Goal: Task Accomplishment & Management: Complete application form

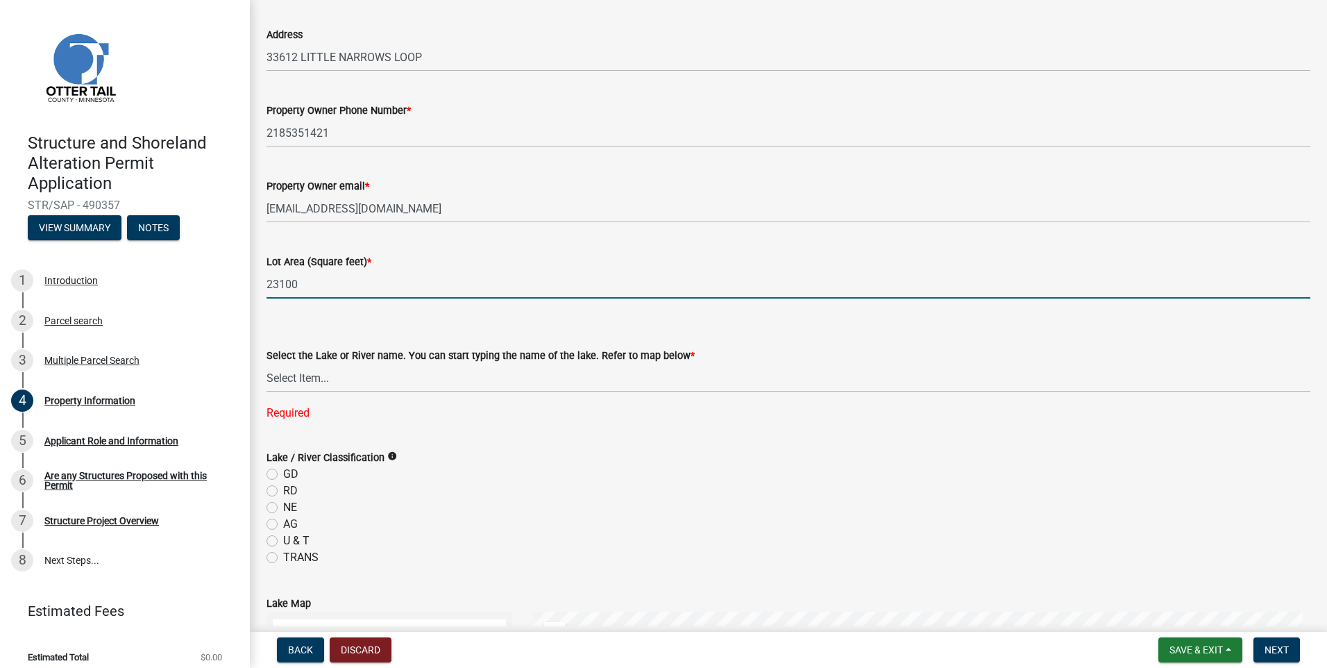
scroll to position [139, 0]
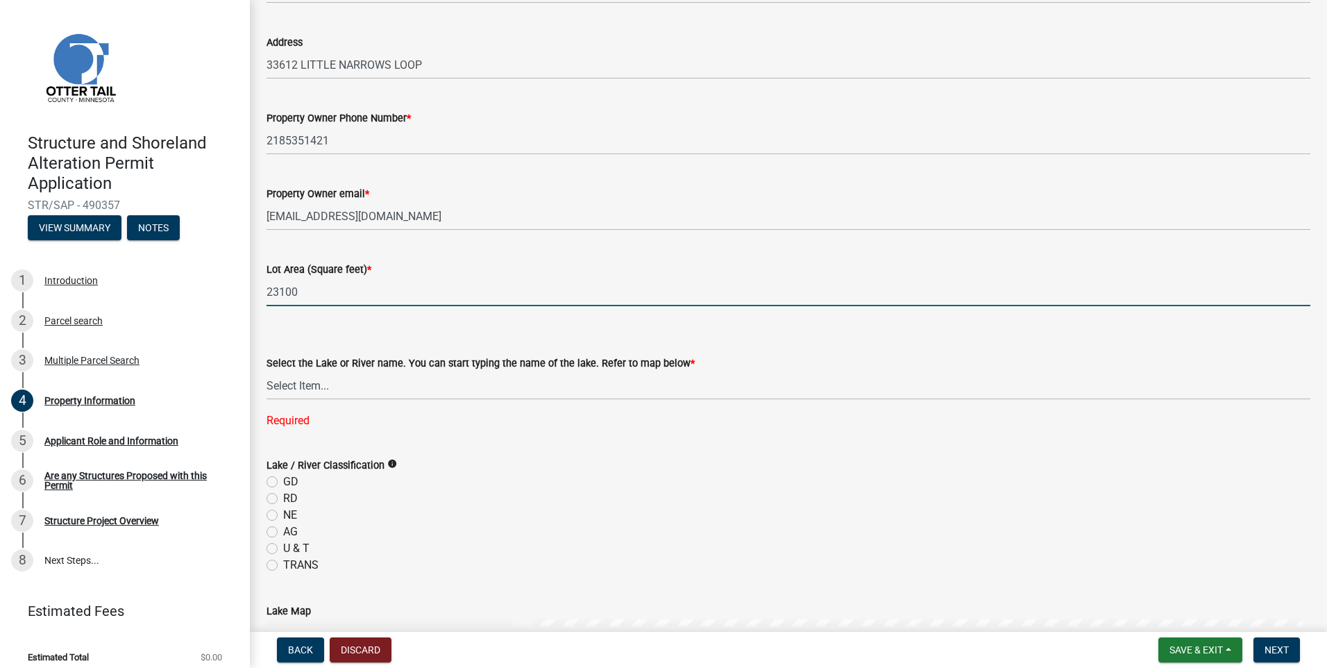
drag, startPoint x: 298, startPoint y: 289, endPoint x: 267, endPoint y: 295, distance: 31.9
click at [267, 295] on input "23100" at bounding box center [789, 292] width 1044 height 28
type input "19809"
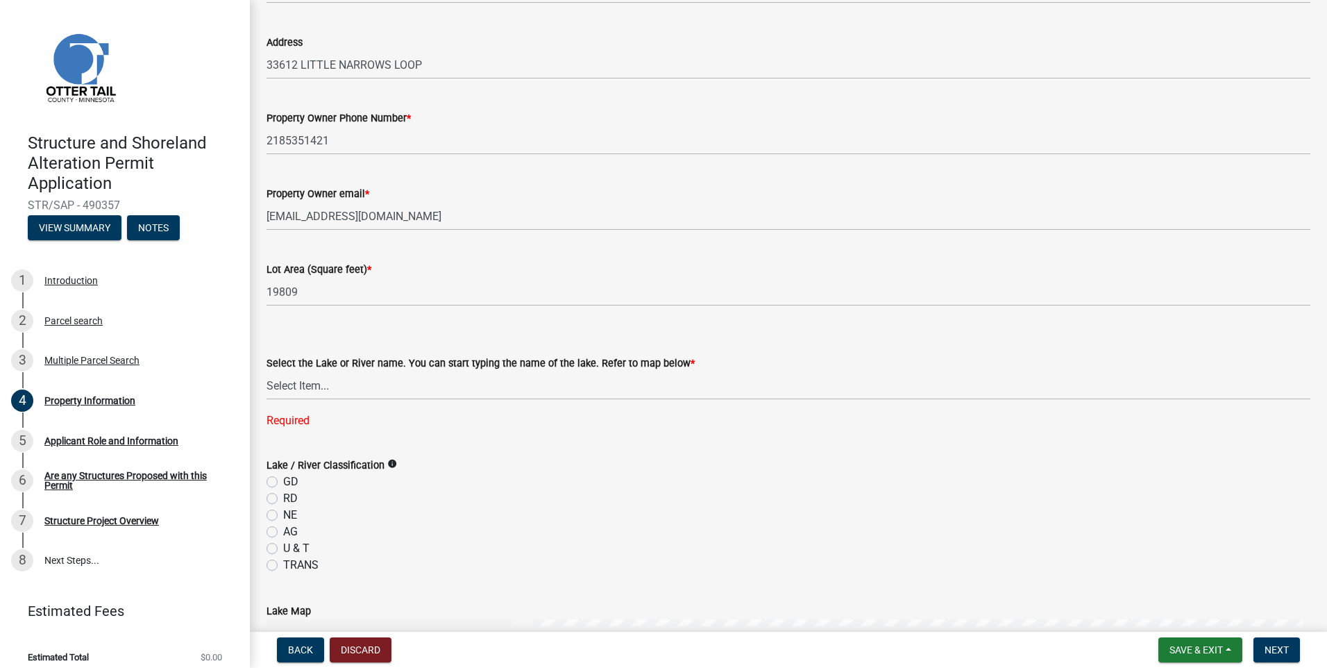
click at [504, 331] on div "Select the Lake or River name. You can start typing the name of the lake. Refer…" at bounding box center [789, 374] width 1044 height 110
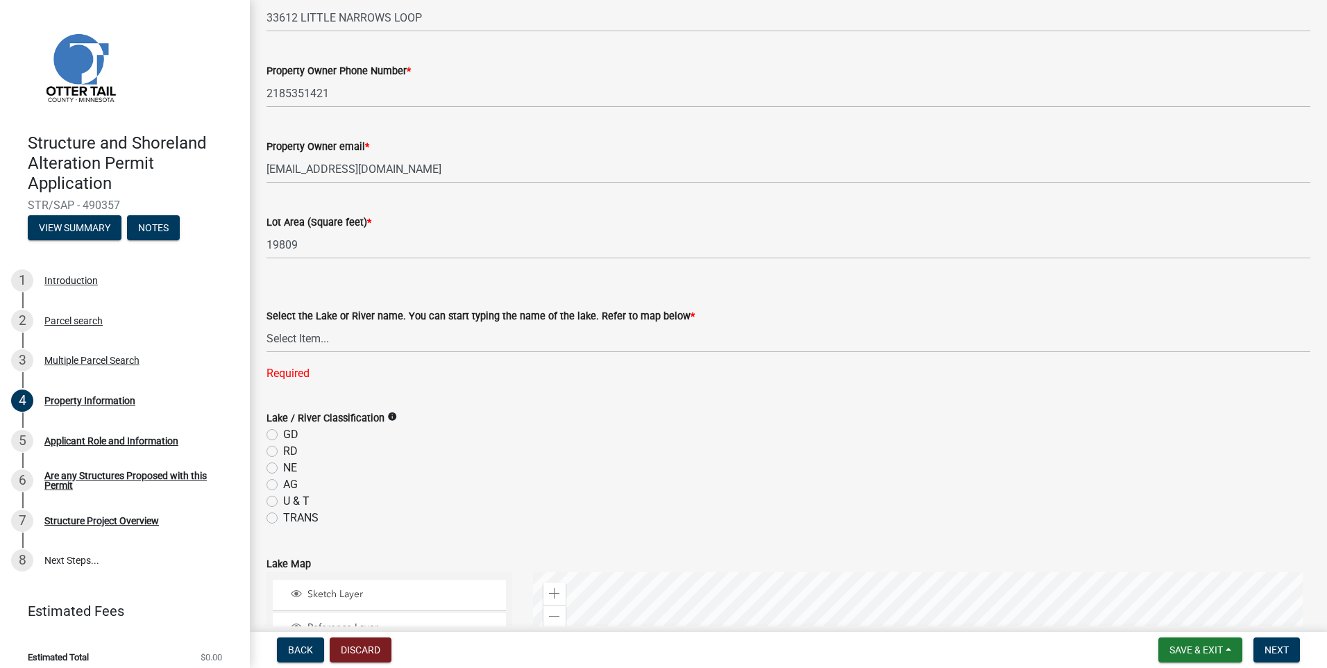
scroll to position [208, 0]
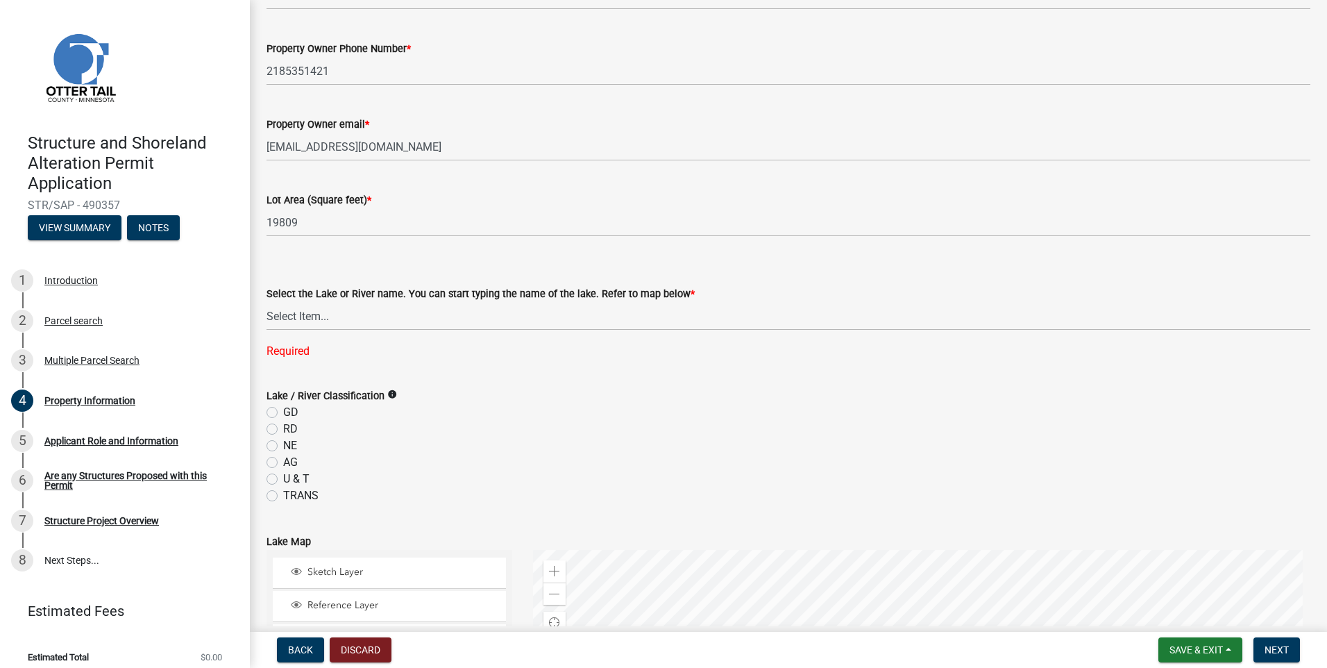
click at [283, 412] on label "GD" at bounding box center [290, 412] width 15 height 17
click at [283, 412] on input "GD" at bounding box center [287, 408] width 9 height 9
radio input "true"
click at [309, 319] on select "Select Item... None [PERSON_NAME] 56-031 [PERSON_NAME] 56-118 [PERSON_NAME] 56-…" at bounding box center [789, 316] width 1044 height 28
click at [267, 302] on select "Select Item... None [PERSON_NAME] 56-031 [PERSON_NAME] 56-118 [PERSON_NAME] 56-…" at bounding box center [789, 316] width 1044 height 28
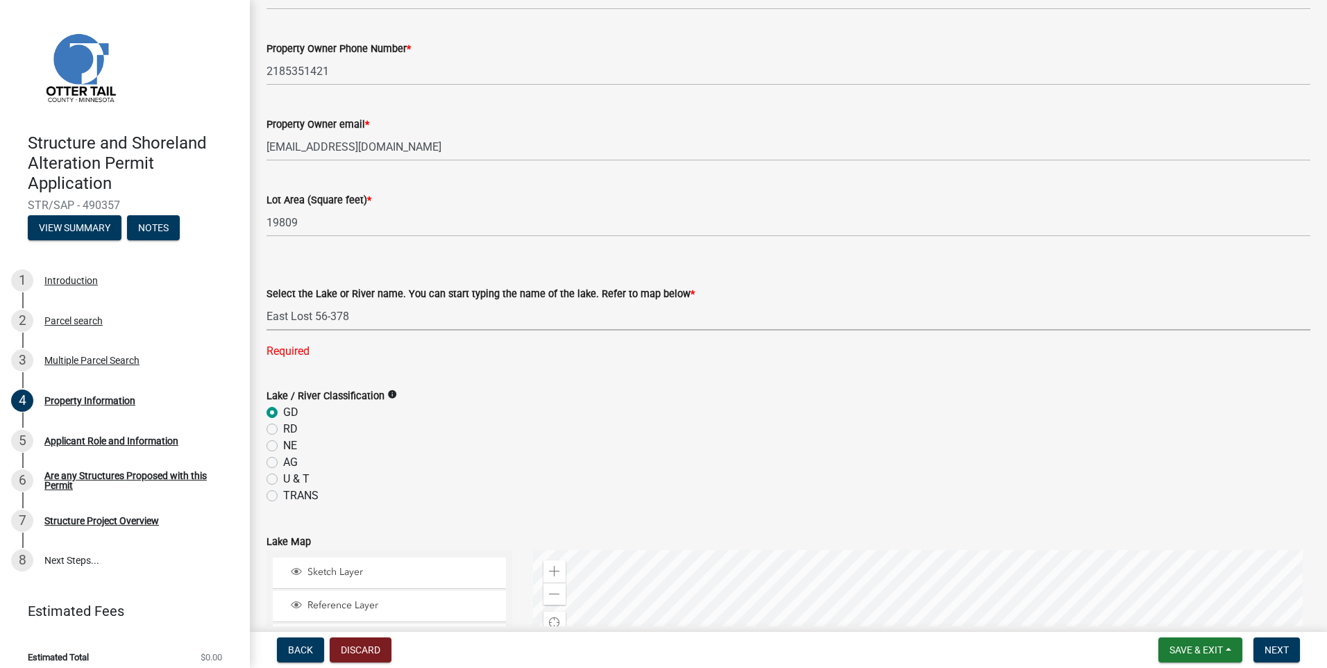
select select "dae146ac-7aec-4e5a-b4df-5ea468bcb6b4"
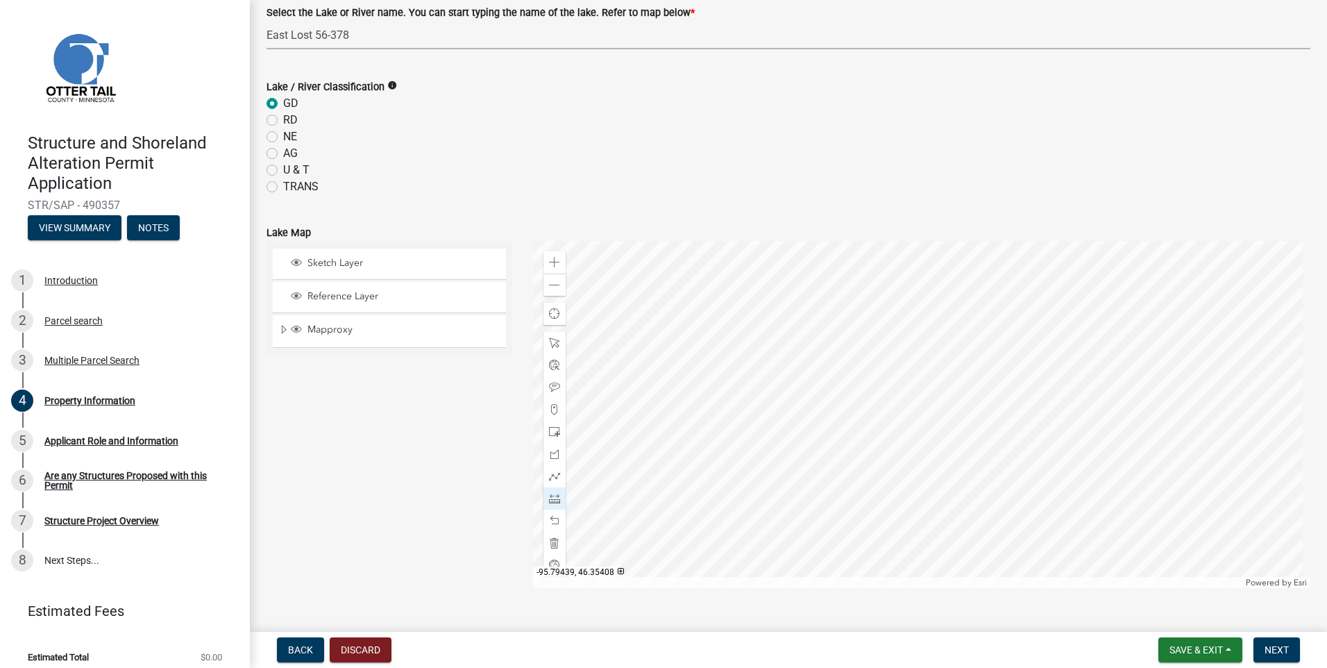
scroll to position [416, 0]
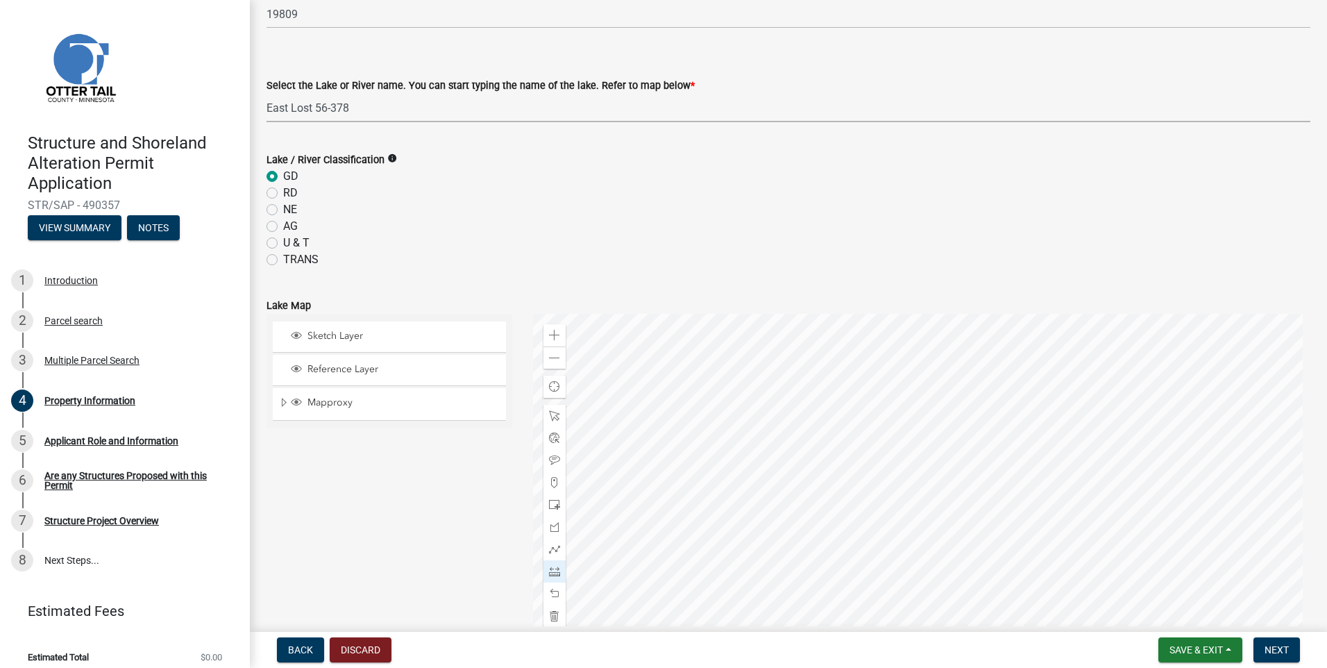
click at [283, 192] on label "RD" at bounding box center [290, 193] width 15 height 17
click at [283, 192] on input "RD" at bounding box center [287, 189] width 9 height 9
radio input "true"
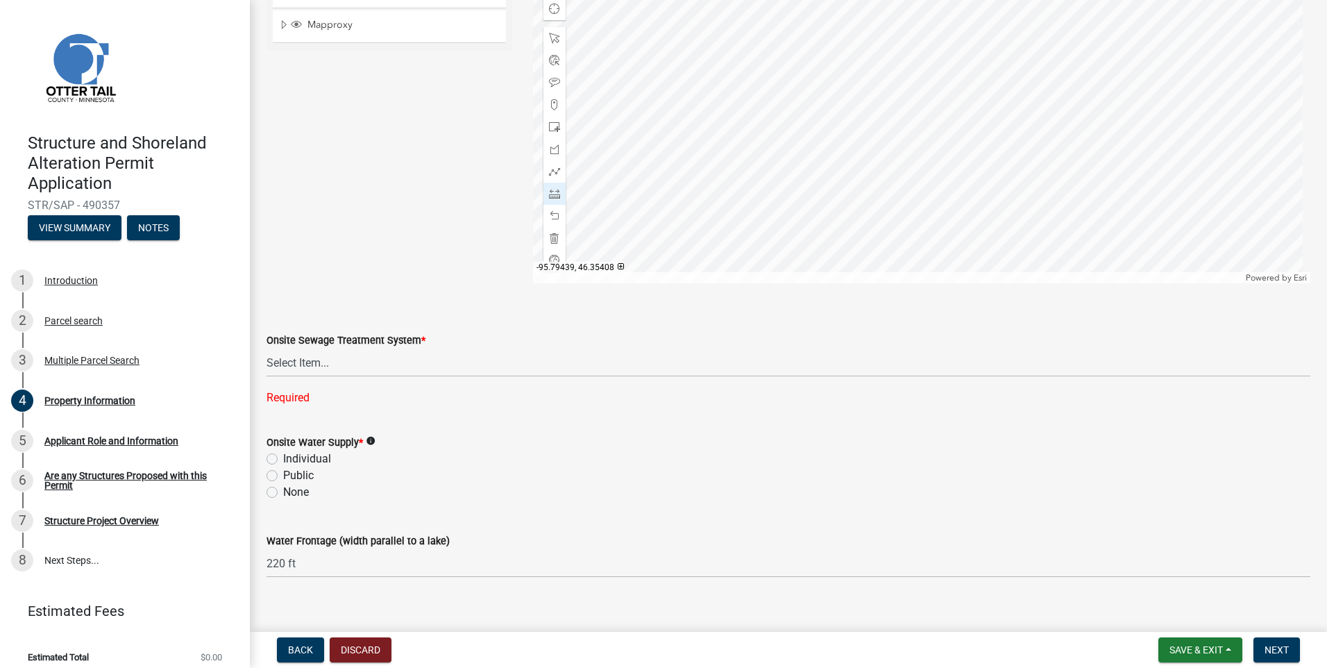
scroll to position [811, 0]
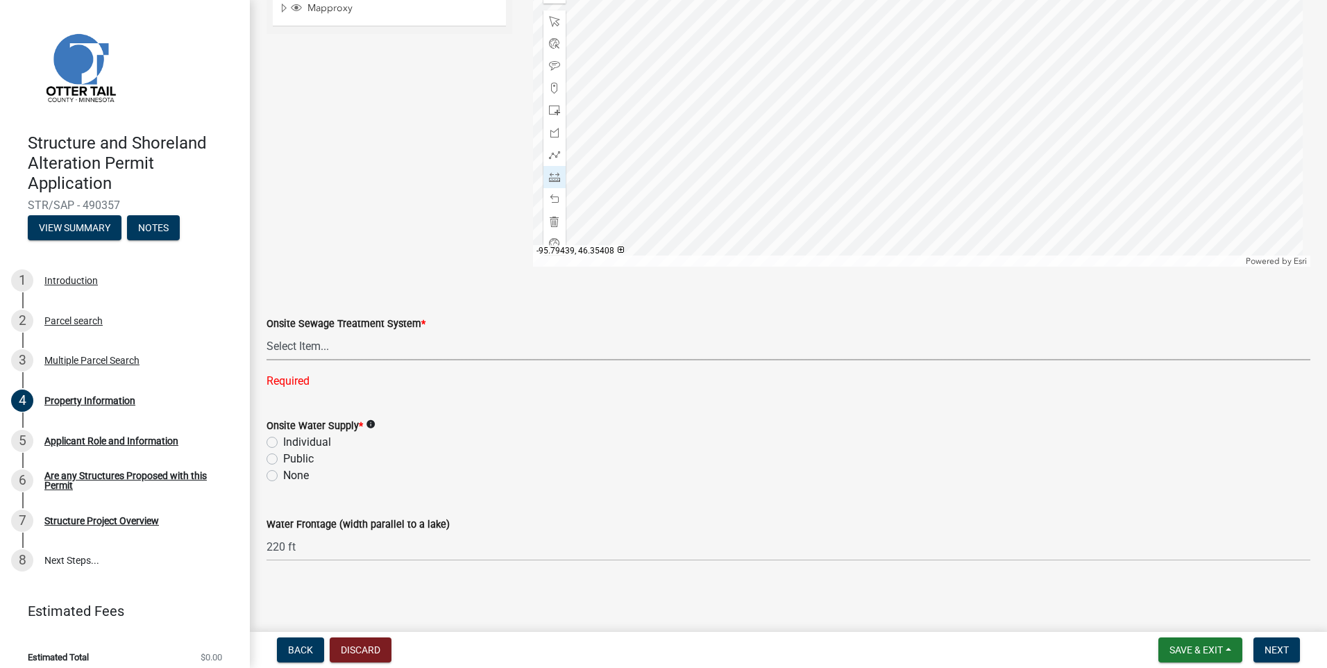
click at [313, 344] on select "Select Item... L&R Certificate of Compliance within 5yrs Compliance Inspection …" at bounding box center [789, 346] width 1044 height 28
click at [267, 360] on select "Select Item... L&R Certificate of Compliance within 5yrs Compliance Inspection …" at bounding box center [789, 346] width 1044 height 28
select select "91995f90-6606-463b-bec3-c5862f147548"
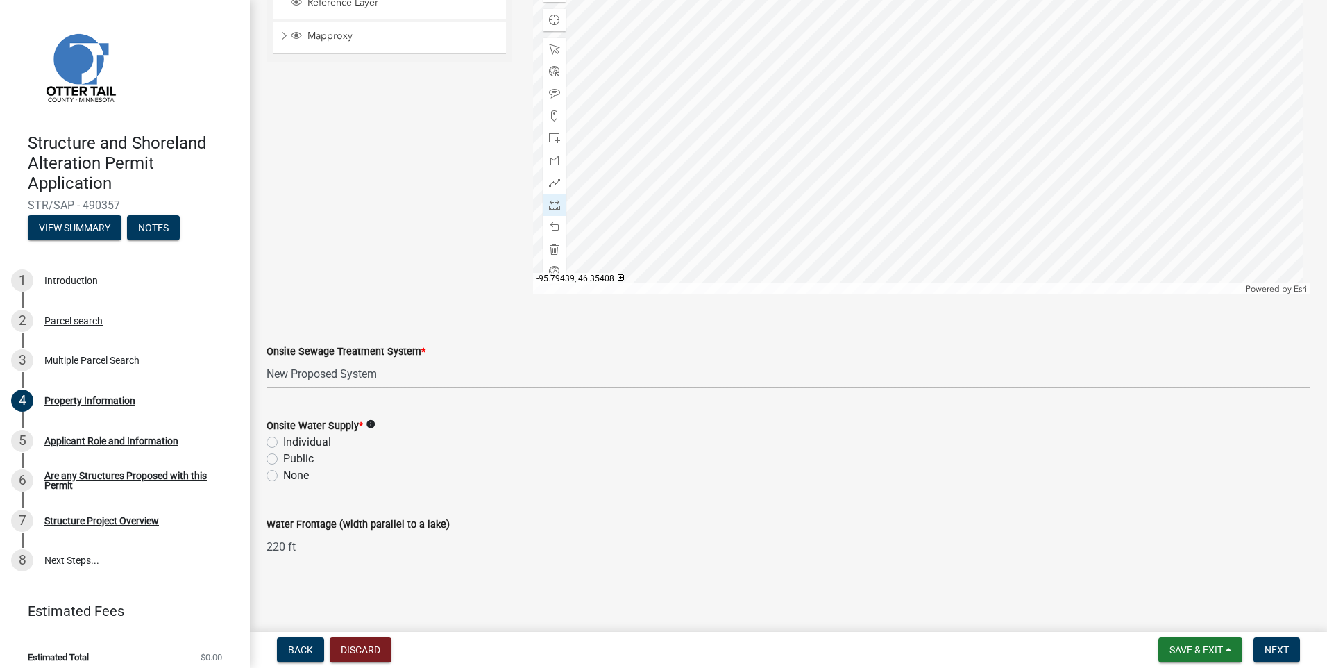
scroll to position [783, 0]
click at [283, 444] on label "Individual" at bounding box center [307, 442] width 48 height 17
click at [283, 443] on input "Individual" at bounding box center [287, 438] width 9 height 9
radio input "true"
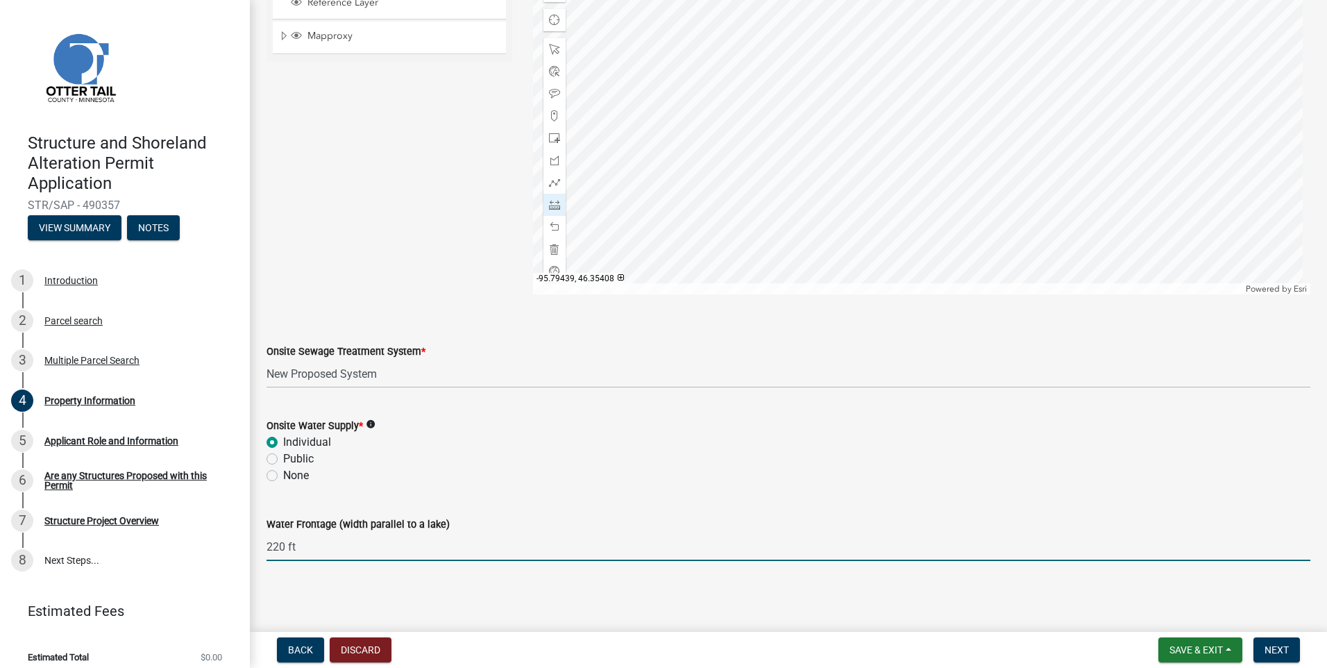
click at [270, 555] on input "220 ft" at bounding box center [789, 546] width 1044 height 28
drag, startPoint x: 303, startPoint y: 550, endPoint x: 267, endPoint y: 549, distance: 36.1
click at [267, 549] on input "220 ft" at bounding box center [789, 546] width 1044 height 28
type input "100"
click at [380, 262] on div "Sketch Layer Reference Layer Mapproxy Municipalities Corporate Limits Low Level…" at bounding box center [389, 120] width 267 height 347
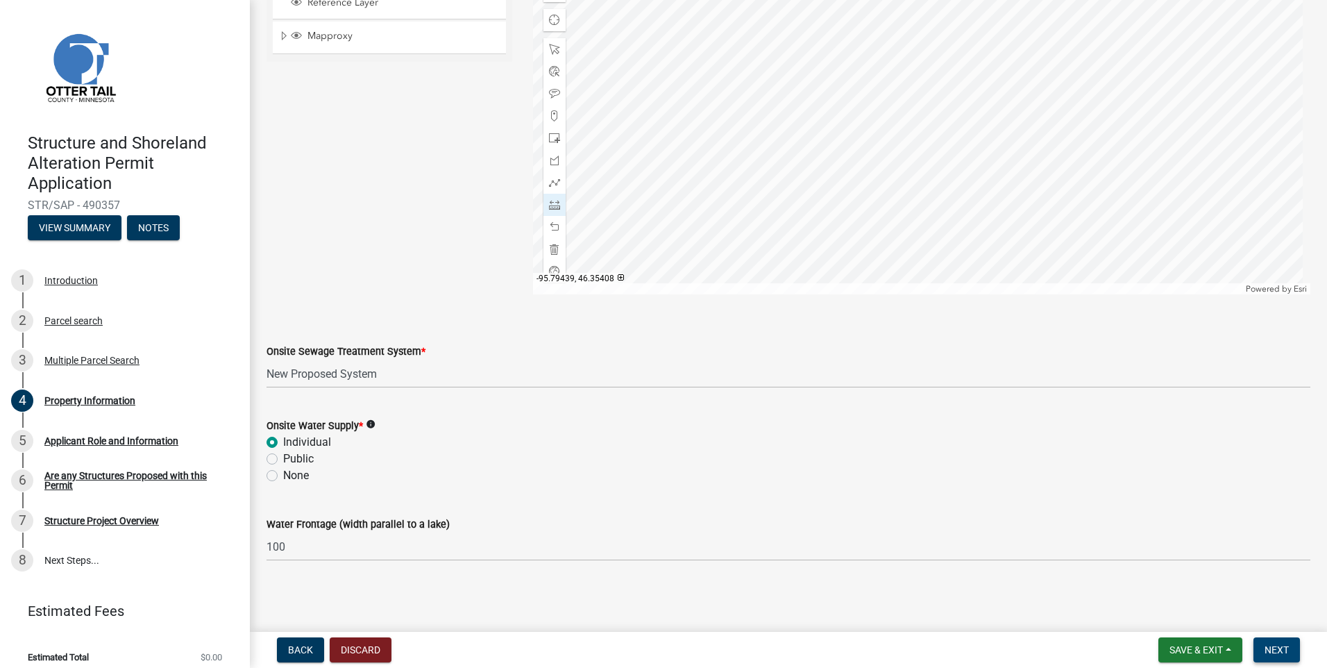
click at [1278, 647] on span "Next" at bounding box center [1277, 649] width 24 height 11
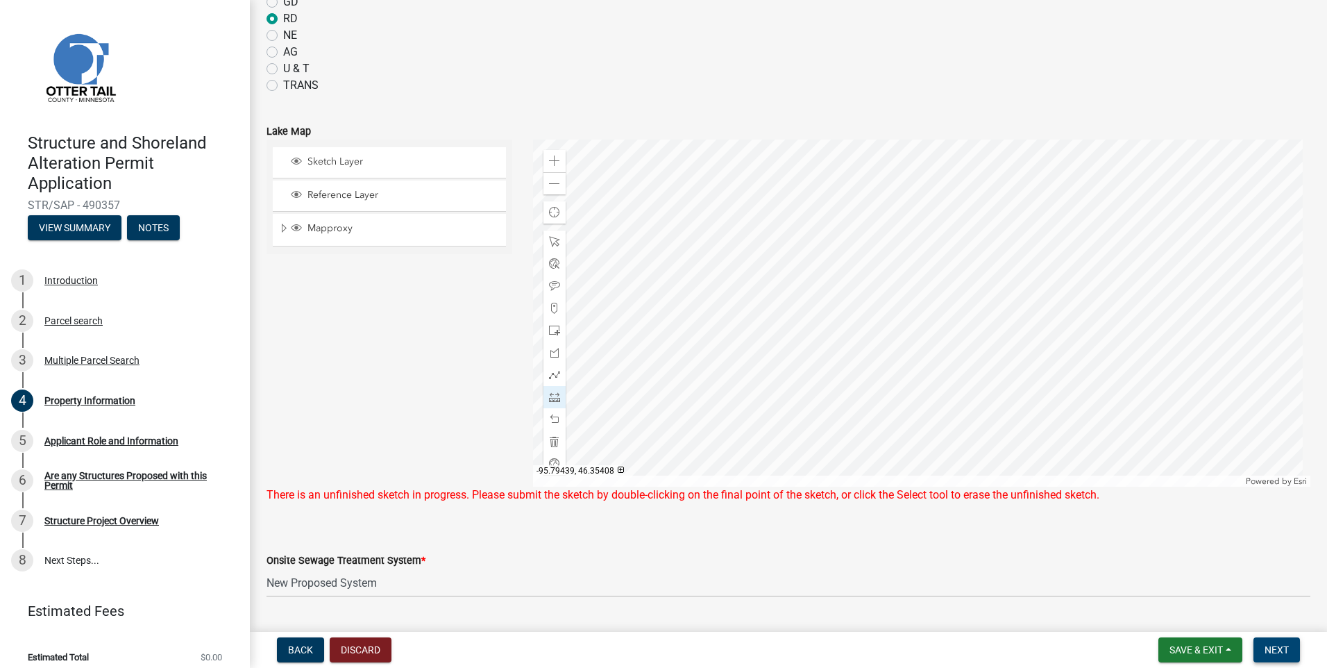
scroll to position [575, 0]
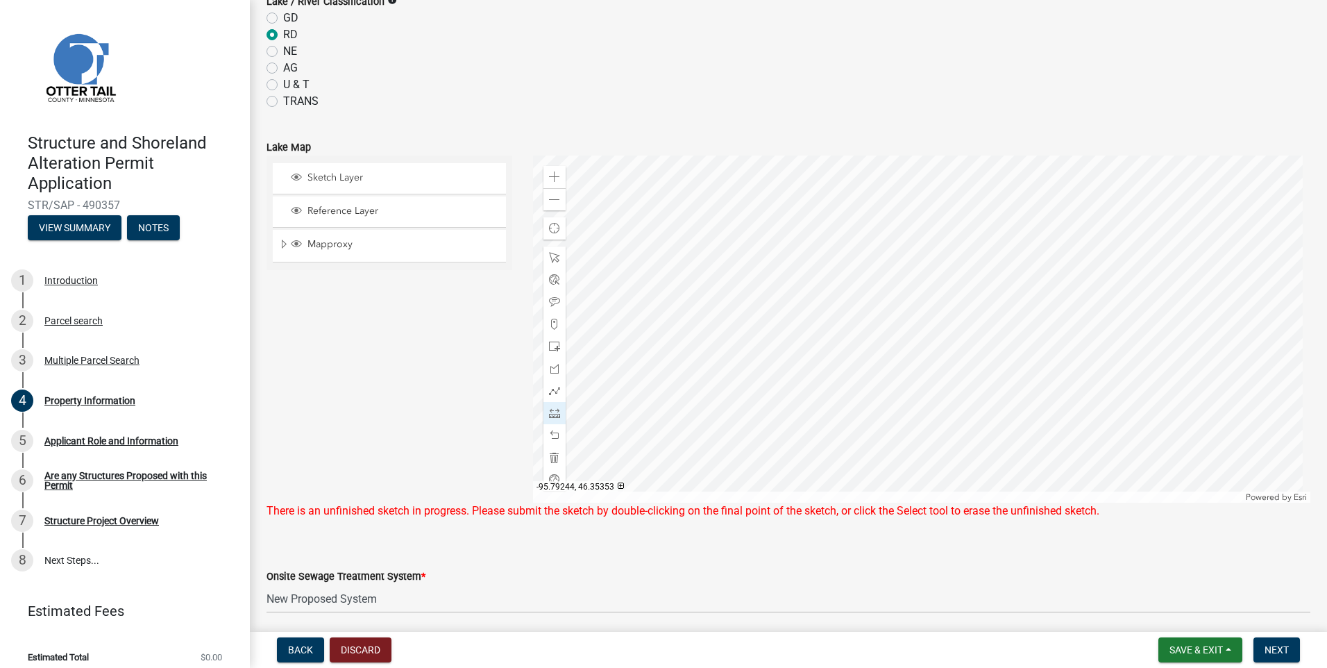
click at [901, 320] on div at bounding box center [922, 328] width 778 height 347
click at [552, 321] on span at bounding box center [554, 324] width 11 height 11
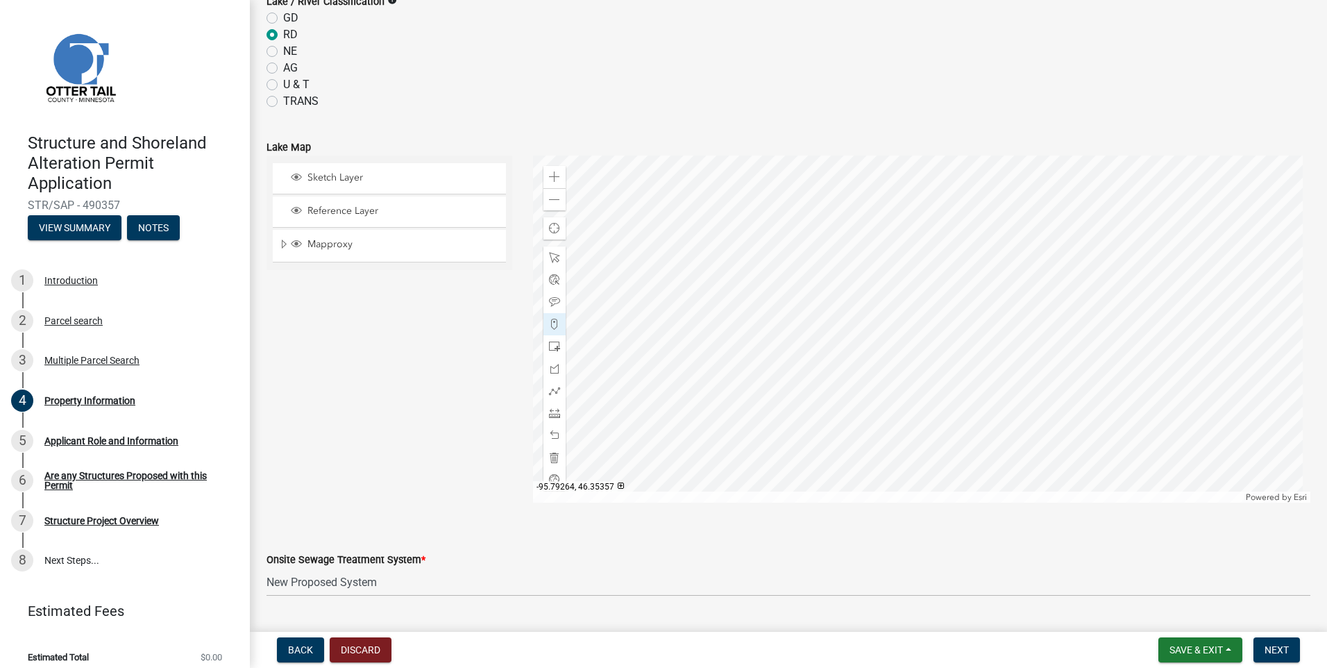
click at [813, 299] on div at bounding box center [922, 328] width 778 height 347
click at [831, 295] on div at bounding box center [922, 328] width 778 height 347
click at [847, 321] on div at bounding box center [922, 328] width 778 height 347
click at [846, 309] on div at bounding box center [922, 328] width 778 height 347
click at [831, 307] on div at bounding box center [922, 328] width 778 height 347
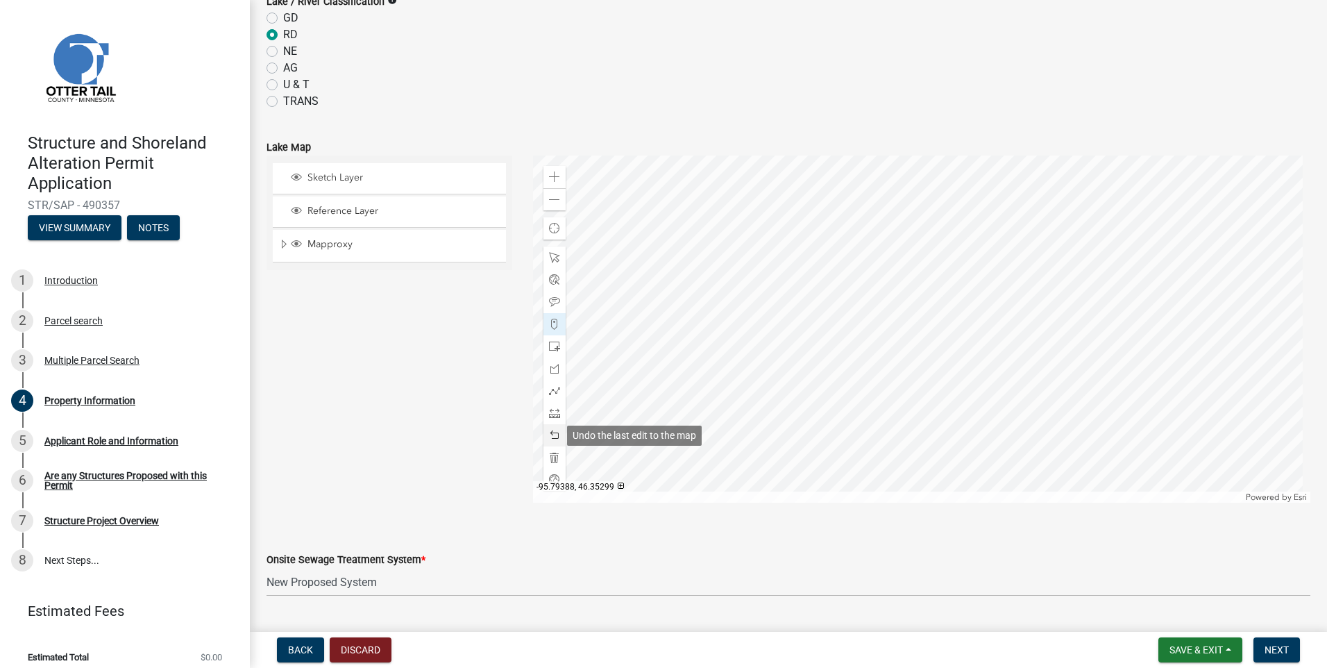
click at [554, 436] on span at bounding box center [554, 435] width 11 height 11
click at [551, 435] on span at bounding box center [554, 435] width 11 height 11
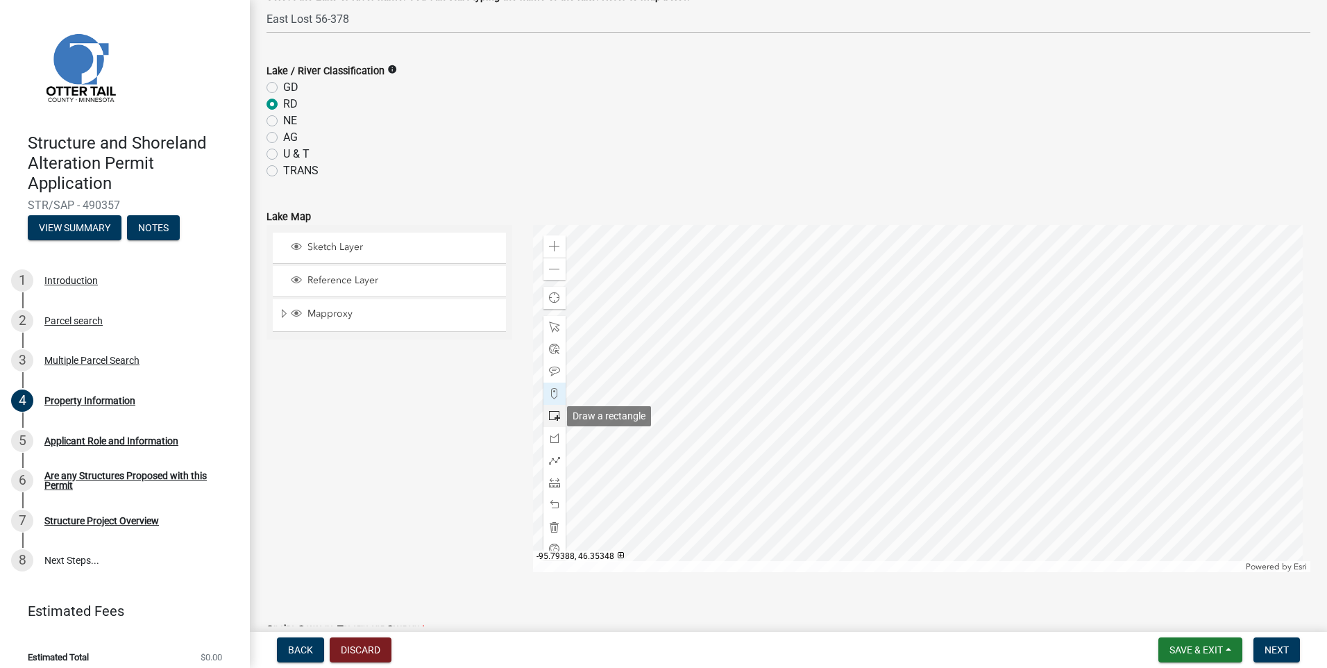
click at [549, 414] on span at bounding box center [554, 415] width 11 height 11
click at [836, 382] on div at bounding box center [922, 398] width 778 height 347
click at [821, 375] on div at bounding box center [922, 398] width 778 height 347
click at [807, 373] on div at bounding box center [922, 398] width 778 height 347
click at [550, 506] on span at bounding box center [554, 504] width 11 height 11
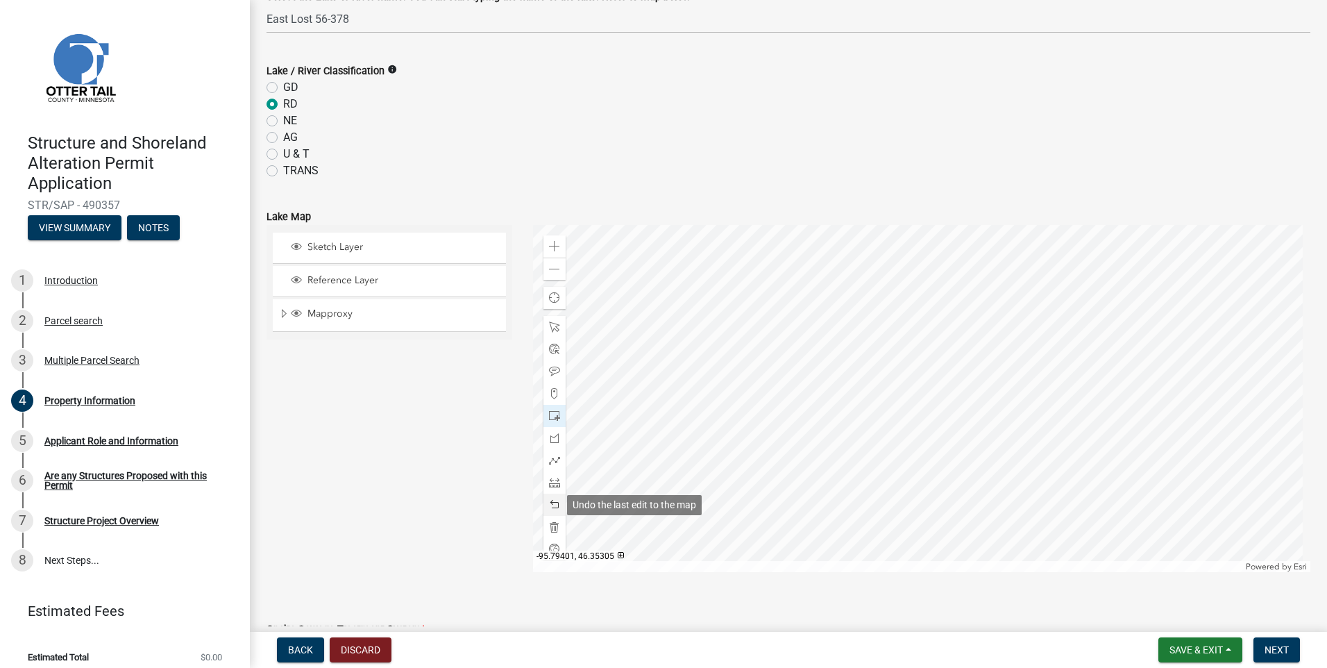
click at [550, 507] on span at bounding box center [554, 504] width 11 height 11
click at [848, 369] on div at bounding box center [922, 398] width 778 height 347
click at [851, 387] on div at bounding box center [922, 398] width 778 height 347
click at [804, 386] on div at bounding box center [922, 398] width 778 height 347
click at [840, 350] on div at bounding box center [922, 398] width 778 height 347
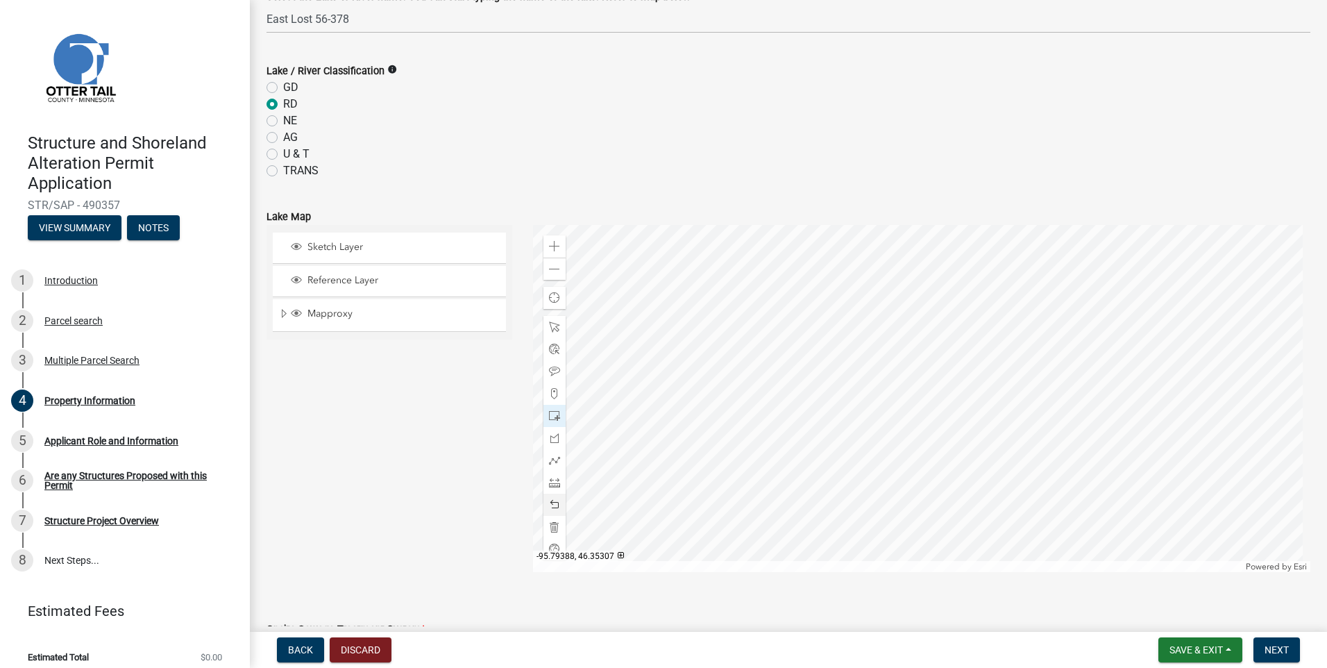
click at [551, 503] on span at bounding box center [554, 504] width 11 height 11
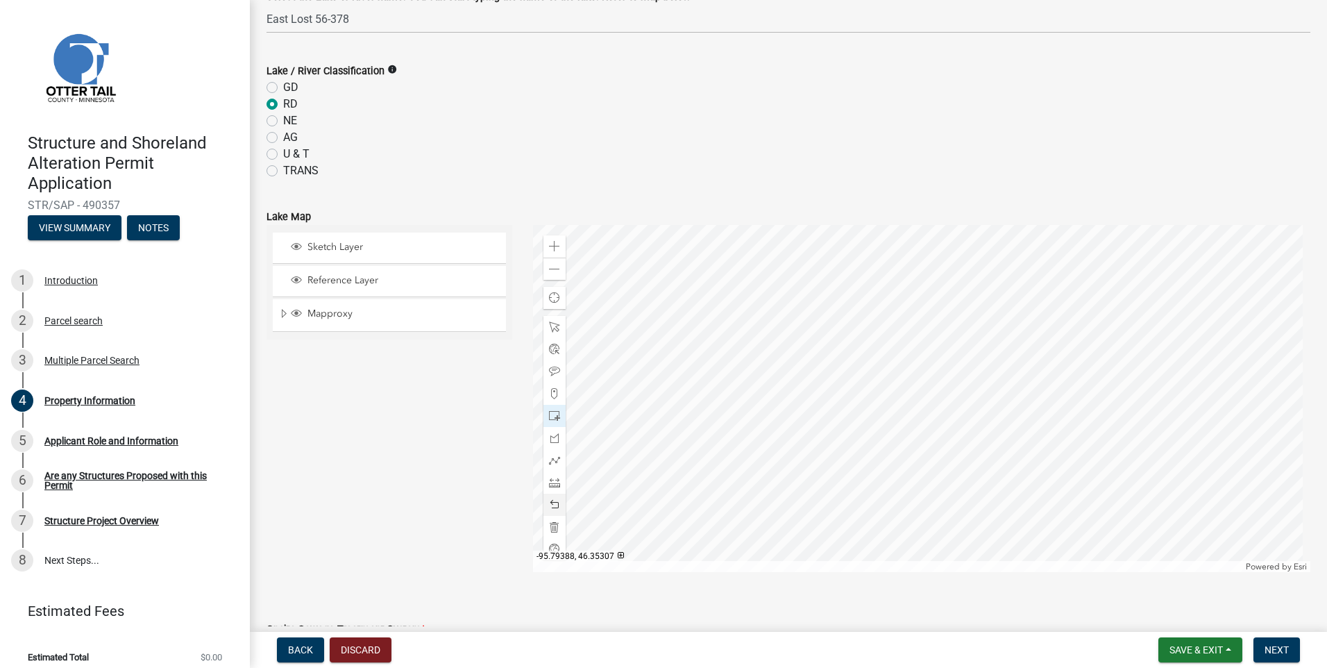
click at [551, 503] on span at bounding box center [554, 504] width 11 height 11
click at [549, 457] on span at bounding box center [554, 460] width 11 height 11
click at [836, 373] on div at bounding box center [922, 398] width 778 height 347
click at [827, 369] on div at bounding box center [922, 398] width 778 height 347
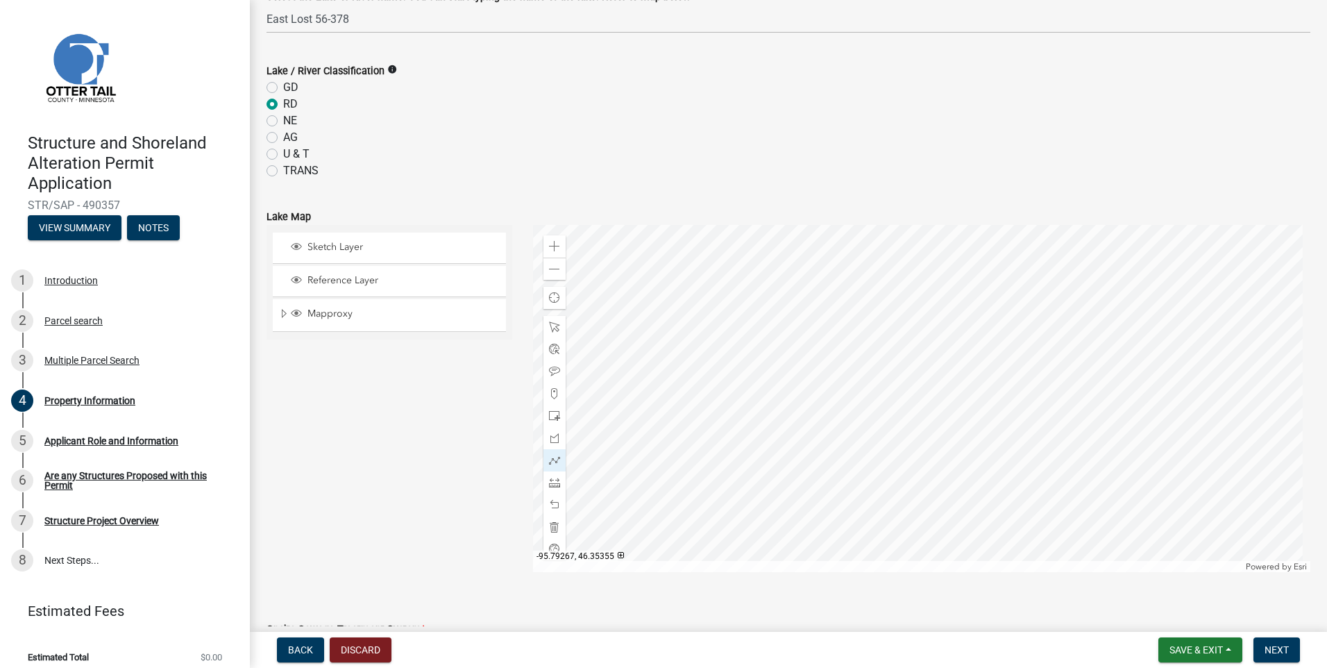
click at [786, 367] on div at bounding box center [922, 398] width 778 height 347
click at [785, 369] on div at bounding box center [922, 398] width 778 height 347
click at [786, 387] on div at bounding box center [922, 398] width 778 height 347
click at [830, 389] on div at bounding box center [922, 398] width 778 height 347
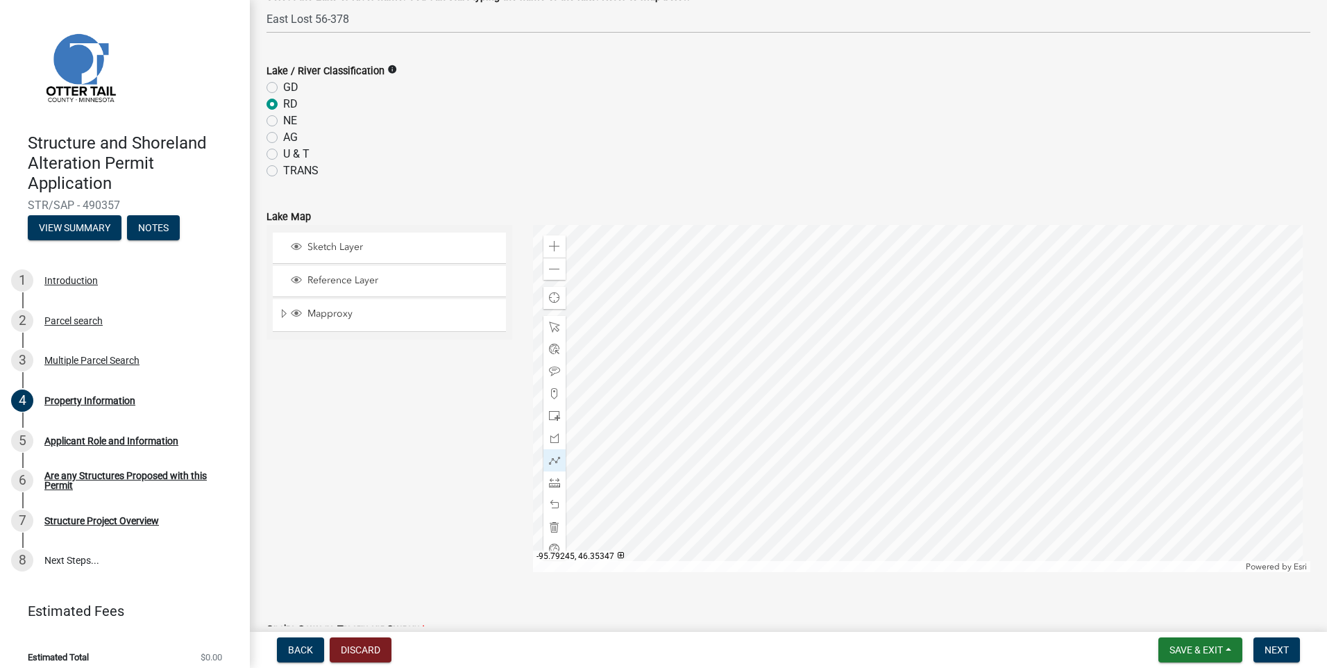
click at [829, 389] on div at bounding box center [922, 398] width 778 height 347
click at [827, 368] on div at bounding box center [922, 398] width 778 height 347
click at [828, 368] on div at bounding box center [922, 398] width 778 height 347
click at [800, 593] on div "Onsite Sewage Treatment System * Select Item... L&R Certificate of Compliance w…" at bounding box center [789, 624] width 1044 height 81
click at [550, 505] on span at bounding box center [554, 504] width 11 height 11
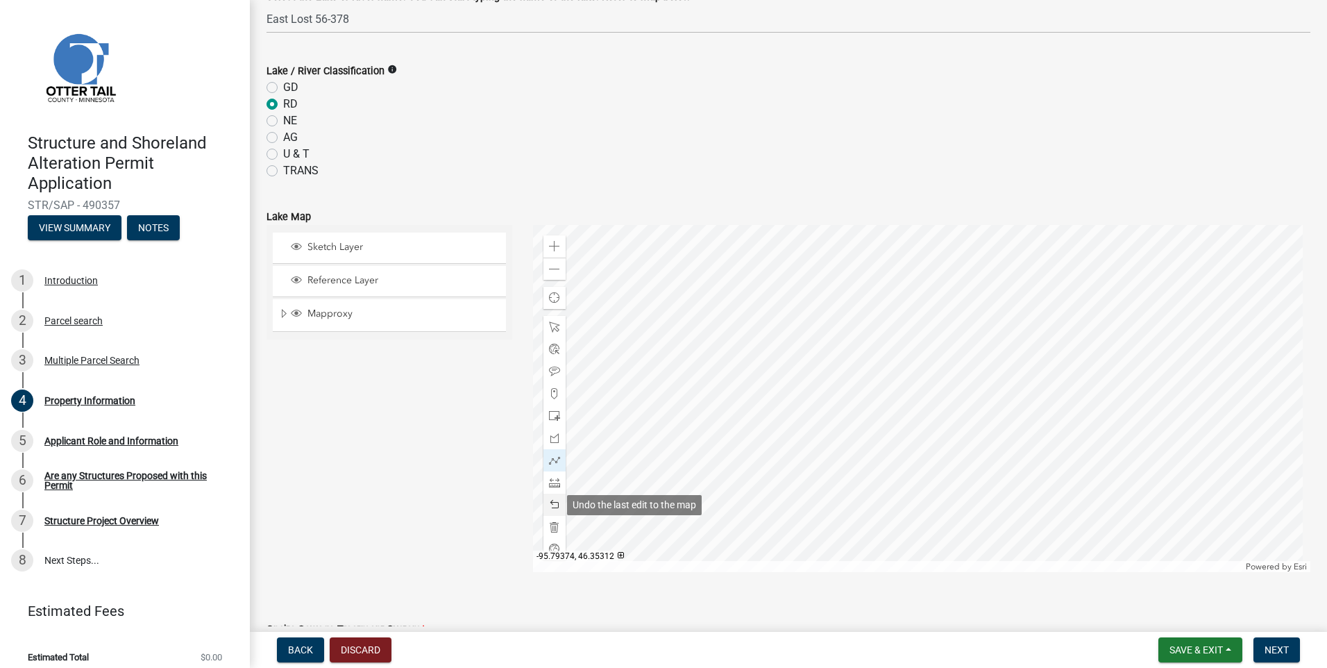
click at [550, 503] on span at bounding box center [554, 504] width 11 height 11
click at [822, 337] on div at bounding box center [922, 398] width 778 height 347
click at [818, 318] on div at bounding box center [922, 398] width 778 height 347
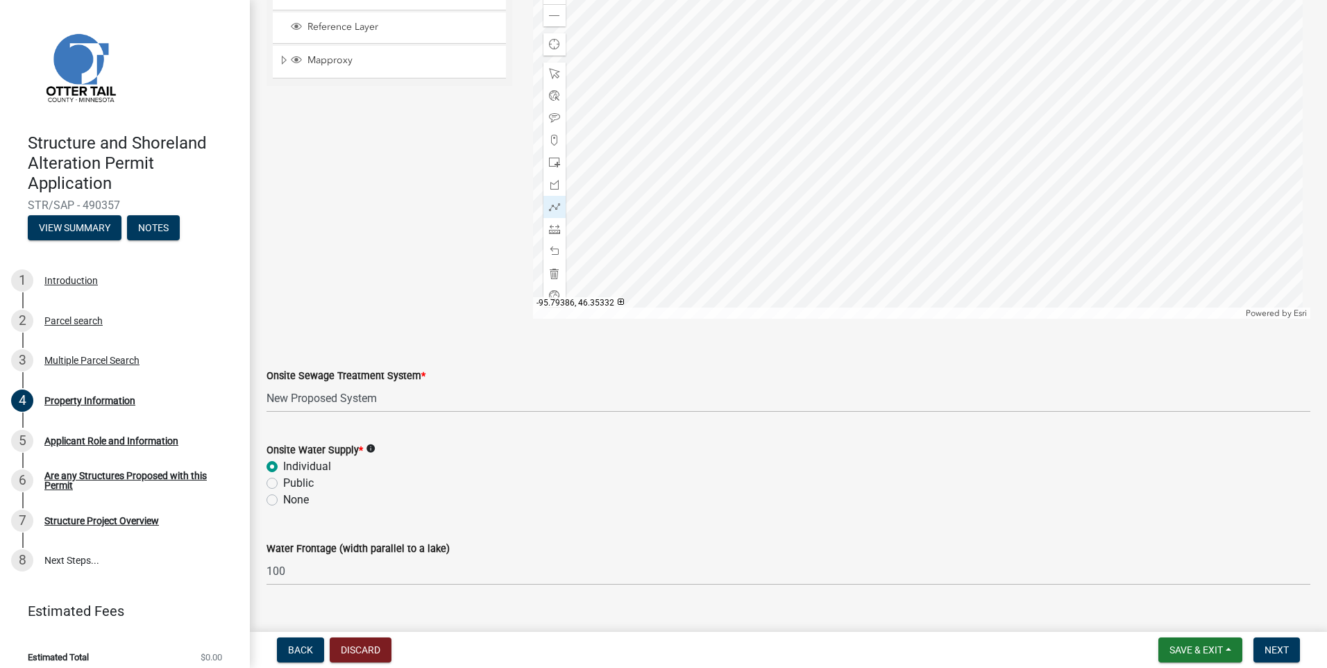
scroll to position [783, 0]
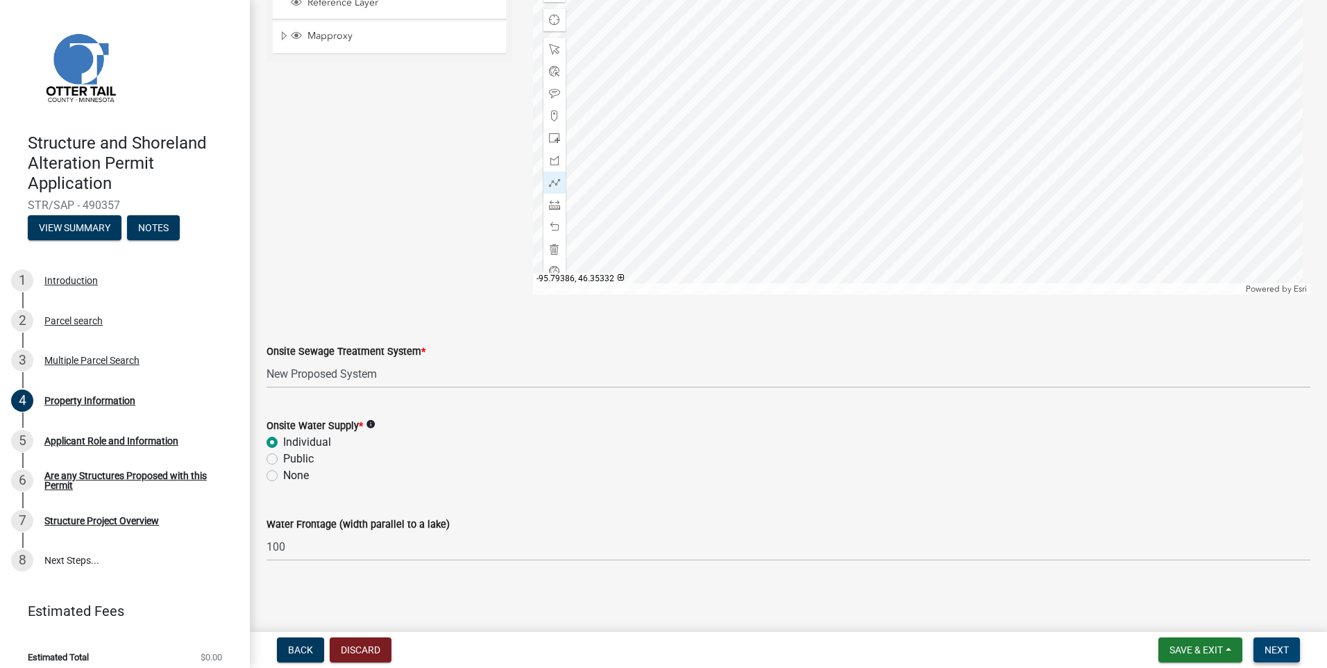
click at [1280, 646] on span "Next" at bounding box center [1277, 649] width 24 height 11
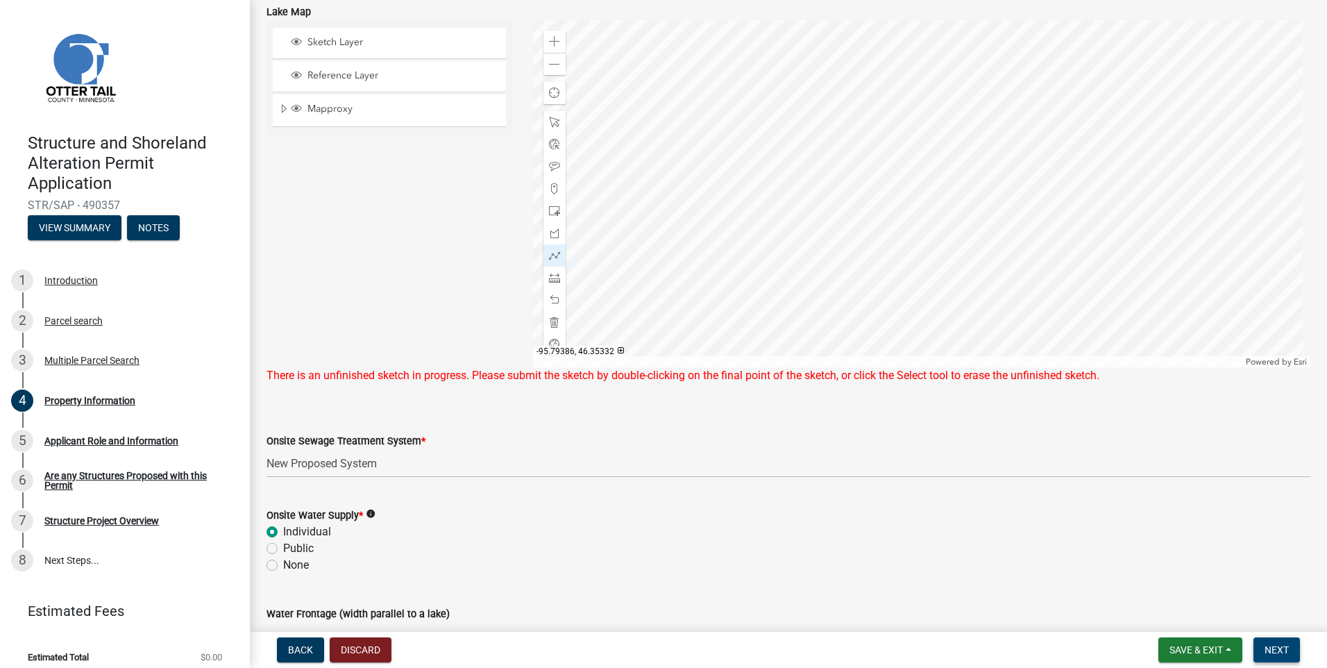
scroll to position [575, 0]
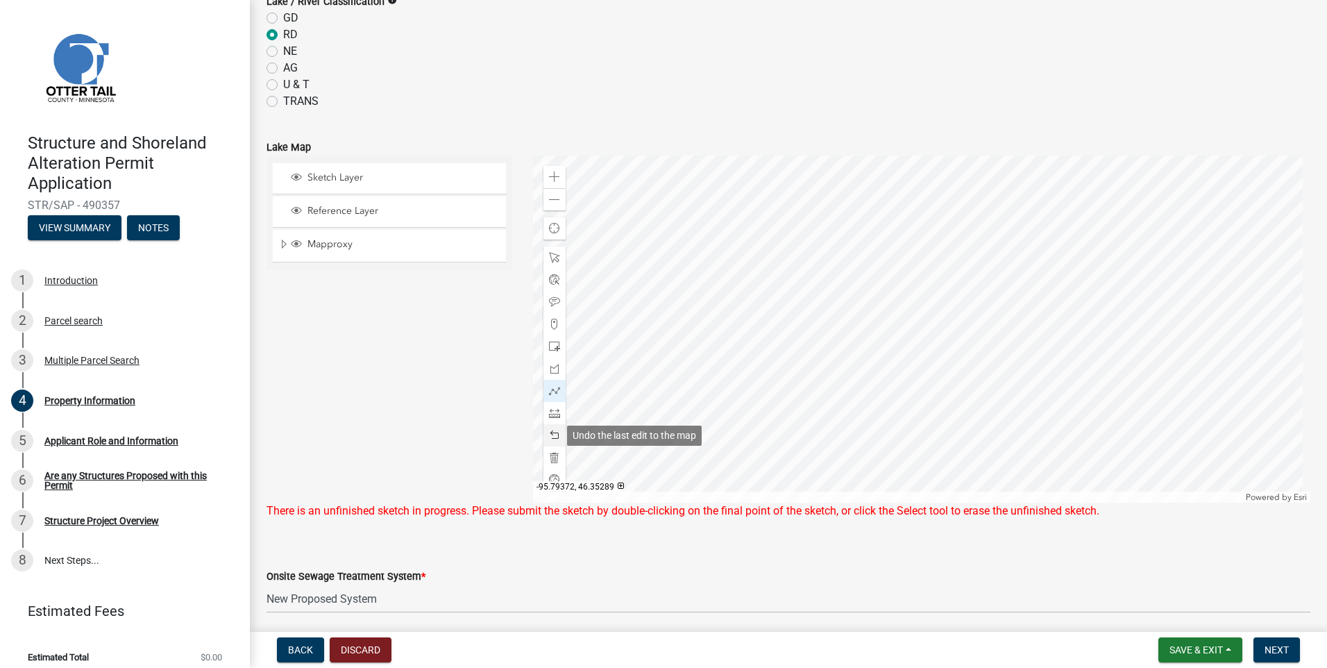
click at [549, 433] on span at bounding box center [554, 435] width 11 height 11
click at [819, 250] on div at bounding box center [922, 328] width 778 height 347
click at [551, 432] on span at bounding box center [554, 435] width 11 height 11
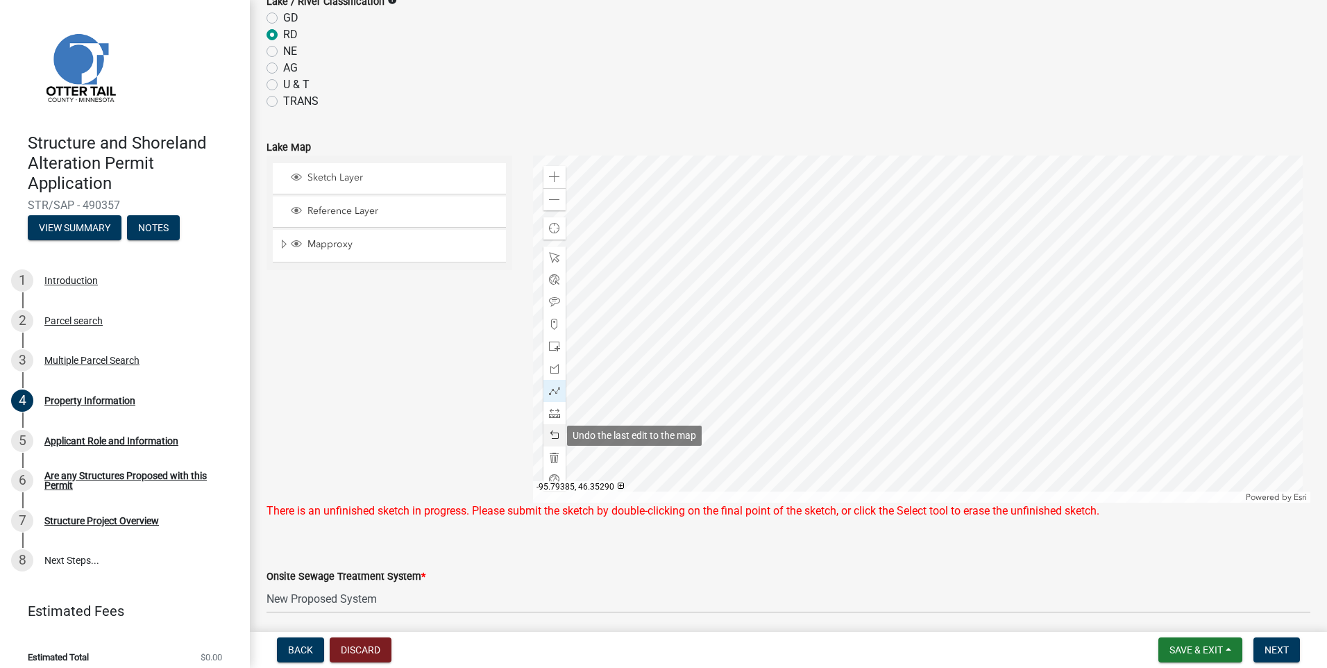
click at [551, 432] on span at bounding box center [554, 435] width 11 height 11
click at [779, 269] on div at bounding box center [922, 328] width 778 height 347
click at [821, 273] on div at bounding box center [922, 328] width 778 height 347
click at [819, 251] on div at bounding box center [922, 328] width 778 height 347
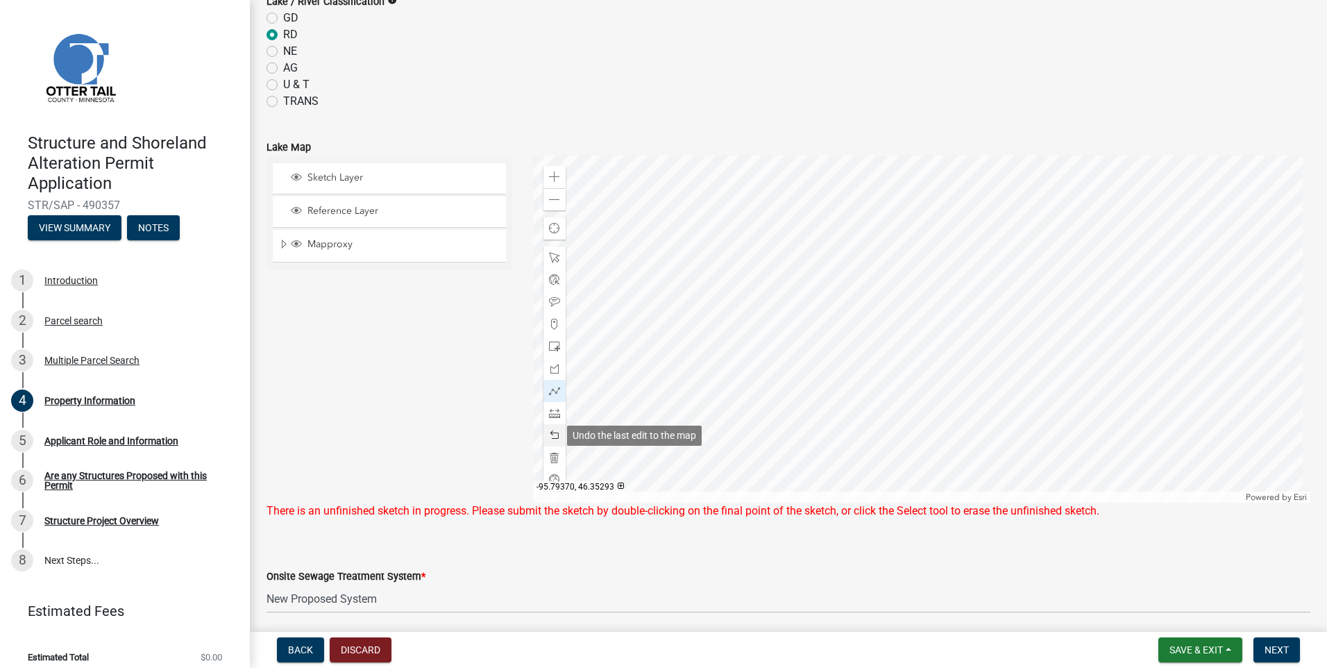
click at [552, 432] on span at bounding box center [554, 435] width 11 height 11
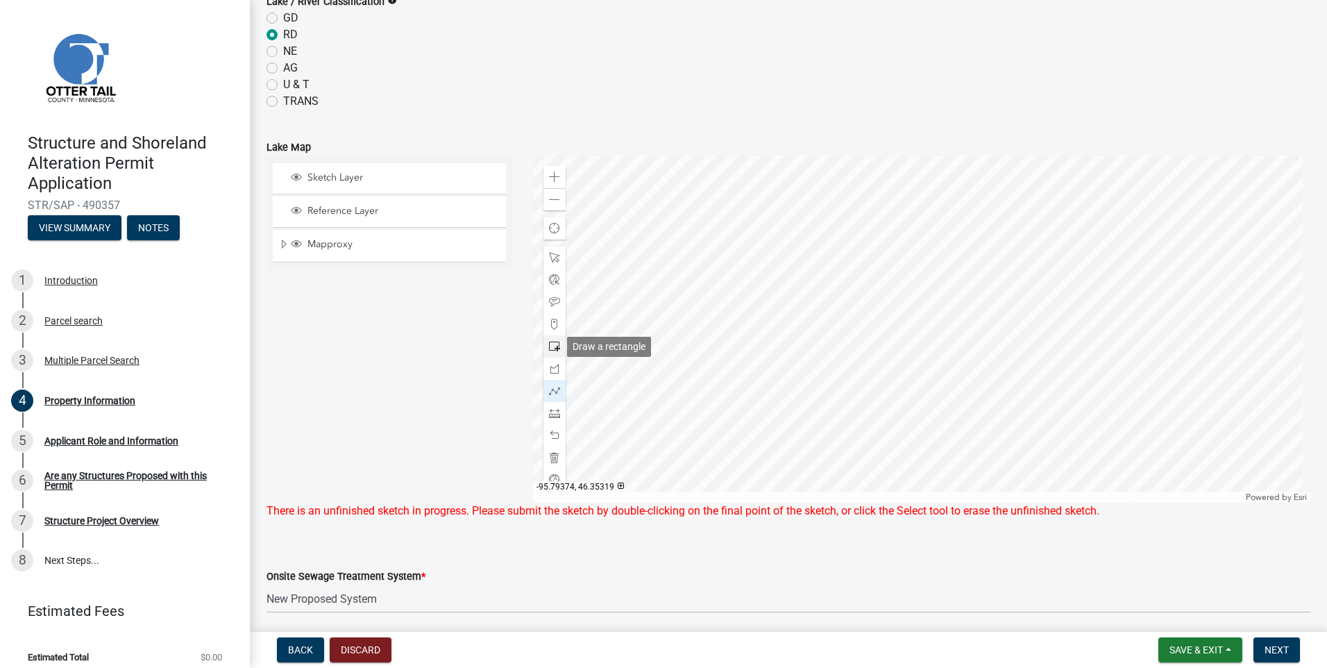
click at [553, 348] on span at bounding box center [554, 346] width 11 height 11
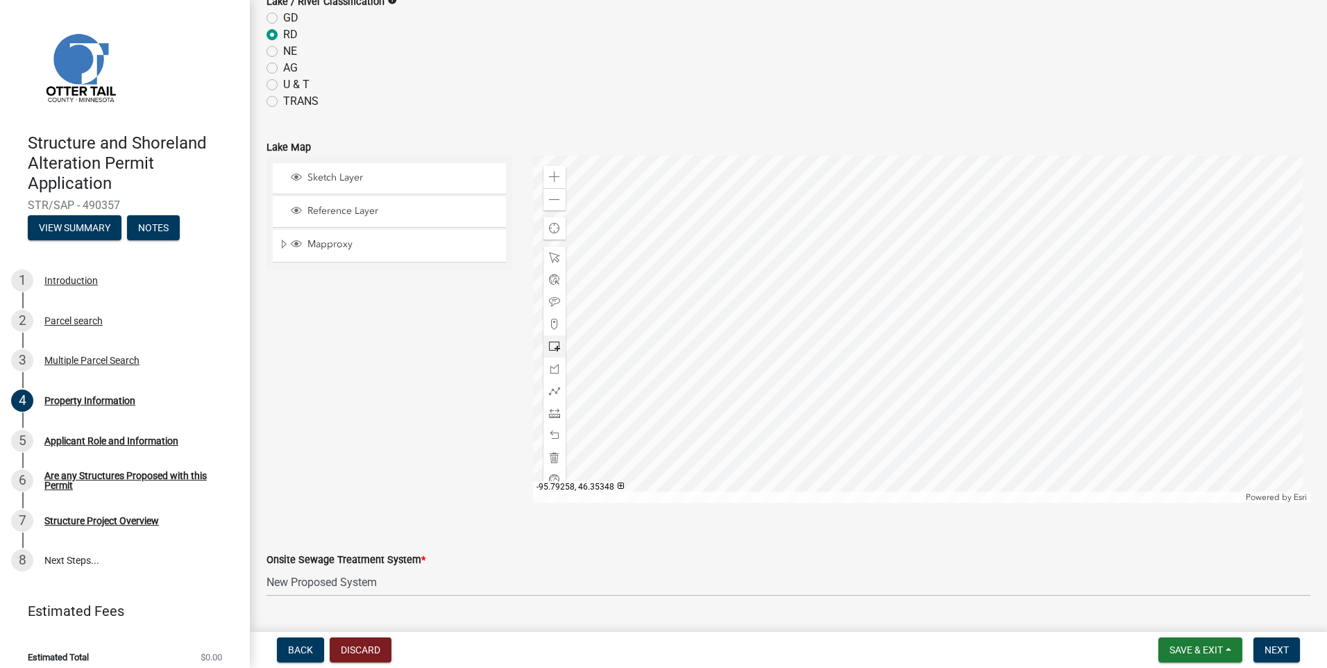
click at [796, 269] on div at bounding box center [922, 328] width 778 height 347
click at [801, 302] on div at bounding box center [922, 328] width 778 height 347
click at [550, 431] on span at bounding box center [554, 435] width 11 height 11
click at [551, 434] on span at bounding box center [554, 435] width 11 height 11
click at [550, 369] on span at bounding box center [554, 368] width 11 height 11
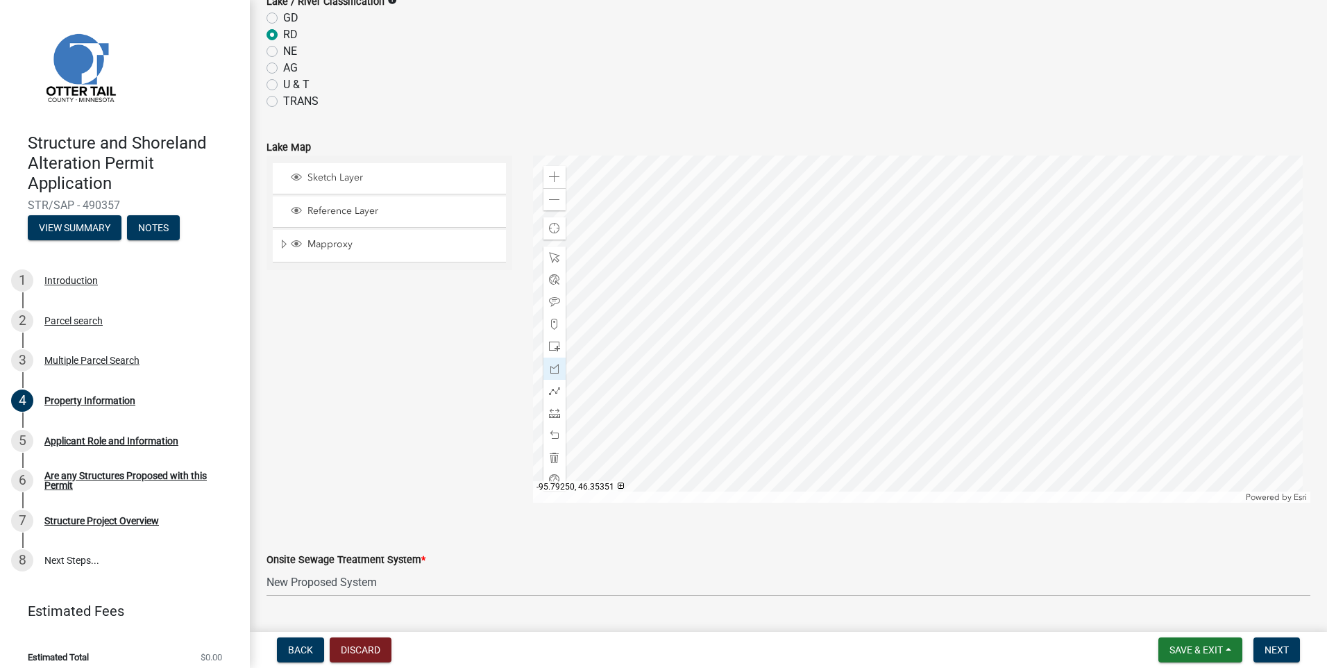
click at [812, 258] on div at bounding box center [922, 328] width 778 height 347
click at [803, 260] on div at bounding box center [922, 328] width 778 height 347
click at [549, 436] on span at bounding box center [554, 435] width 11 height 11
click at [552, 388] on span at bounding box center [554, 390] width 11 height 11
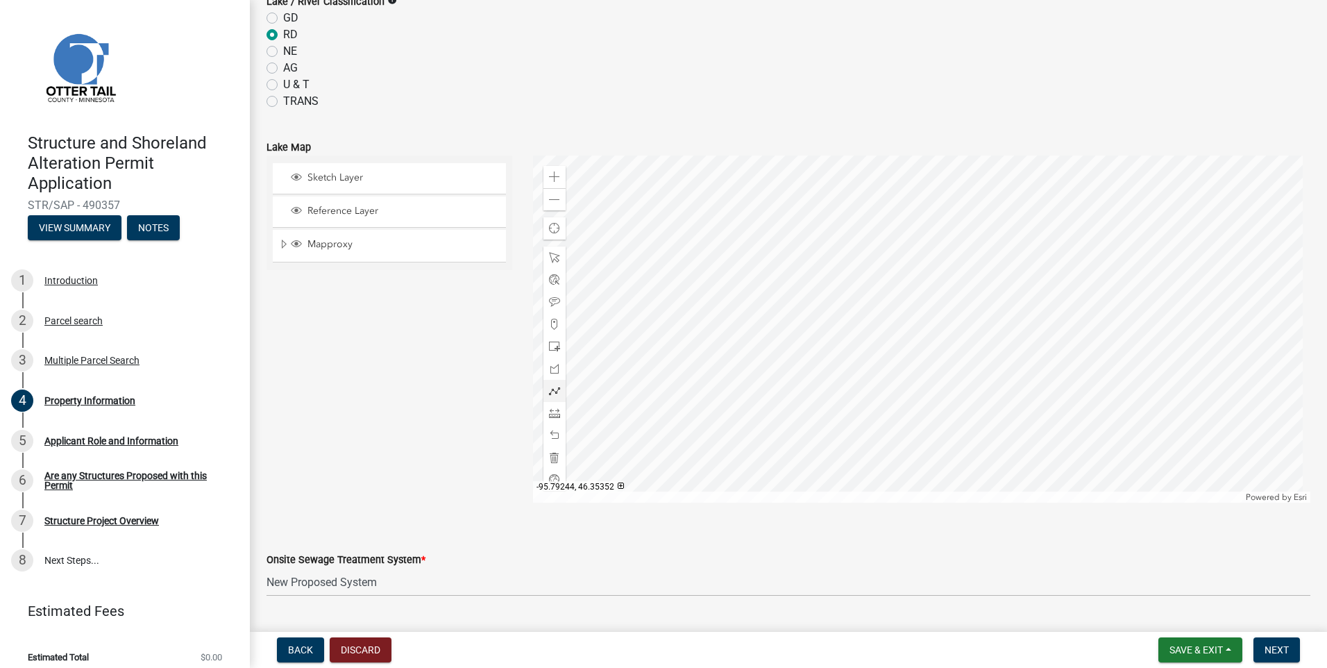
click at [823, 255] on div at bounding box center [922, 328] width 778 height 347
click at [778, 255] on div at bounding box center [922, 328] width 778 height 347
click at [779, 276] on div at bounding box center [922, 328] width 778 height 347
click at [824, 276] on div at bounding box center [922, 328] width 778 height 347
click at [823, 255] on div at bounding box center [922, 328] width 778 height 347
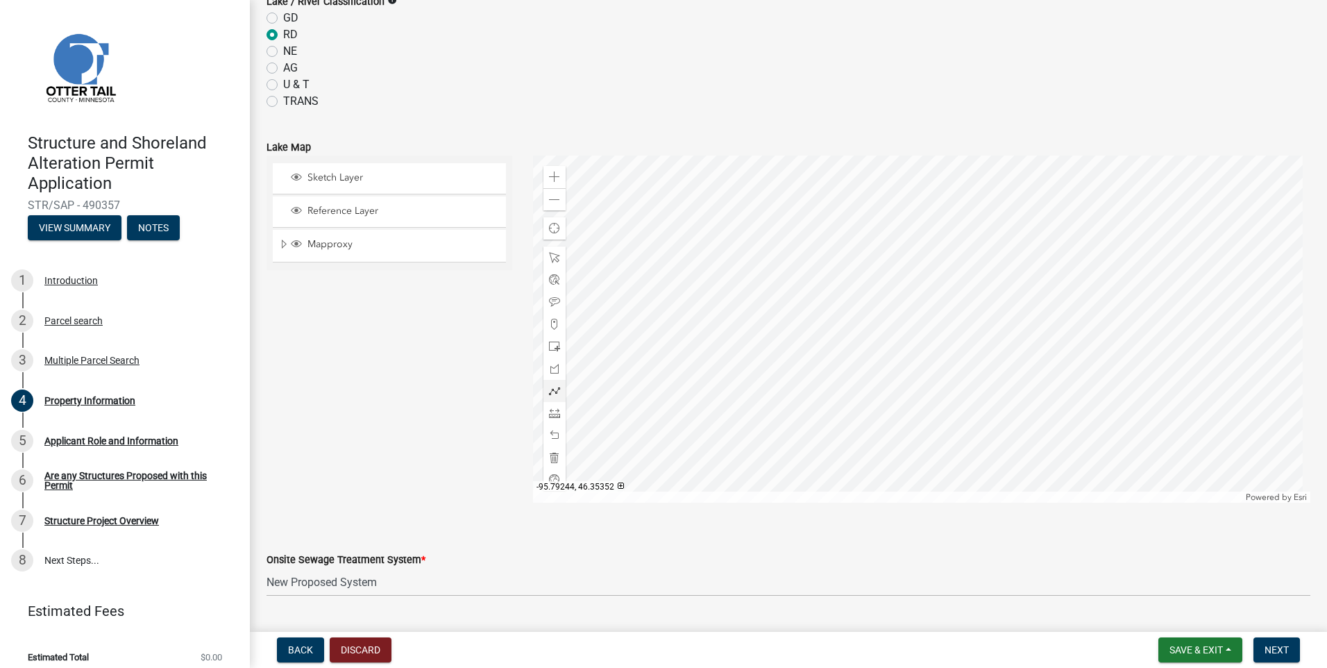
click at [824, 256] on div at bounding box center [922, 328] width 778 height 347
click at [824, 255] on div at bounding box center [922, 328] width 778 height 347
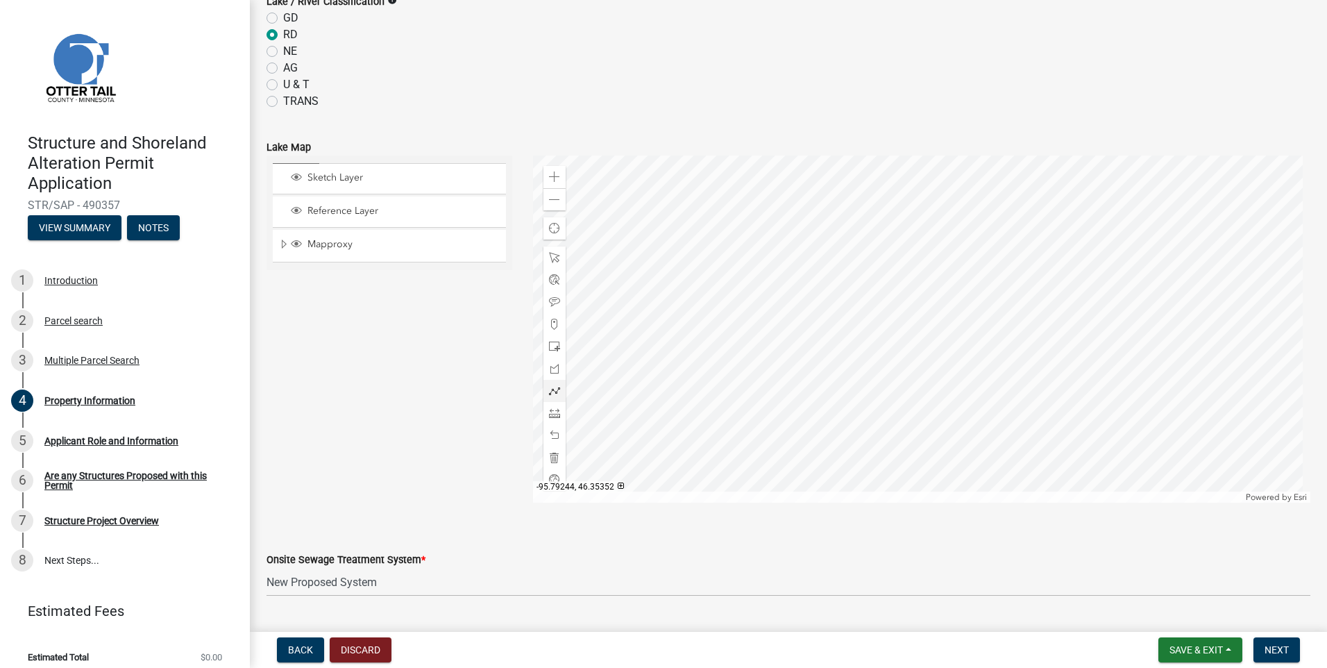
click at [824, 255] on div at bounding box center [922, 328] width 778 height 347
click at [1277, 646] on span "Next" at bounding box center [1277, 649] width 24 height 11
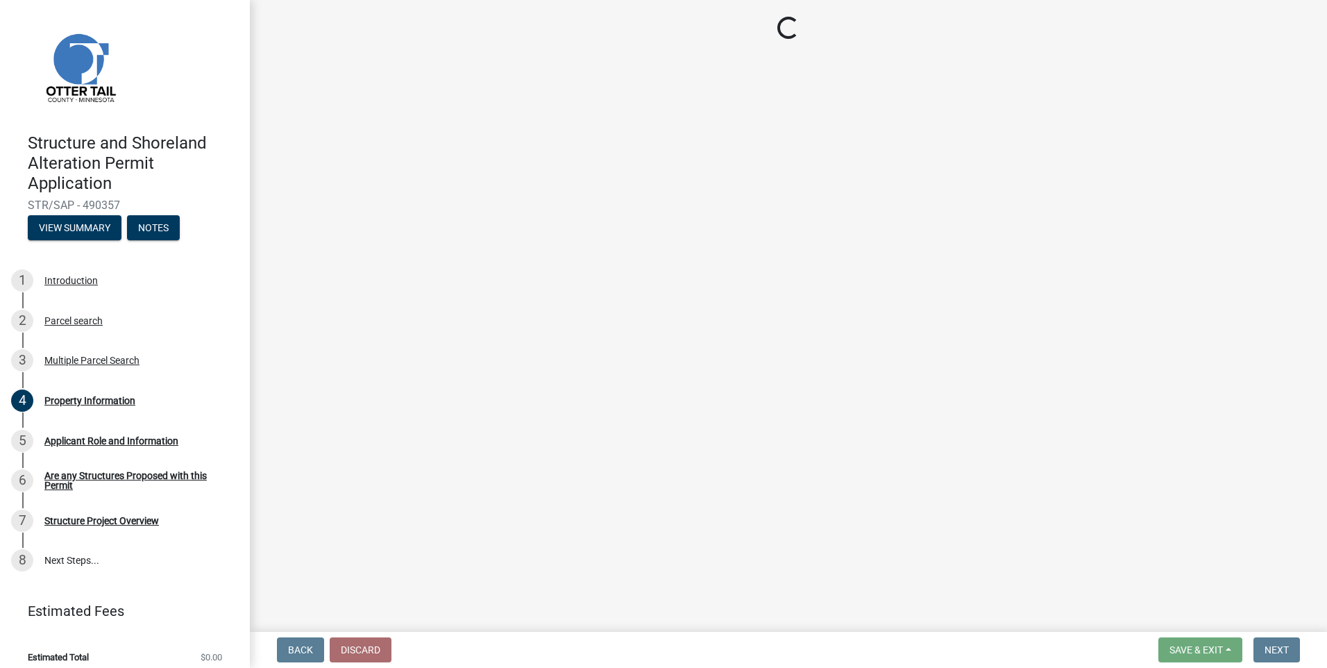
scroll to position [0, 0]
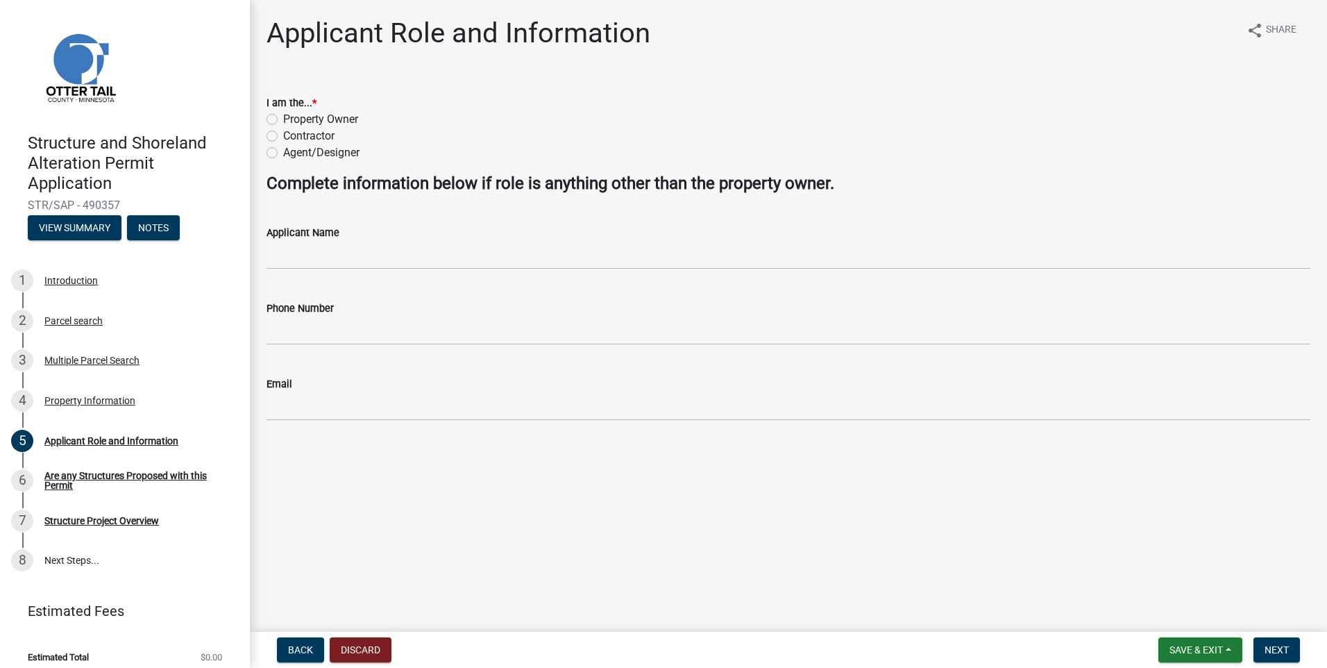
click at [283, 135] on label "Contractor" at bounding box center [308, 136] width 51 height 17
click at [283, 135] on input "Contractor" at bounding box center [287, 132] width 9 height 9
radio input "true"
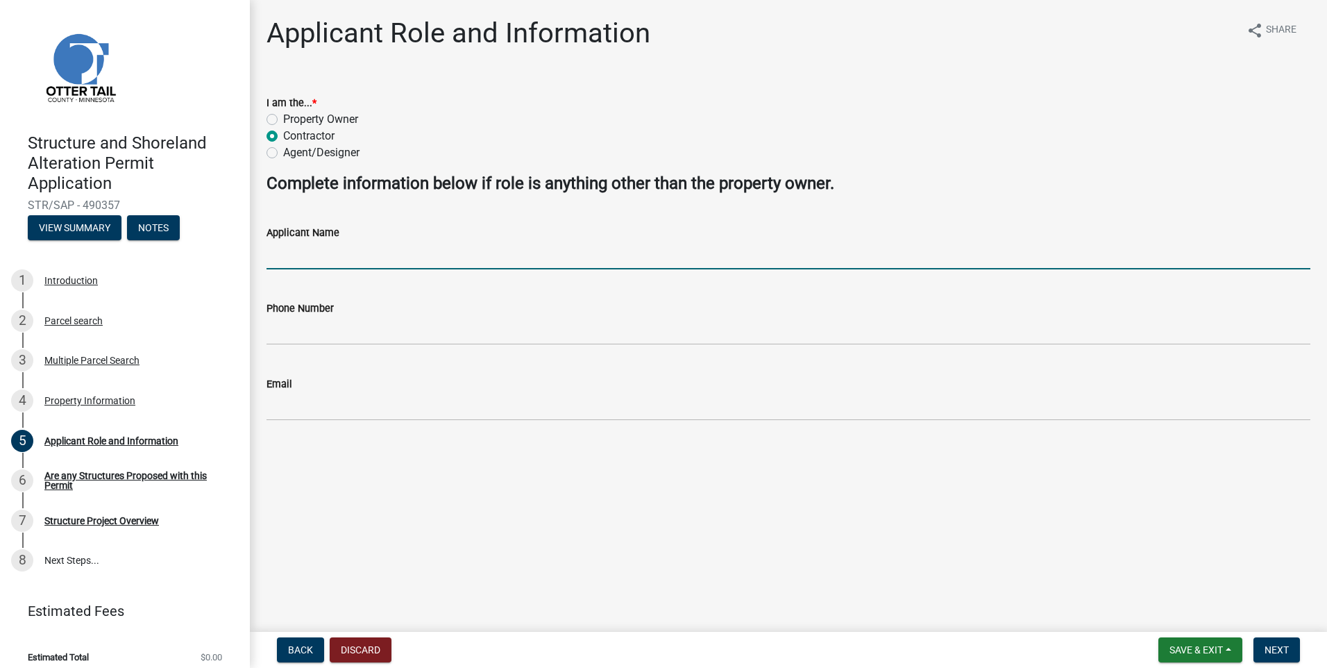
click at [350, 249] on input "Applicant Name" at bounding box center [789, 255] width 1044 height 28
type input "[PERSON_NAME]"
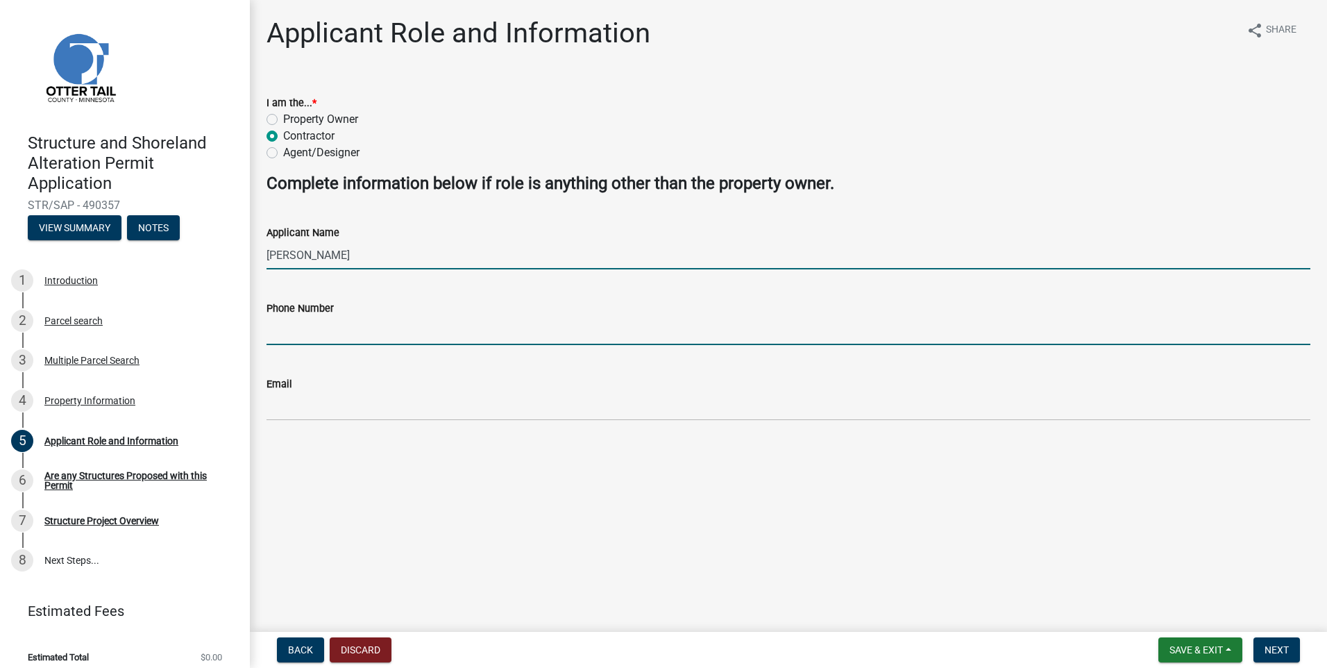
type input "2185351421"
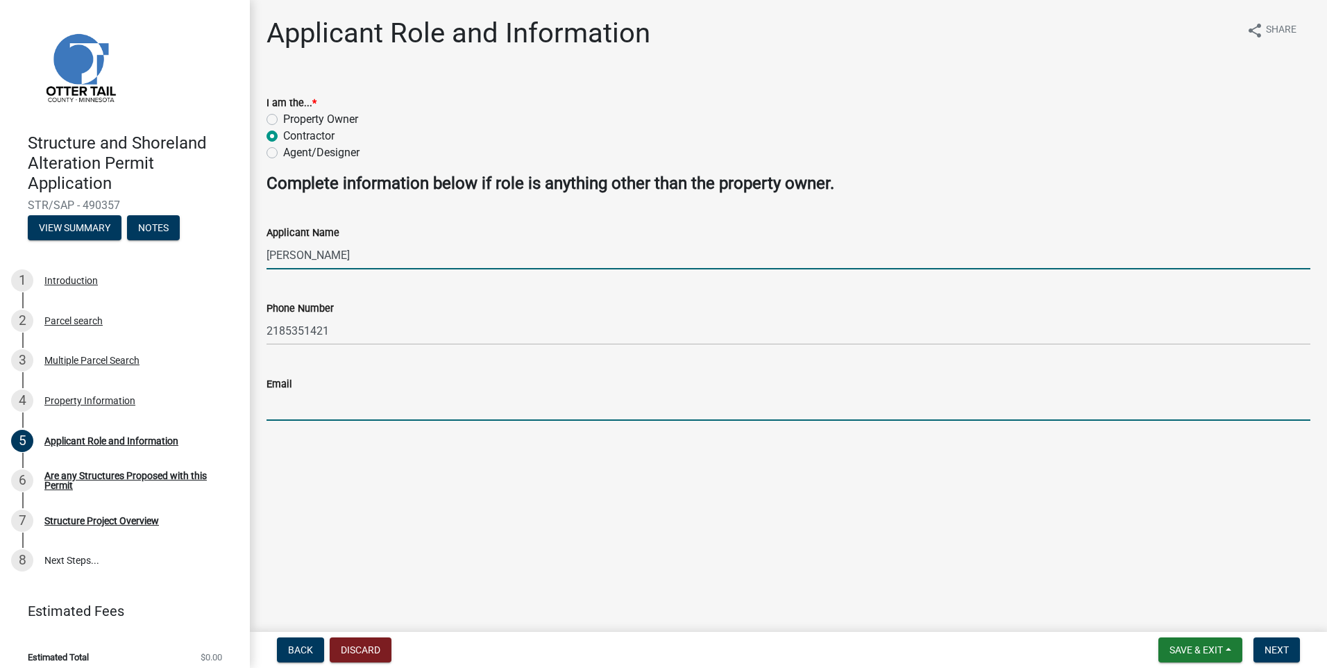
type input "[EMAIL_ADDRESS][DOMAIN_NAME]"
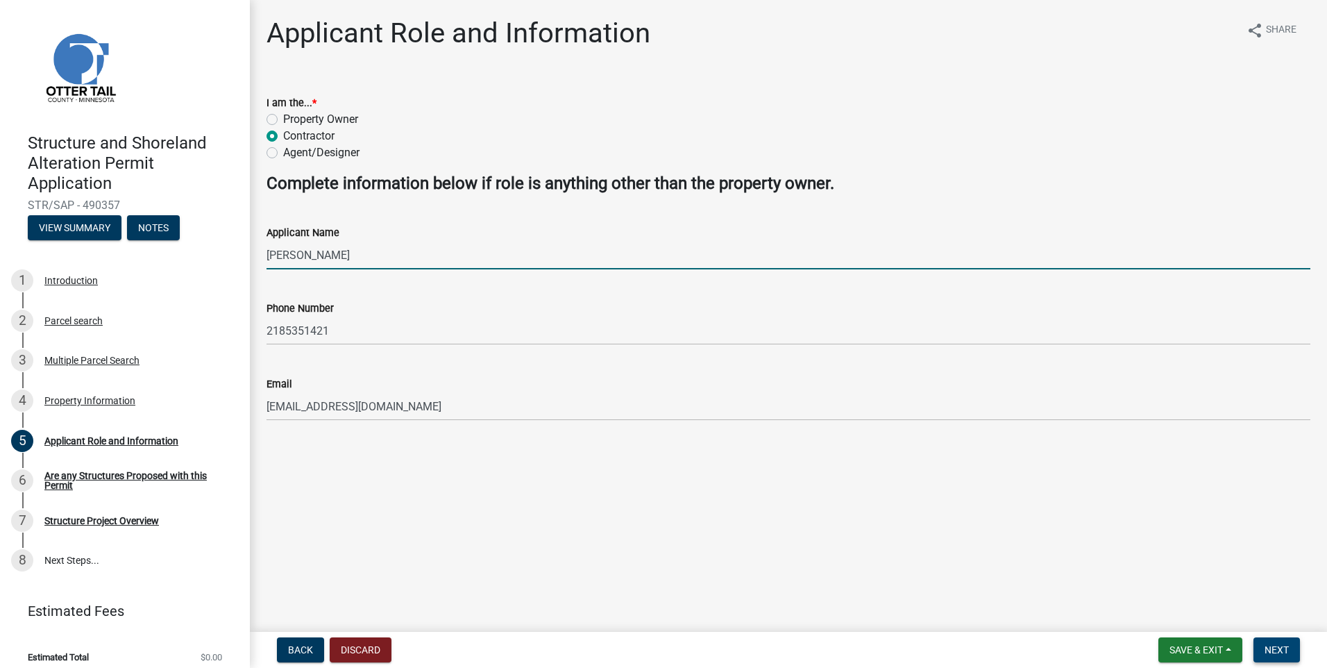
click at [1276, 648] on span "Next" at bounding box center [1277, 649] width 24 height 11
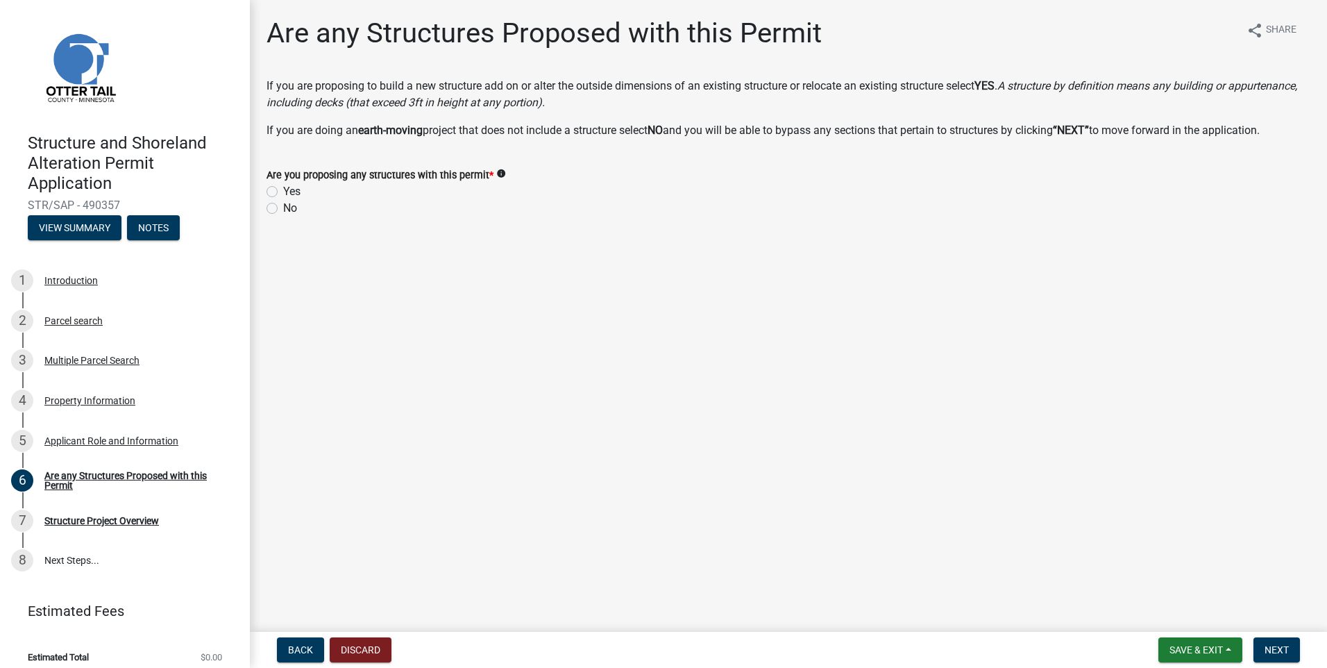
click at [283, 189] on label "Yes" at bounding box center [291, 191] width 17 height 17
click at [283, 189] on input "Yes" at bounding box center [287, 187] width 9 height 9
radio input "true"
click at [1283, 645] on span "Next" at bounding box center [1277, 649] width 24 height 11
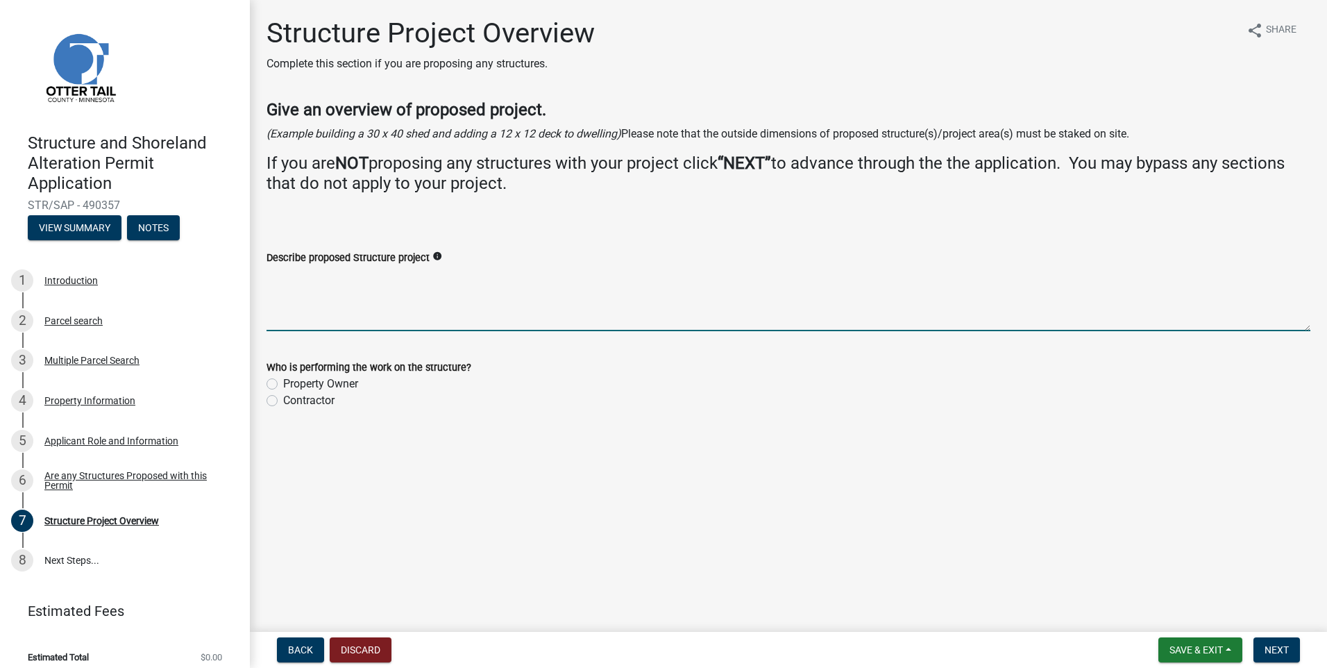
click at [355, 276] on textarea "Describe proposed Structure project" at bounding box center [789, 298] width 1044 height 65
click at [293, 292] on textarea "26x58 new house and garage with walk out basement." at bounding box center [789, 298] width 1044 height 65
click at [535, 282] on textarea "26x58 new house and garage with walk out basement." at bounding box center [789, 298] width 1044 height 65
type textarea "26x58 new house and garage with walk out basement. septic to be a holding tank"
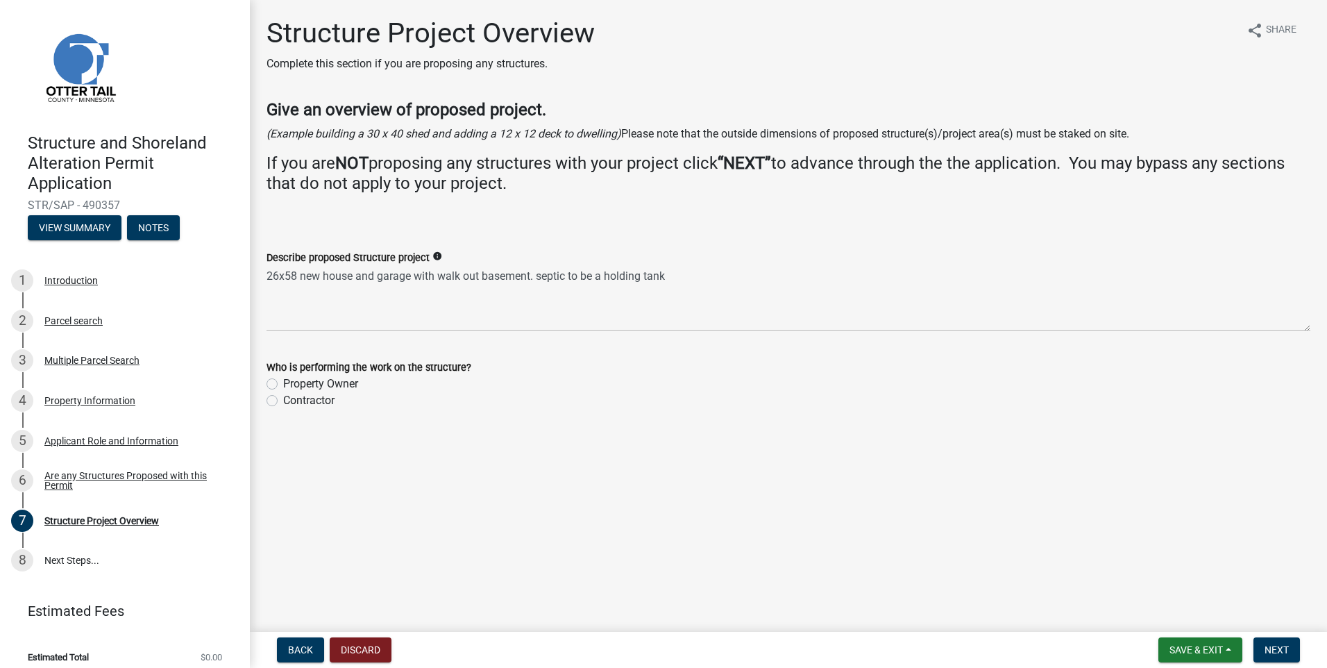
click at [283, 401] on label "Contractor" at bounding box center [308, 400] width 51 height 17
click at [283, 401] on input "Contractor" at bounding box center [287, 396] width 9 height 9
radio input "true"
click at [1276, 648] on span "Next" at bounding box center [1277, 649] width 24 height 11
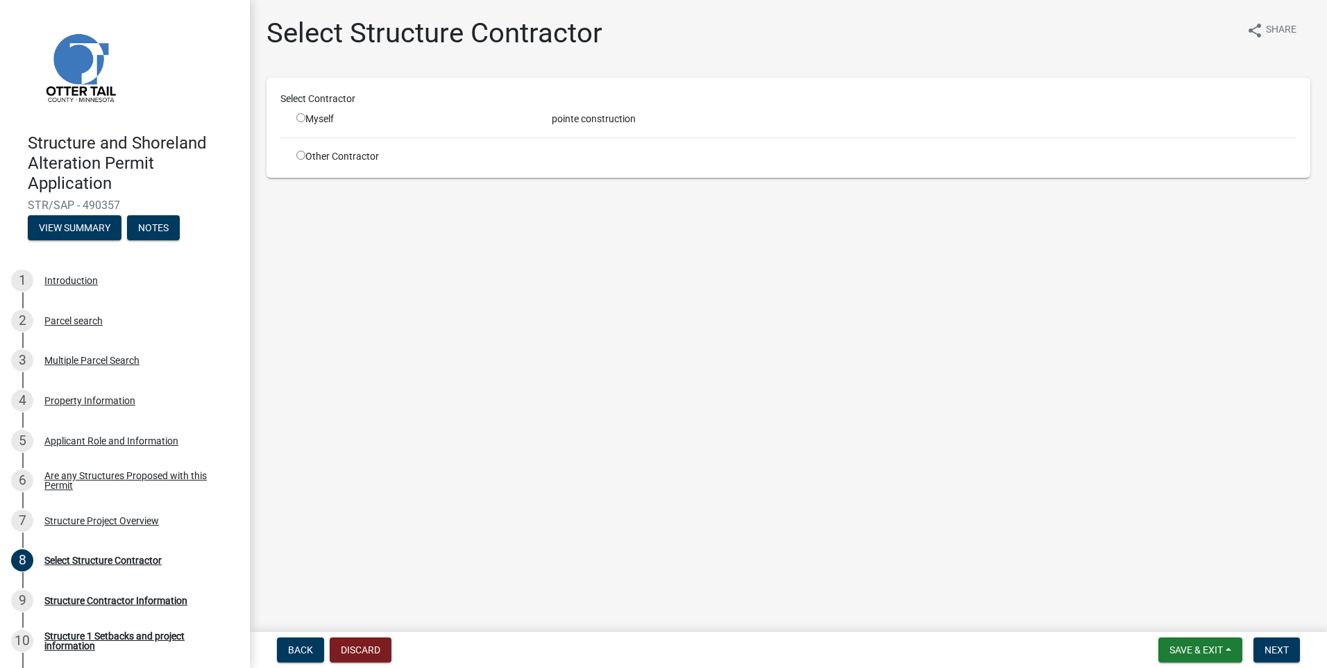
click at [300, 118] on input "radio" at bounding box center [300, 117] width 9 height 9
radio input "true"
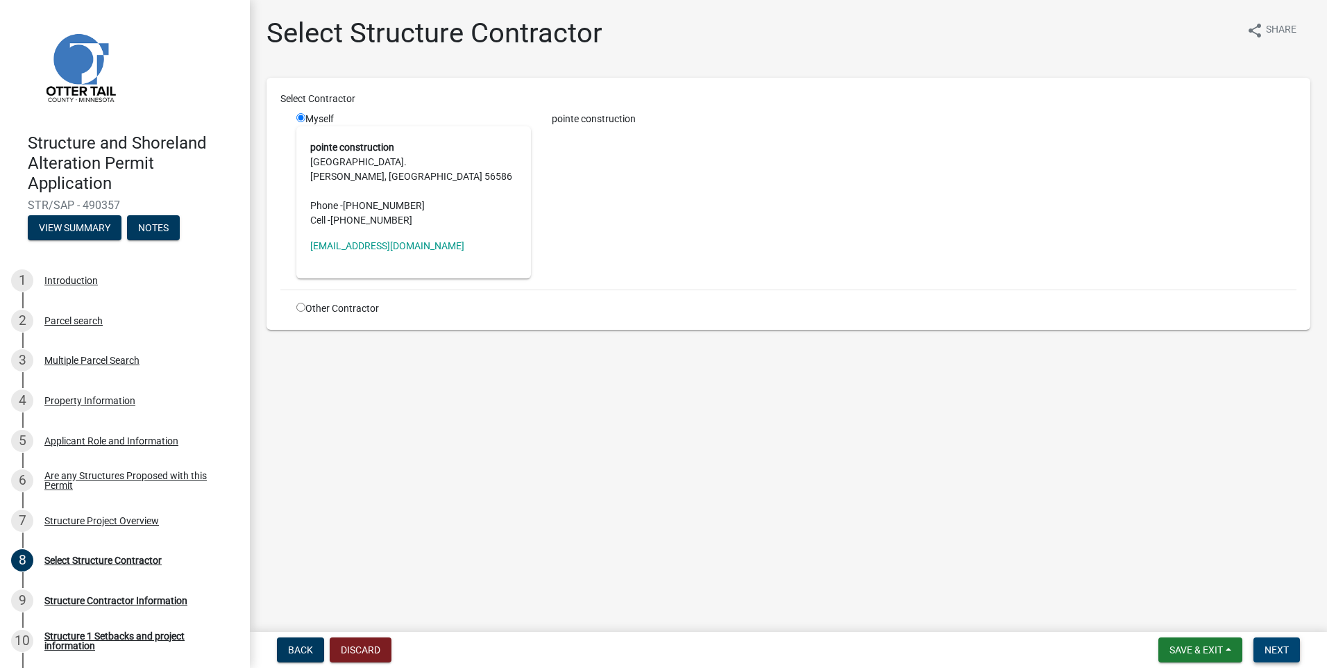
click at [1276, 644] on span "Next" at bounding box center [1277, 649] width 24 height 11
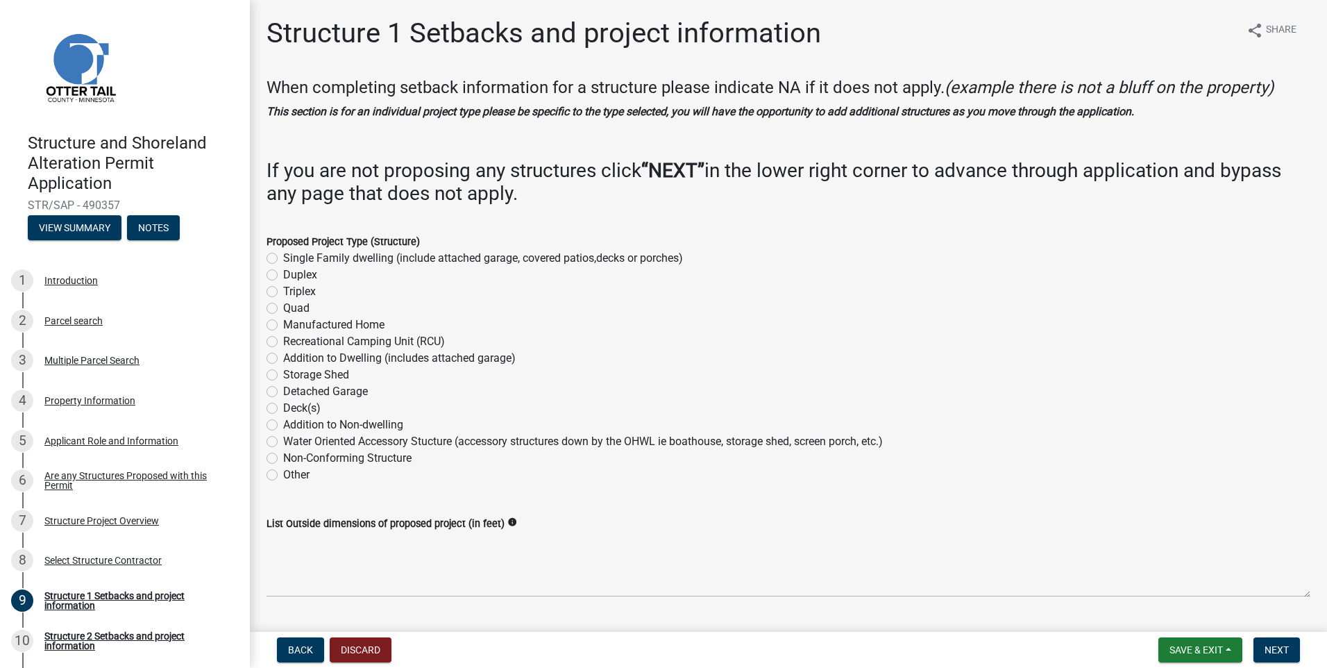
click at [283, 256] on label "Single Family dwelling (include attached garage, covered patios,decks or porche…" at bounding box center [483, 258] width 400 height 17
click at [283, 256] on input "Single Family dwelling (include attached garage, covered patios,decks or porche…" at bounding box center [287, 254] width 9 height 9
radio input "true"
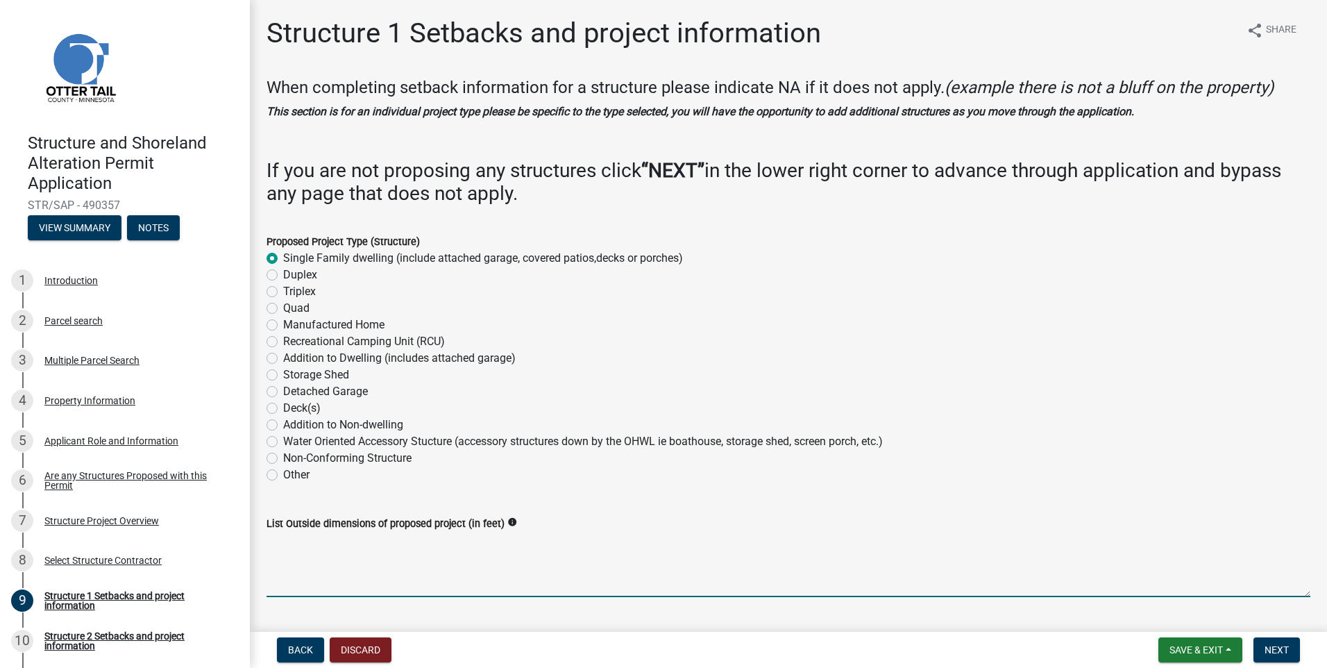
click at [426, 567] on textarea "List Outside dimensions of proposed project (in feet)" at bounding box center [789, 564] width 1044 height 65
type textarea "26x58"
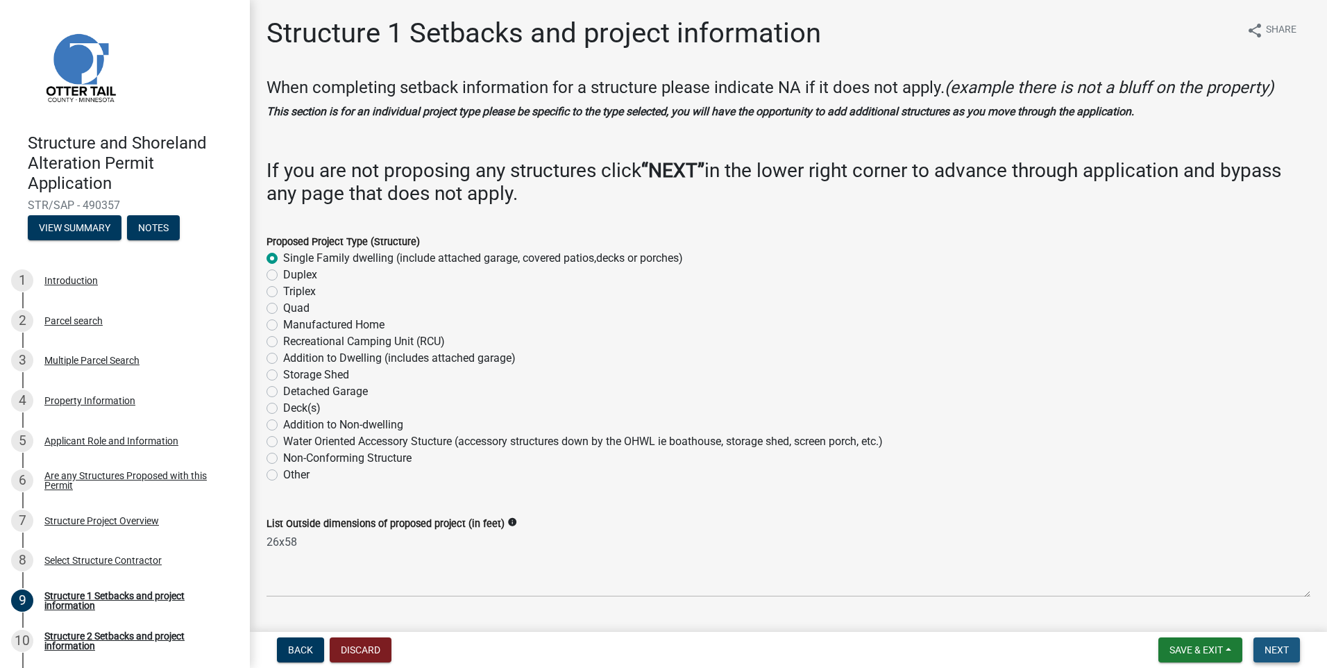
click at [1272, 651] on span "Next" at bounding box center [1277, 649] width 24 height 11
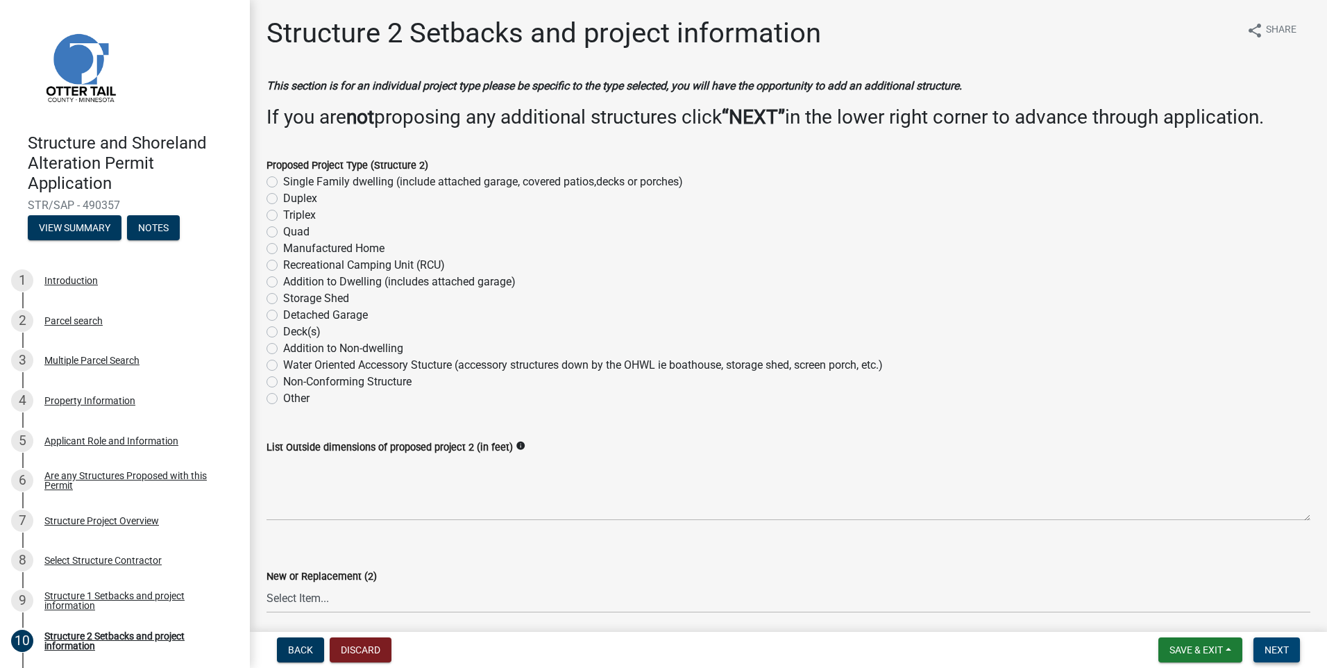
click at [1284, 648] on span "Next" at bounding box center [1277, 649] width 24 height 11
click at [1270, 650] on span "Next" at bounding box center [1277, 649] width 24 height 11
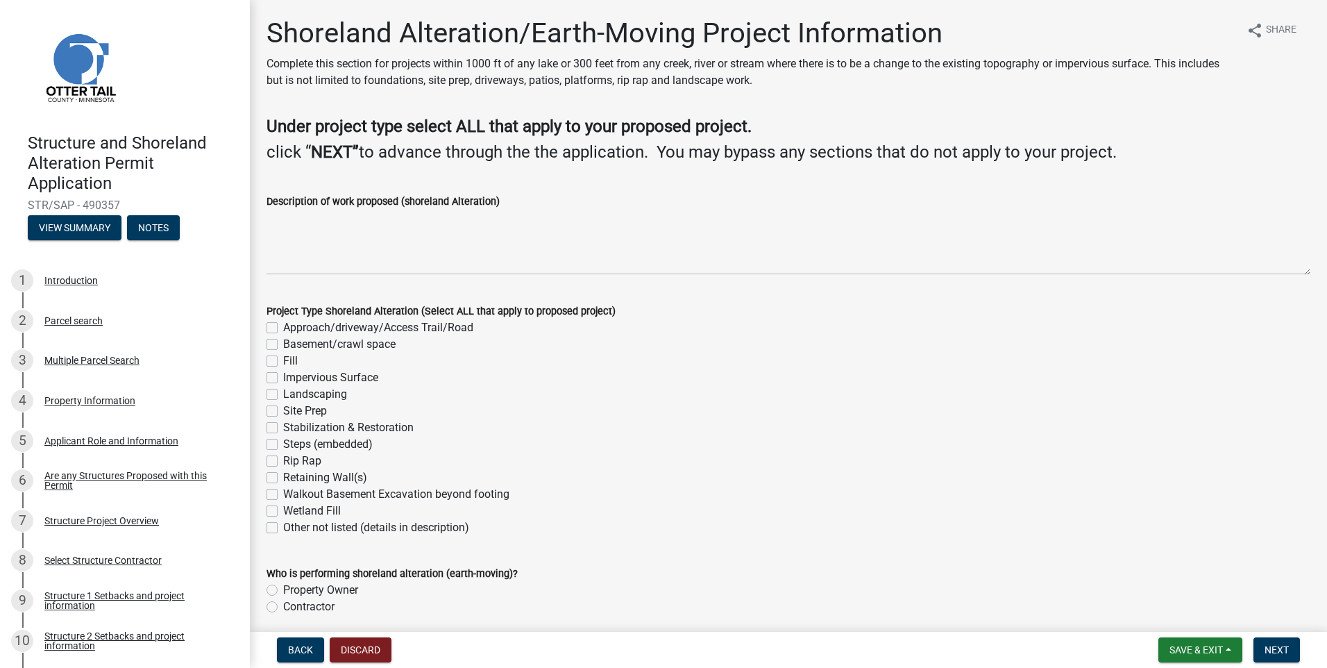
click at [283, 491] on label "Walkout Basement Excavation beyond footing" at bounding box center [396, 494] width 226 height 17
click at [283, 491] on input "Walkout Basement Excavation beyond footing" at bounding box center [287, 490] width 9 height 9
checkbox input "true"
checkbox input "false"
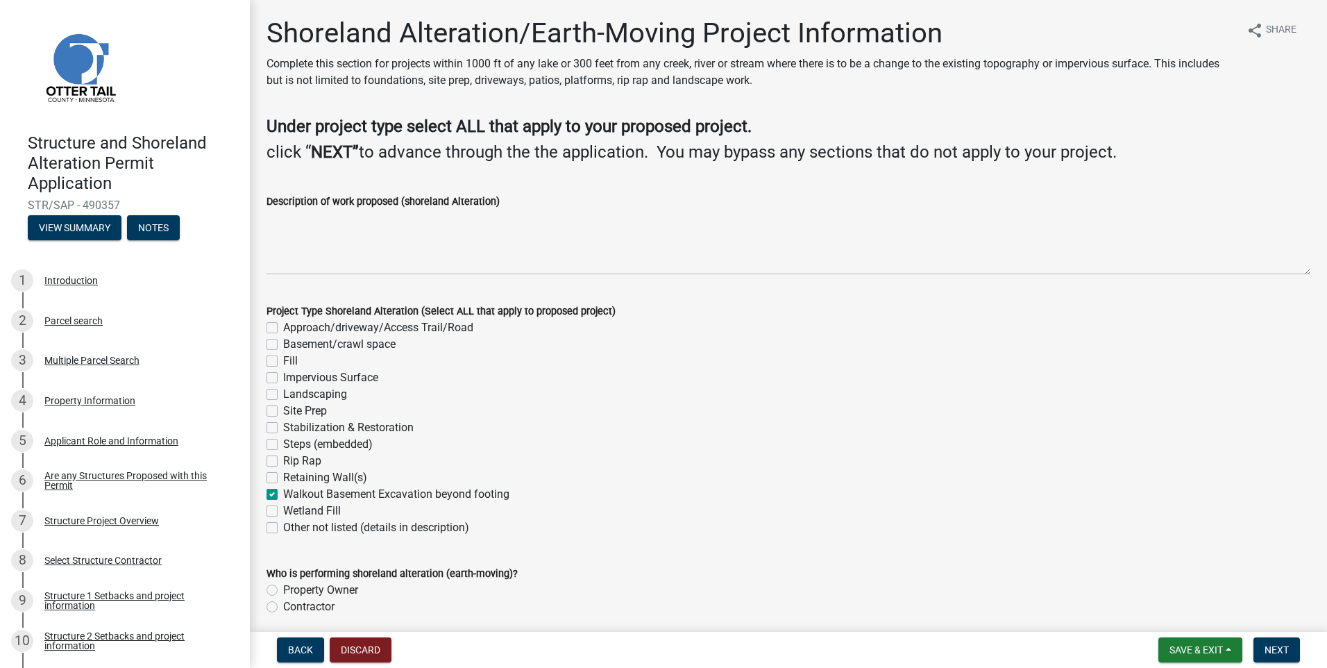
checkbox input "false"
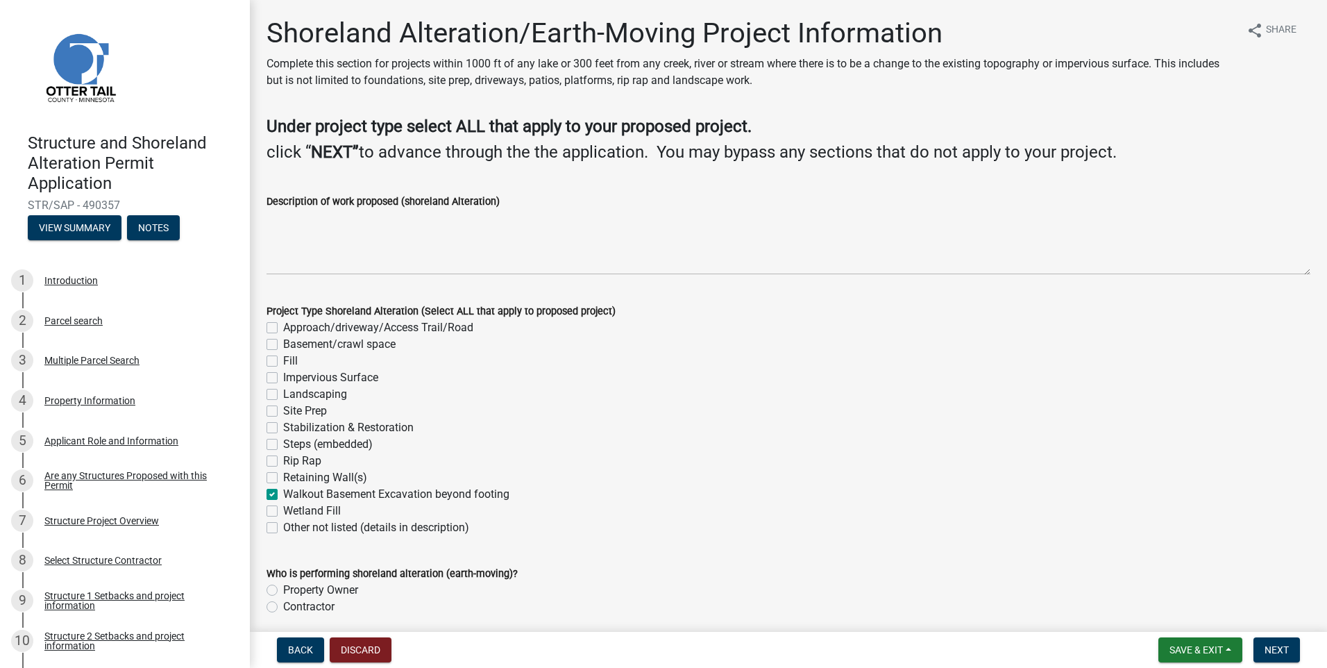
checkbox input "false"
checkbox input "true"
checkbox input "false"
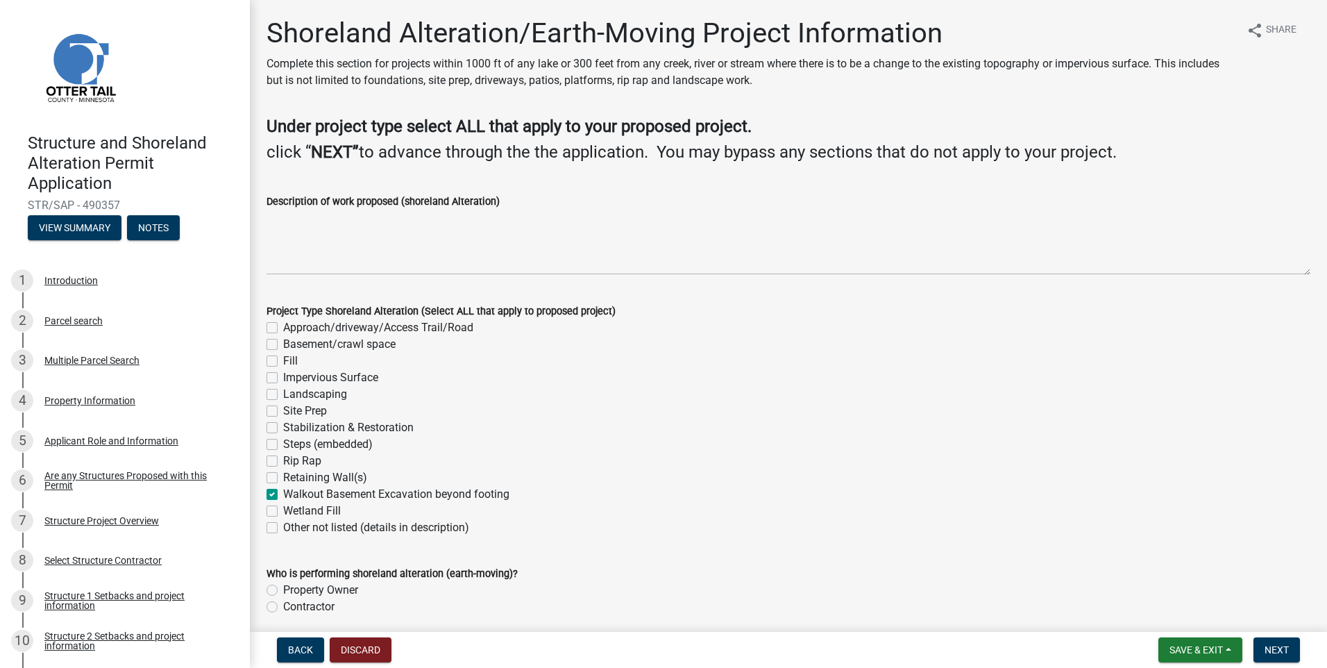
checkbox input "false"
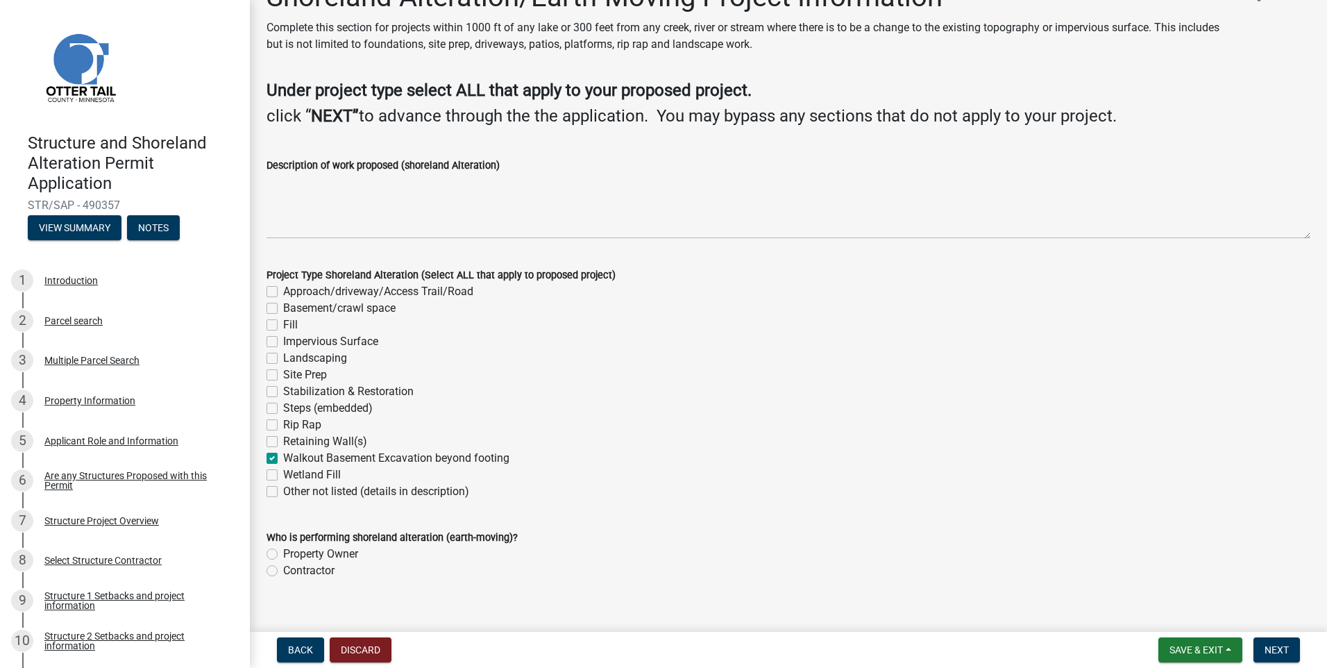
scroll to position [56, 0]
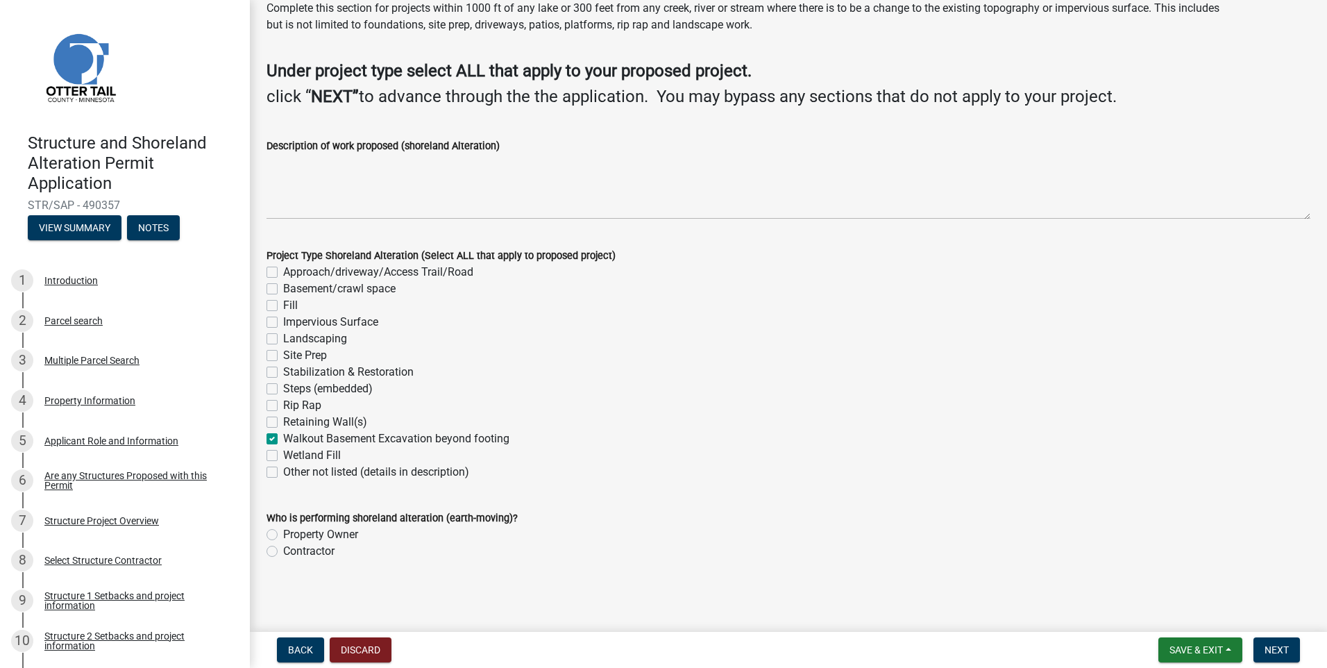
click at [283, 551] on label "Contractor" at bounding box center [308, 551] width 51 height 17
click at [283, 551] on input "Contractor" at bounding box center [287, 547] width 9 height 9
radio input "true"
click at [1282, 646] on span "Next" at bounding box center [1277, 649] width 24 height 11
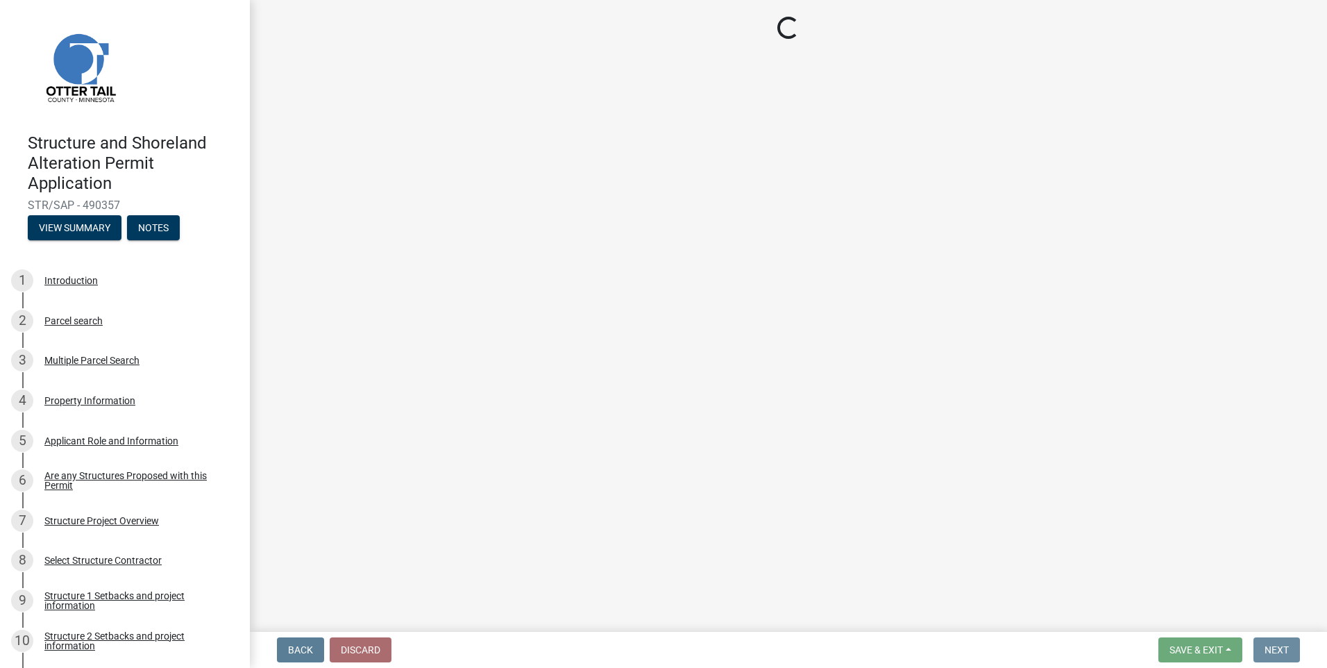
scroll to position [0, 0]
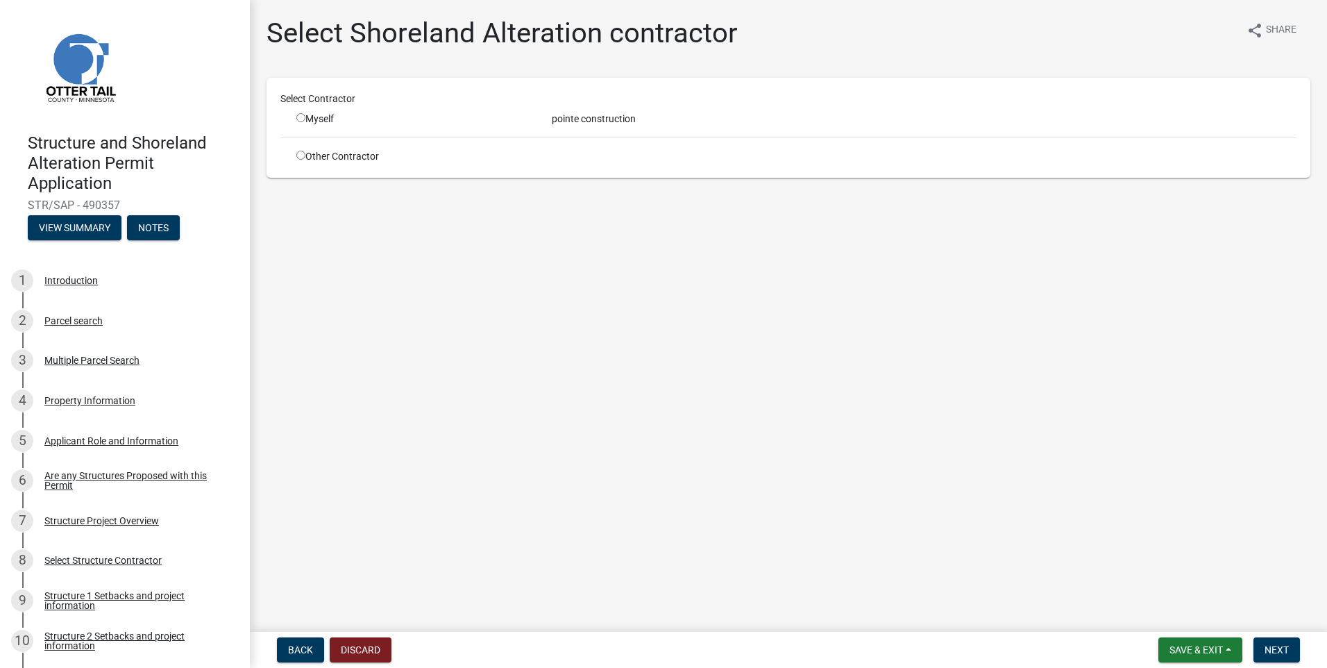
click at [303, 117] on input "radio" at bounding box center [300, 117] width 9 height 9
radio input "true"
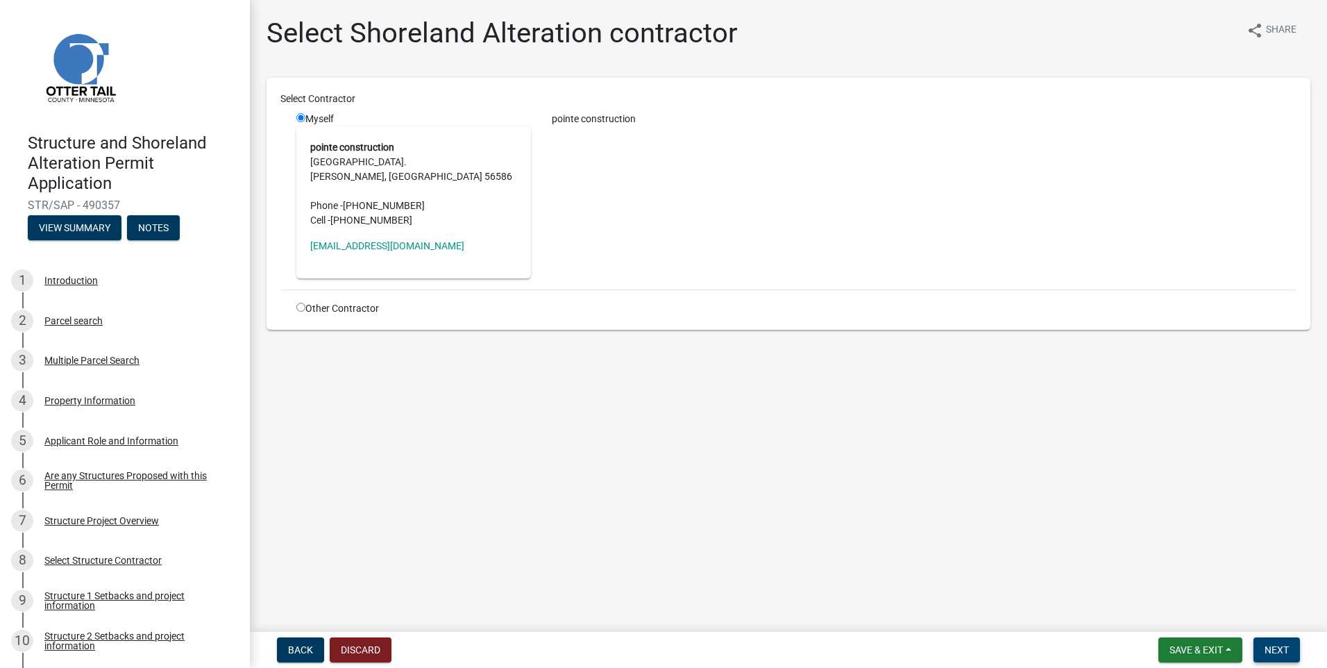
click at [1276, 649] on span "Next" at bounding box center [1277, 649] width 24 height 11
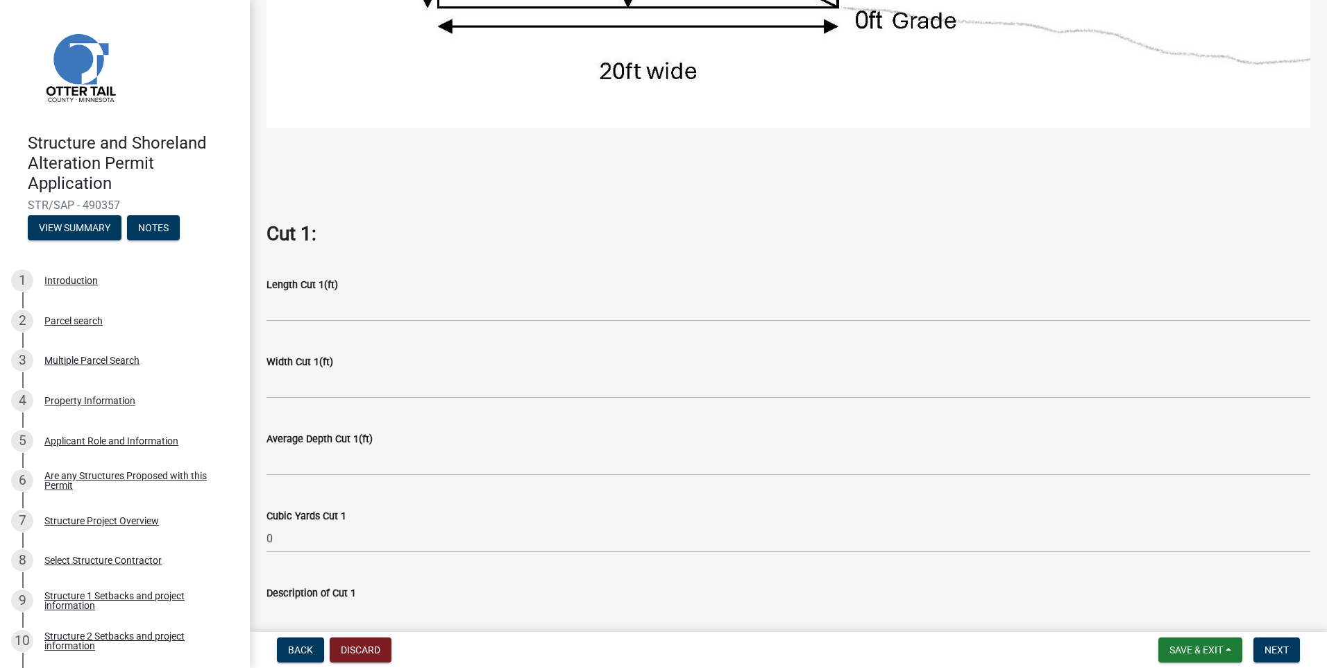
scroll to position [694, 0]
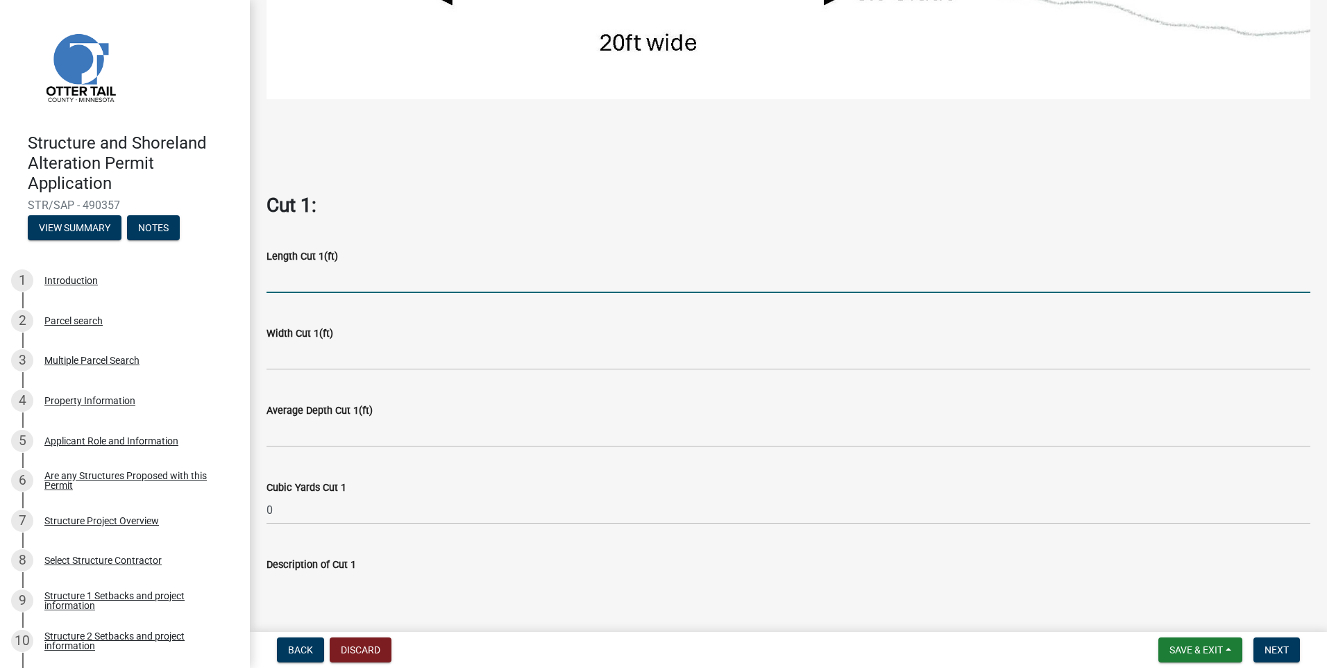
click at [381, 276] on input "text" at bounding box center [789, 278] width 1044 height 28
type input "62"
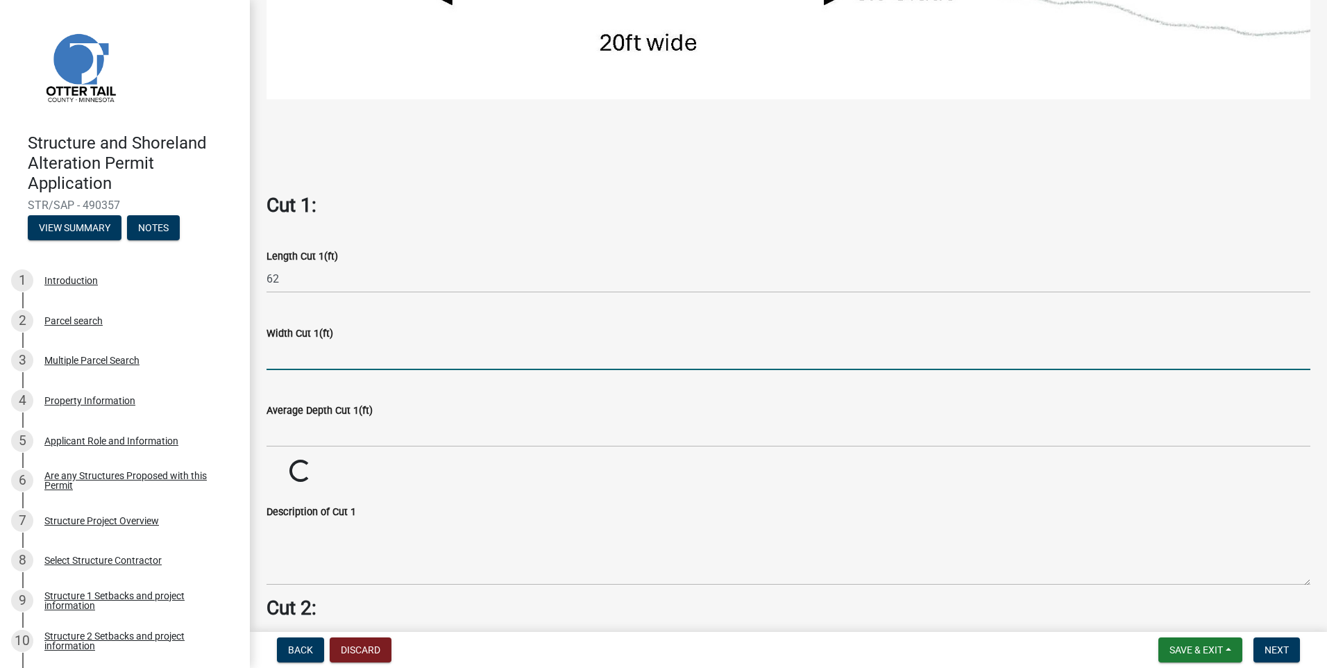
click at [386, 352] on input "text" at bounding box center [789, 355] width 1044 height 28
type input "30"
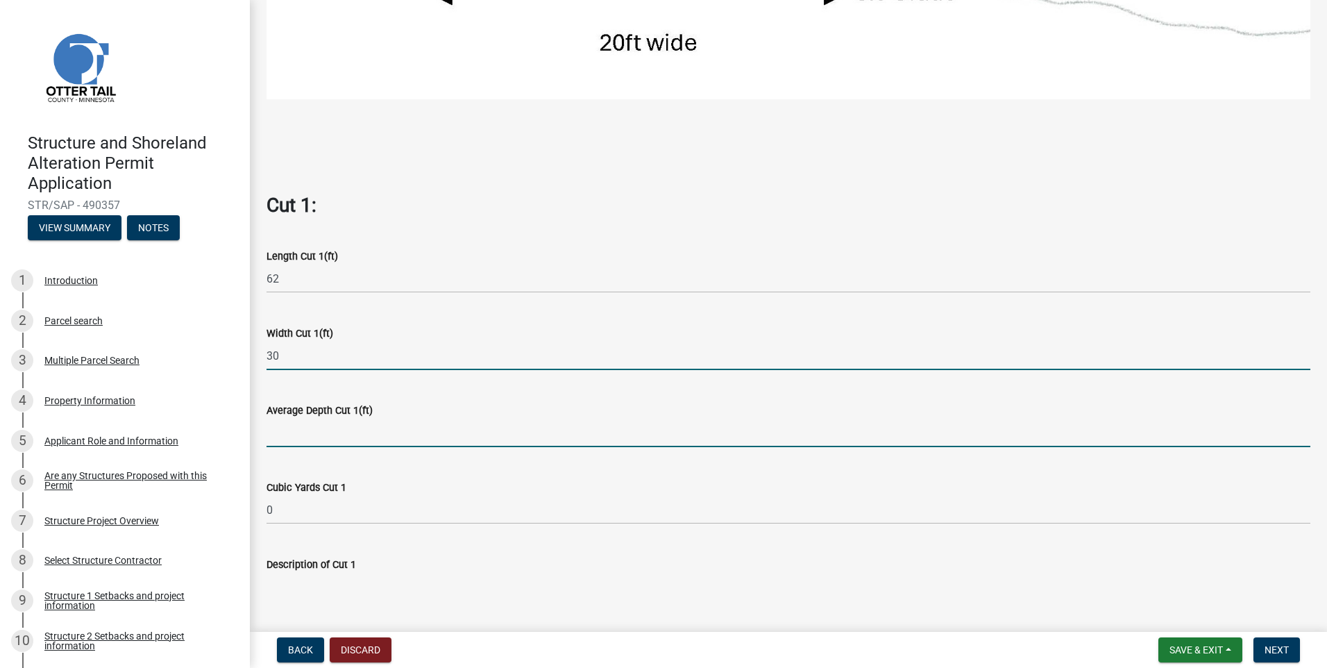
click at [398, 419] on input "text" at bounding box center [789, 433] width 1044 height 28
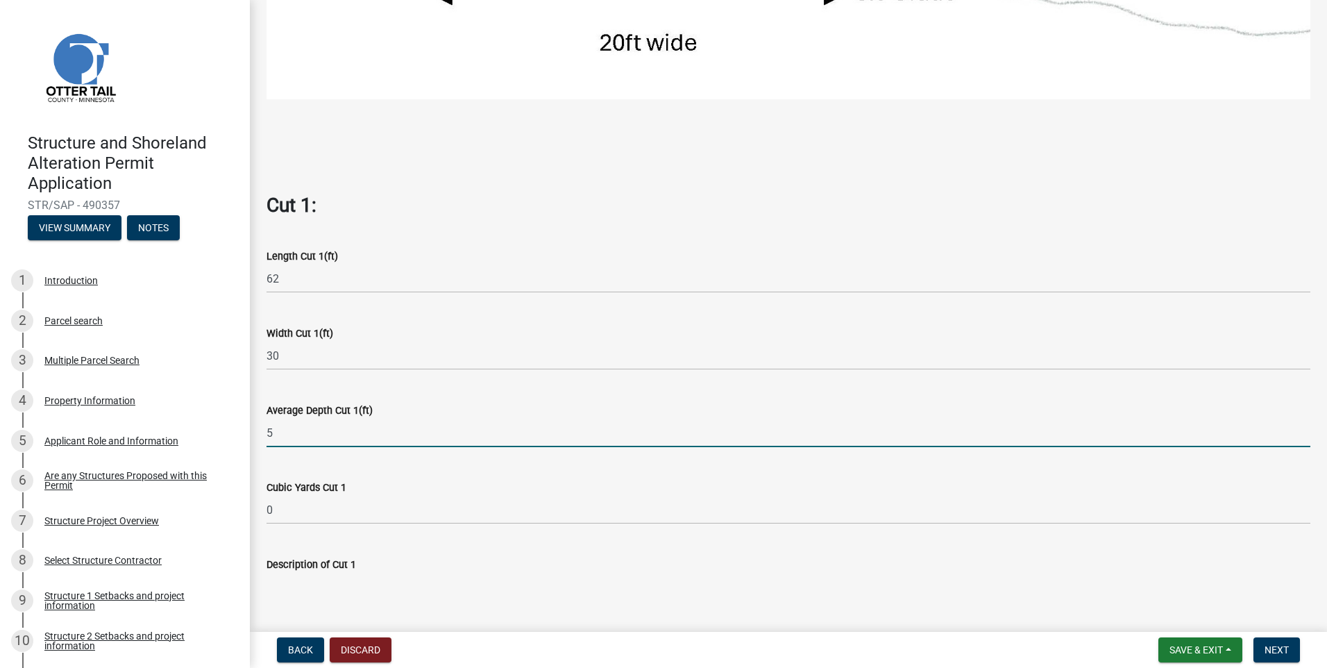
type input "5"
click at [407, 464] on wm-data-entity-input "Cubic Yards Cut 1 0" at bounding box center [789, 497] width 1044 height 77
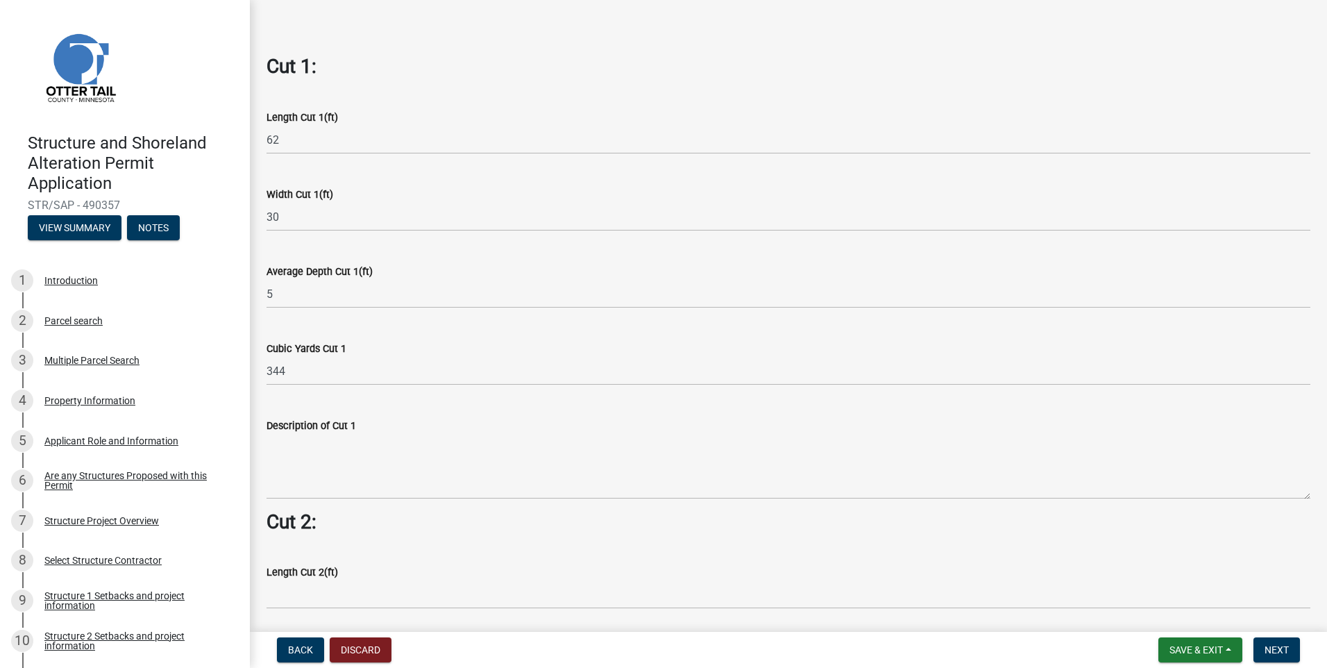
scroll to position [902, 0]
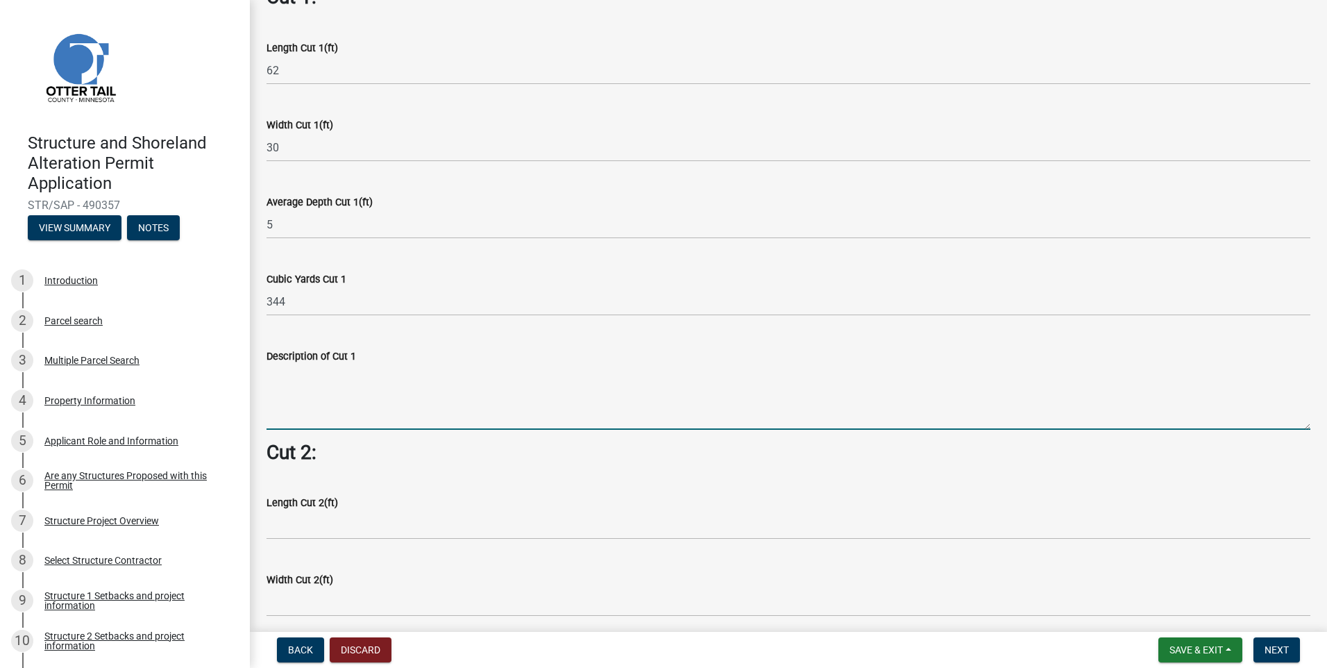
click at [393, 375] on textarea "Description of Cut 1" at bounding box center [789, 396] width 1044 height 65
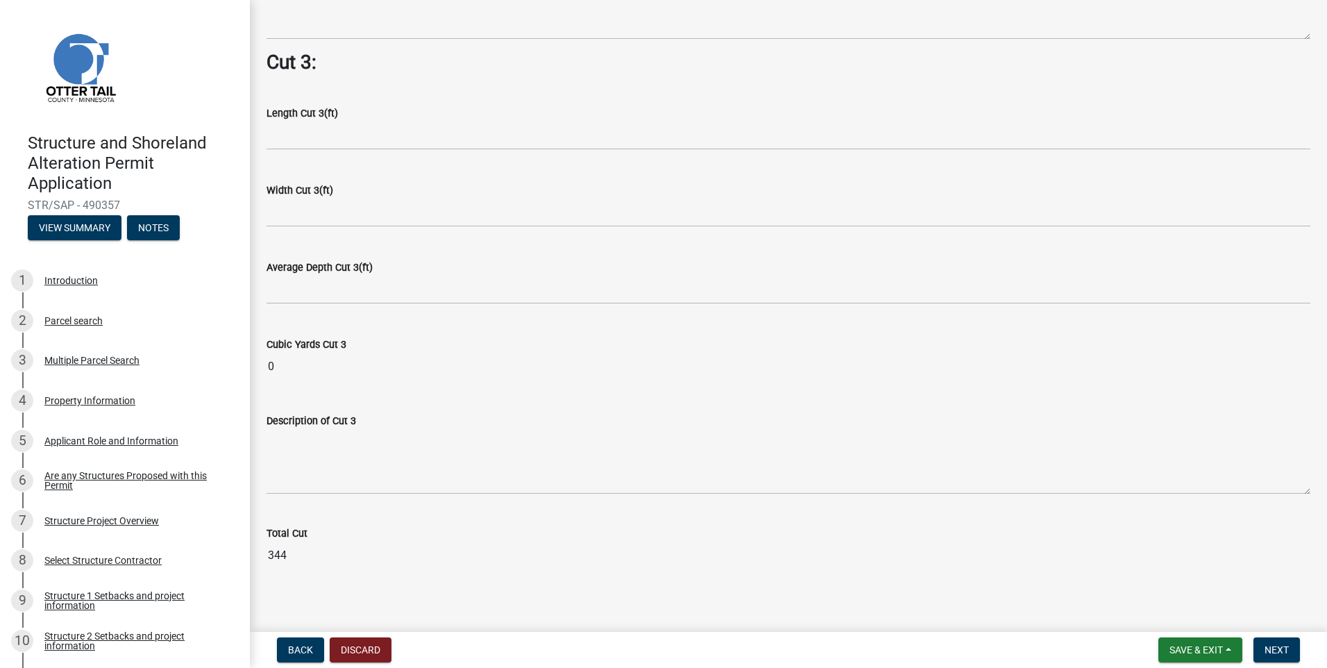
scroll to position [1749, 0]
type textarea "26x58 walk out basement and garage"
click at [1285, 647] on span "Next" at bounding box center [1277, 649] width 24 height 11
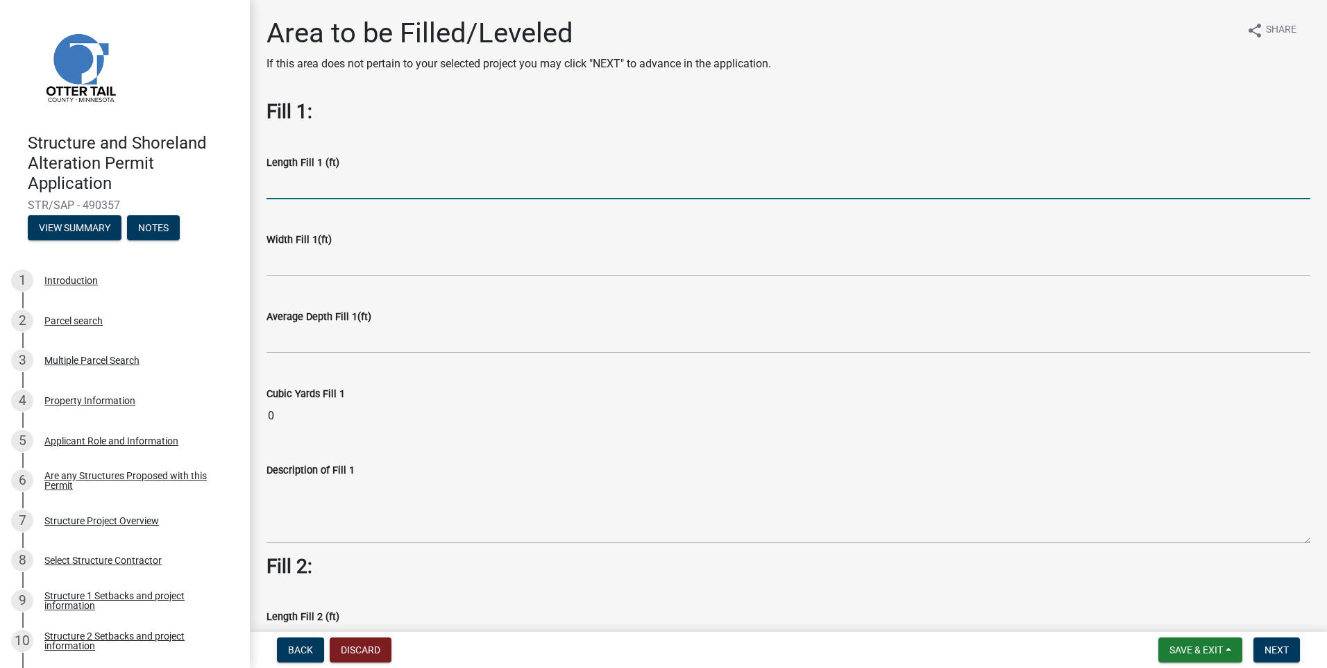
click at [400, 184] on input "text" at bounding box center [789, 185] width 1044 height 28
type input "26"
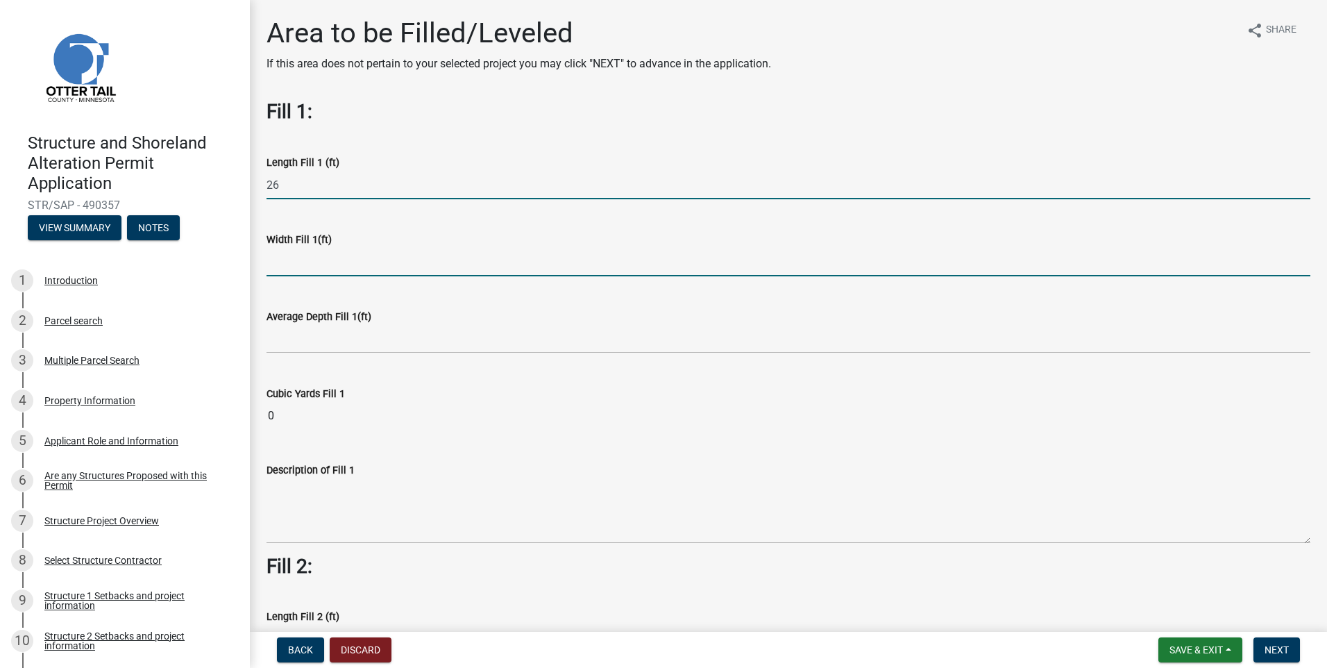
click at [402, 253] on input "text" at bounding box center [789, 262] width 1044 height 28
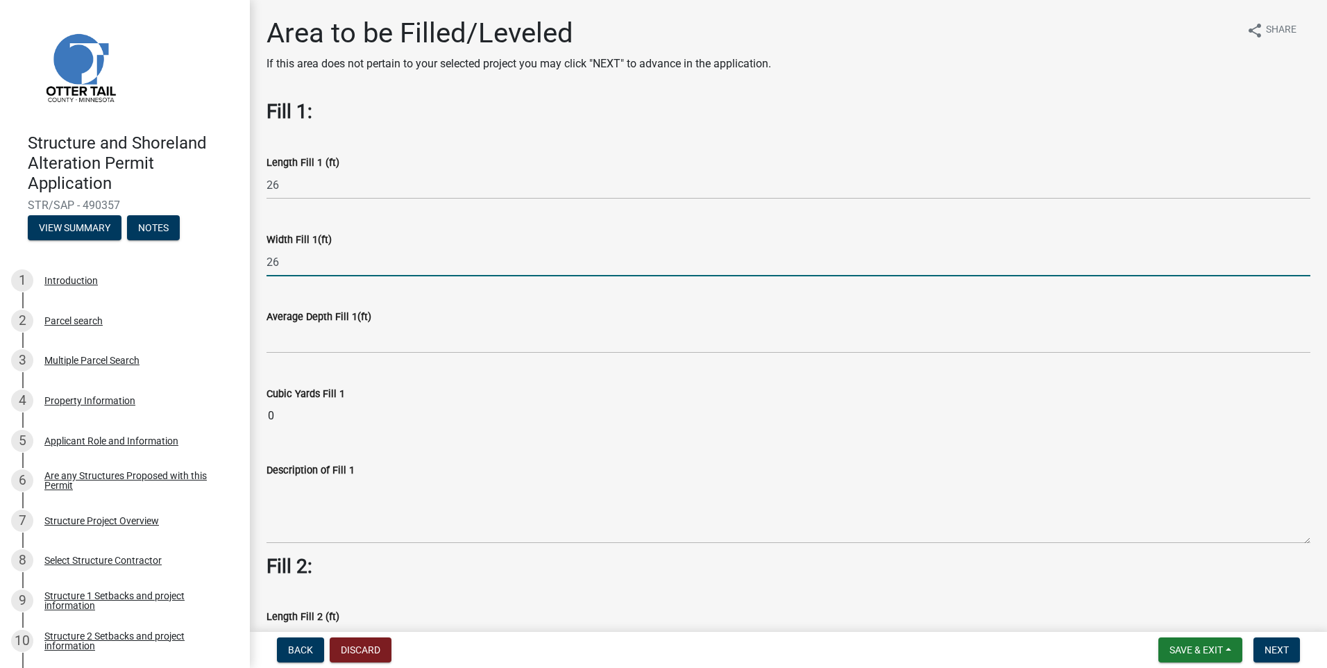
type input "26"
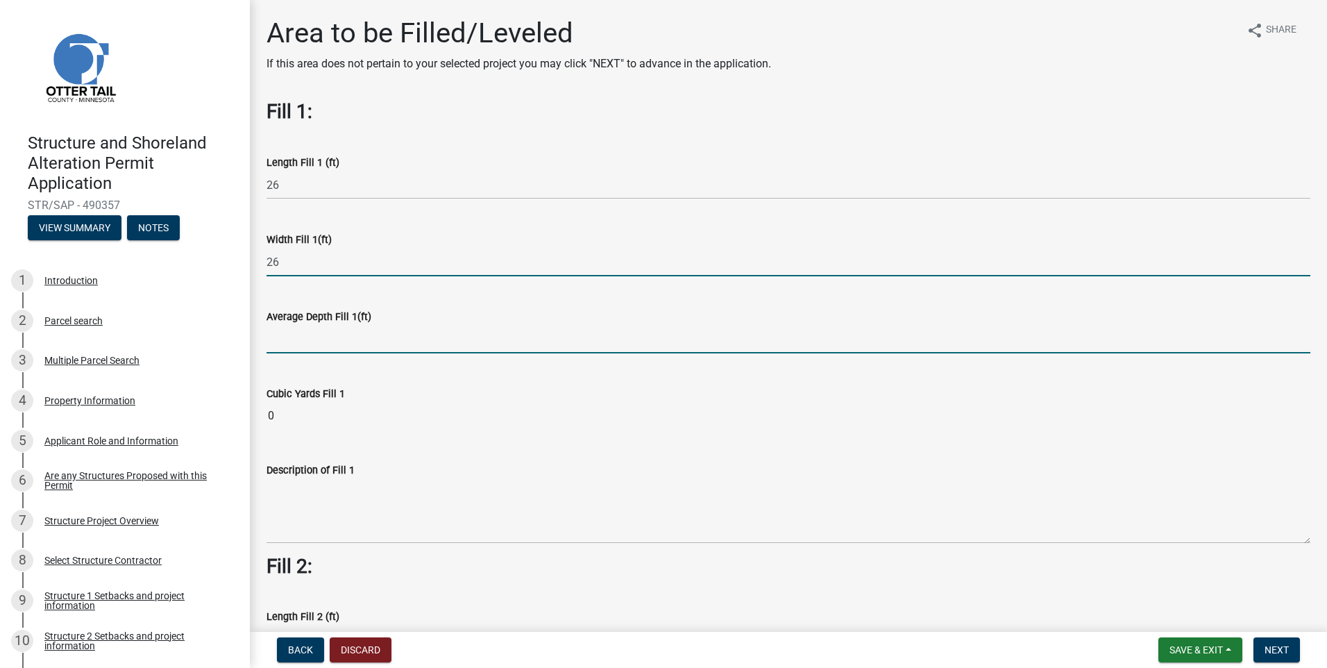
click at [418, 329] on input "text" at bounding box center [789, 339] width 1044 height 28
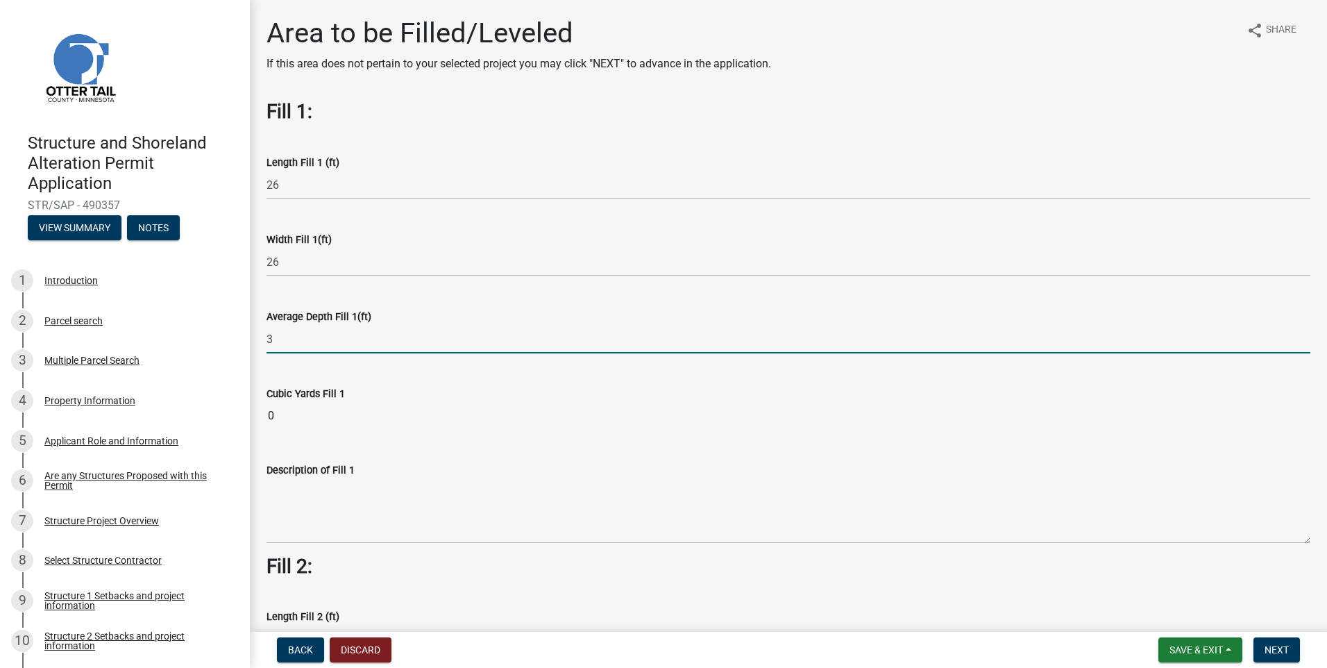
scroll to position [69, 0]
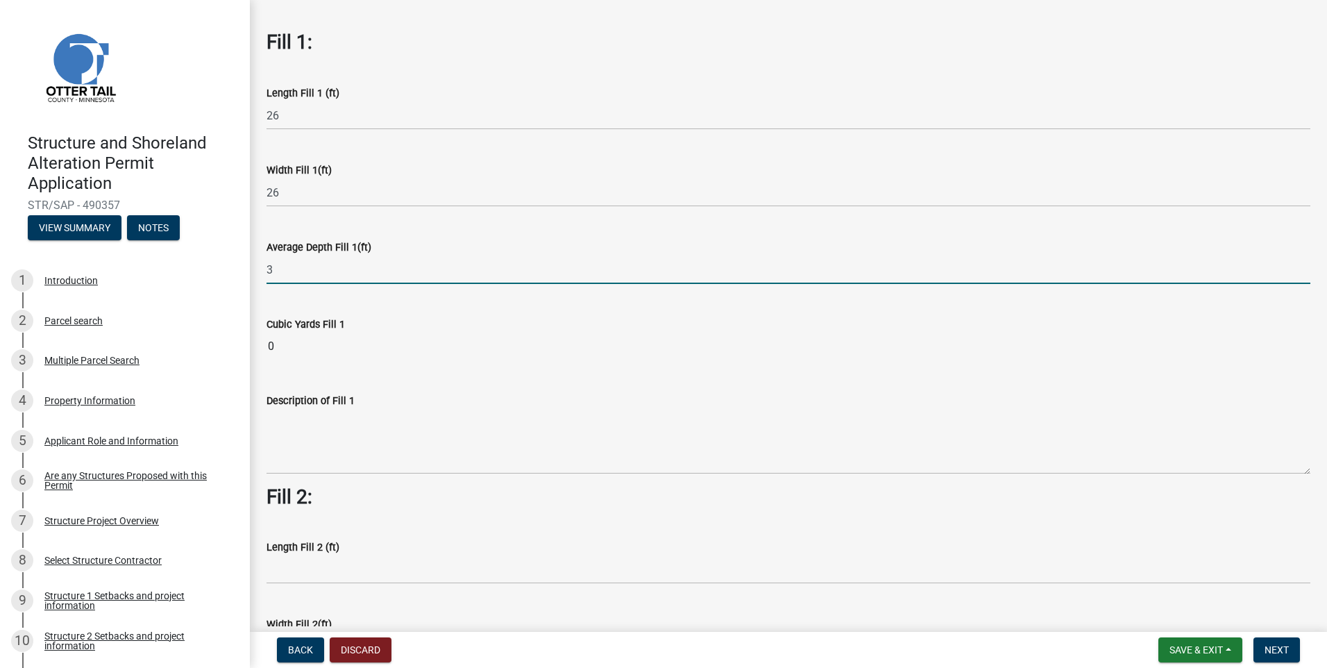
type input "3"
click at [434, 286] on wm-data-entity-input "Average Depth Fill 1(ft) 3" at bounding box center [789, 257] width 1044 height 77
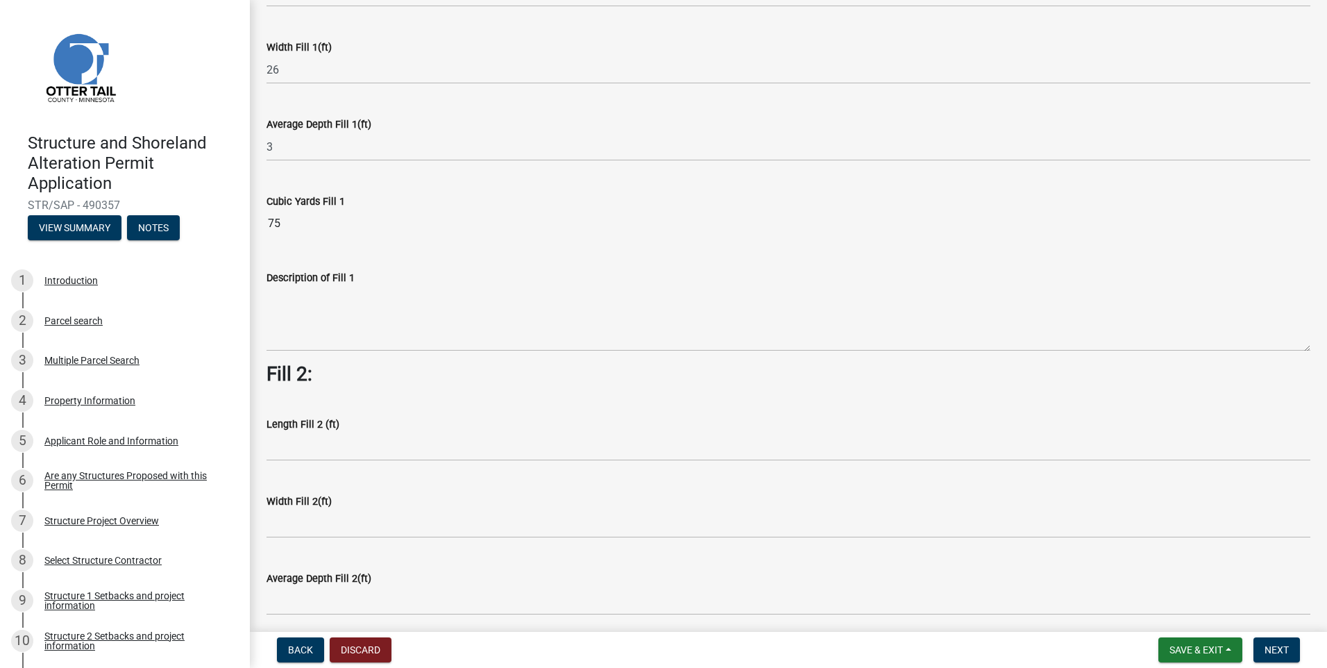
scroll to position [208, 0]
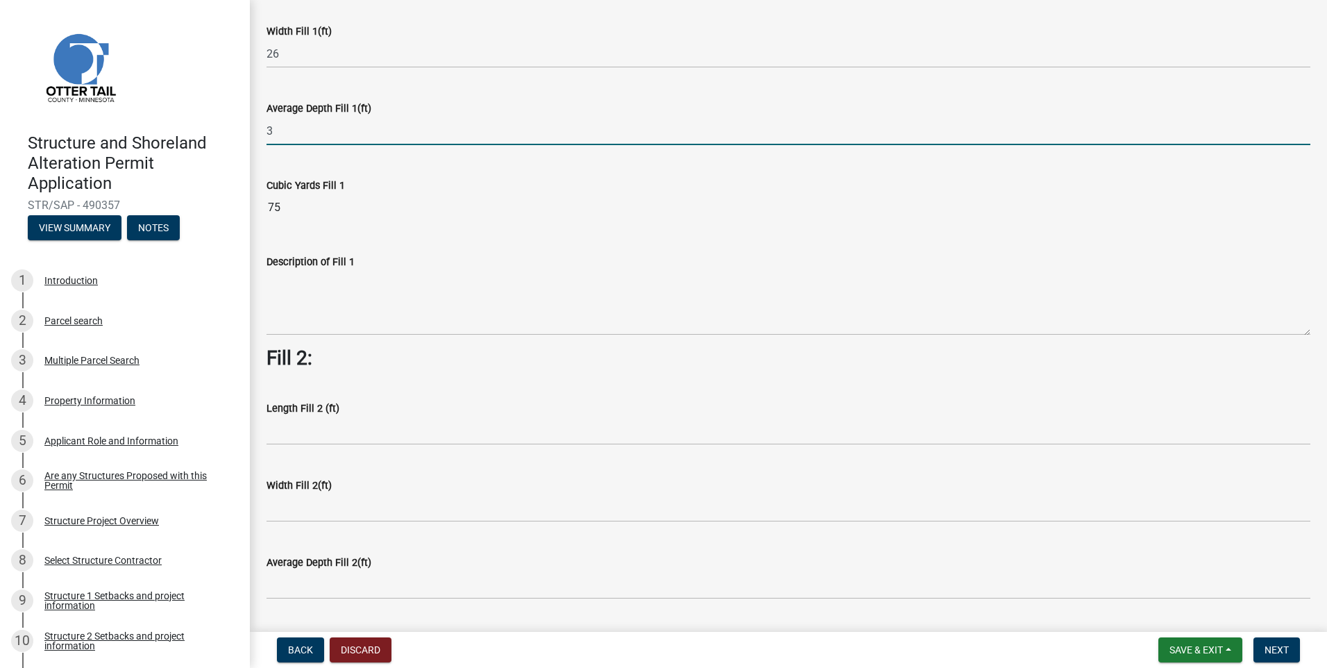
click at [282, 131] on input "3" at bounding box center [789, 131] width 1044 height 28
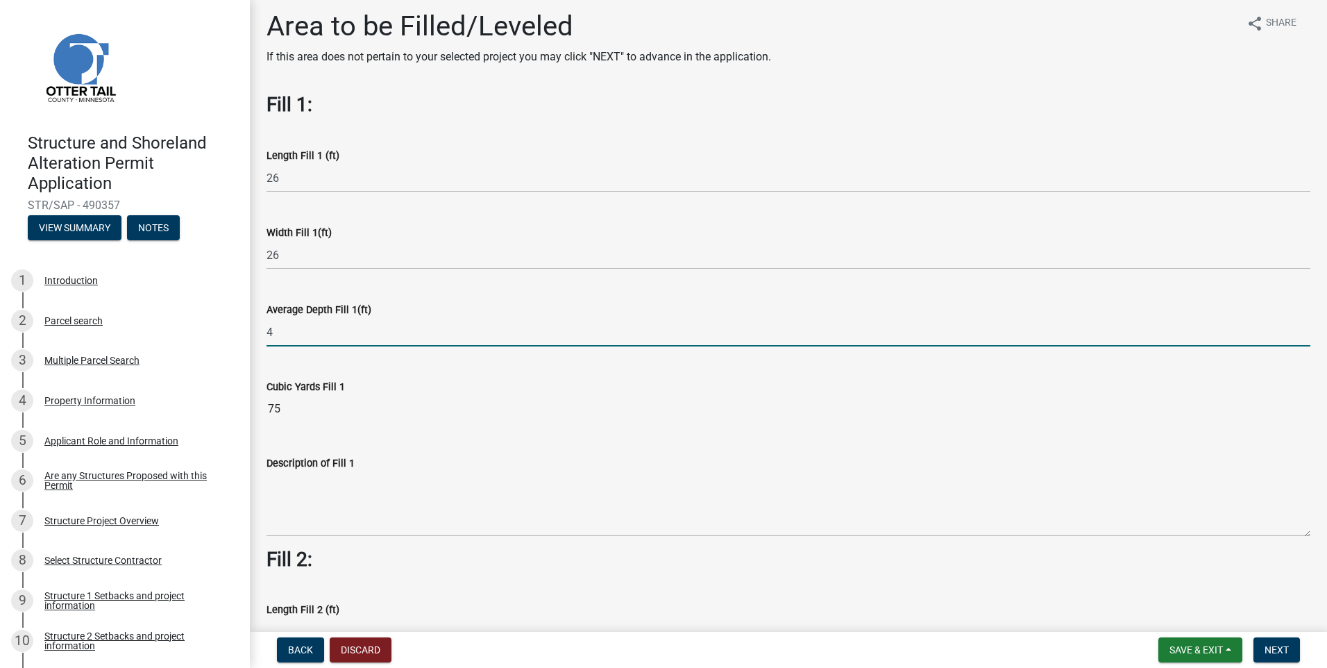
scroll to position [0, 0]
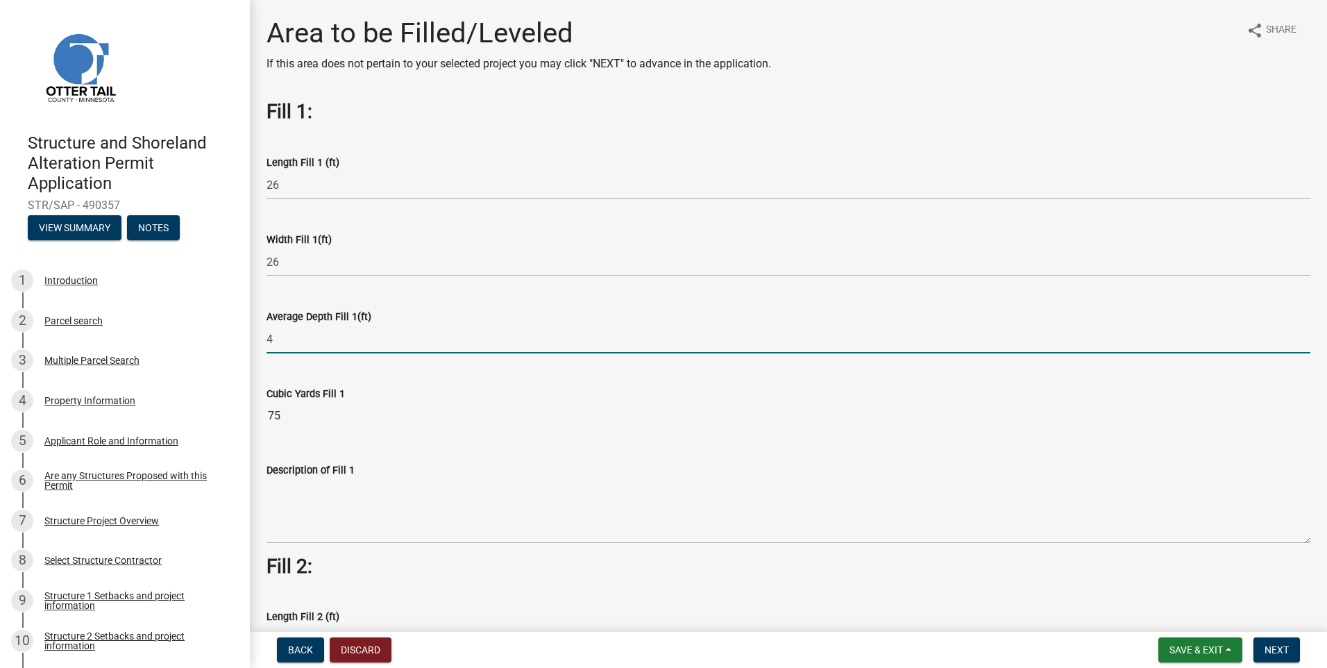
type input "4"
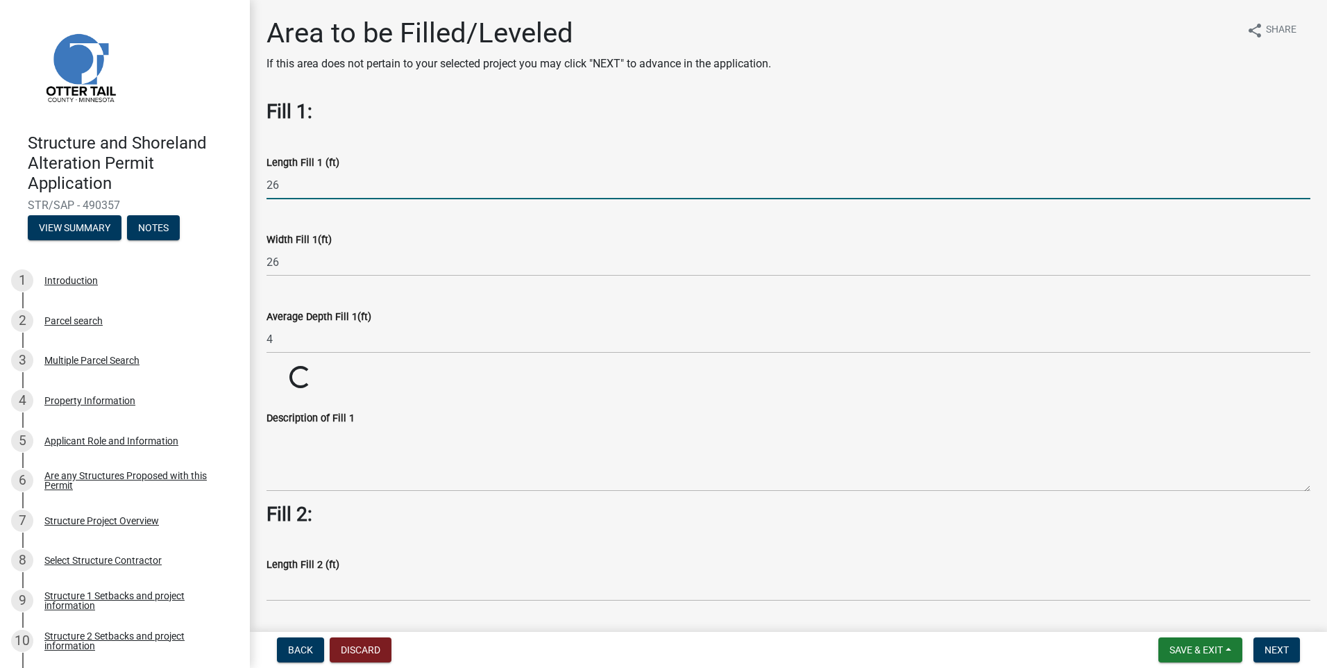
drag, startPoint x: 305, startPoint y: 187, endPoint x: 255, endPoint y: 183, distance: 49.4
type input "30"
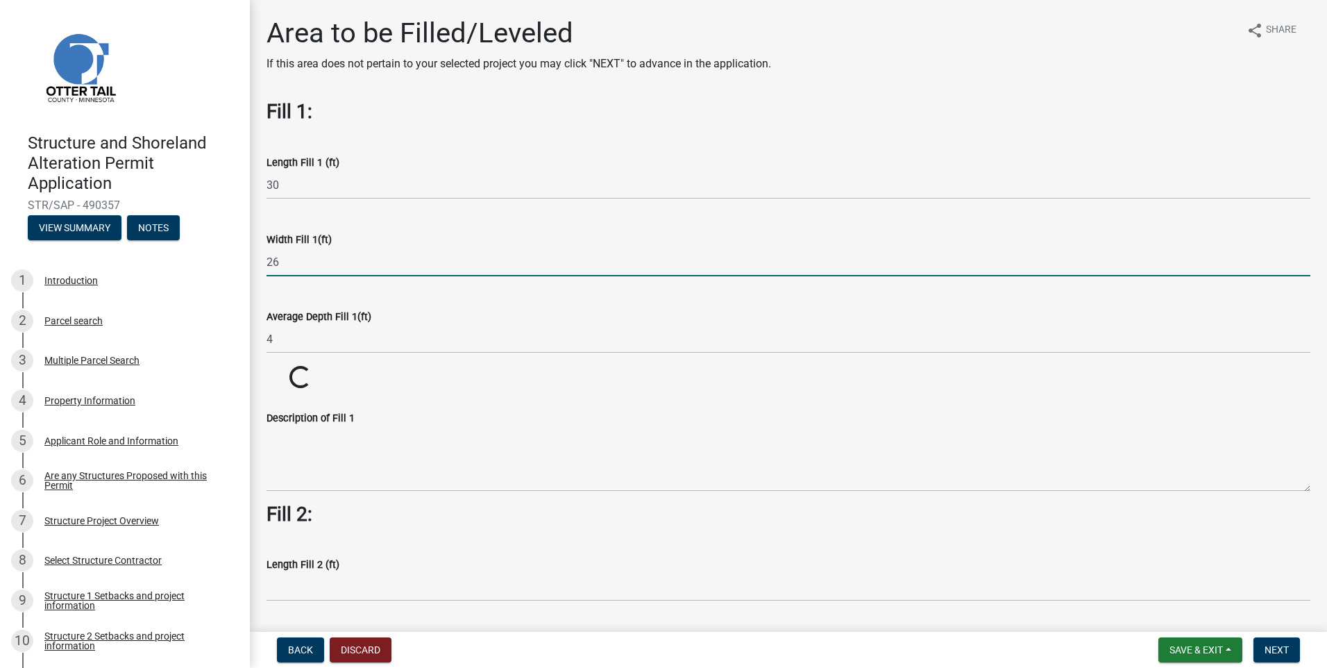
drag, startPoint x: 294, startPoint y: 260, endPoint x: 248, endPoint y: 260, distance: 45.1
click at [248, 260] on div "Structure and Shoreland Alteration Permit Application STR/SAP - 490357 View Sum…" at bounding box center [663, 334] width 1327 height 668
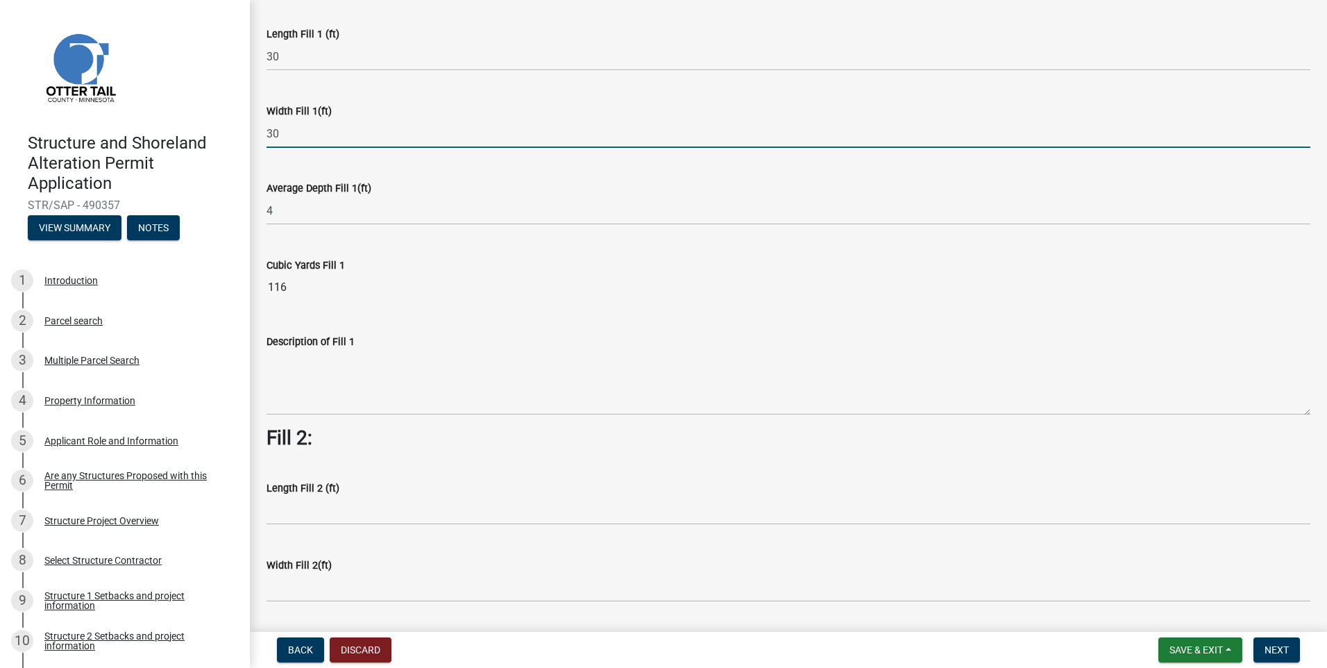
scroll to position [139, 0]
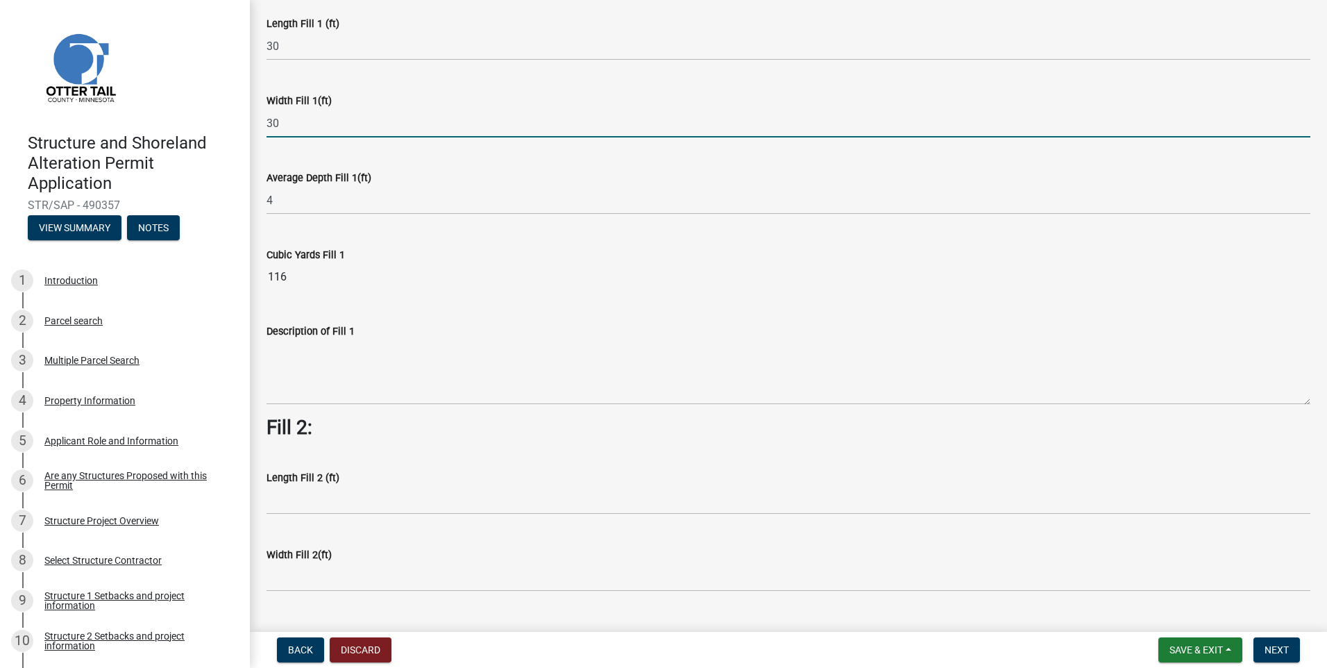
type input "30"
click at [496, 243] on wm-data-entity-input "Cubic Yards Fill 1 116" at bounding box center [789, 265] width 1044 height 76
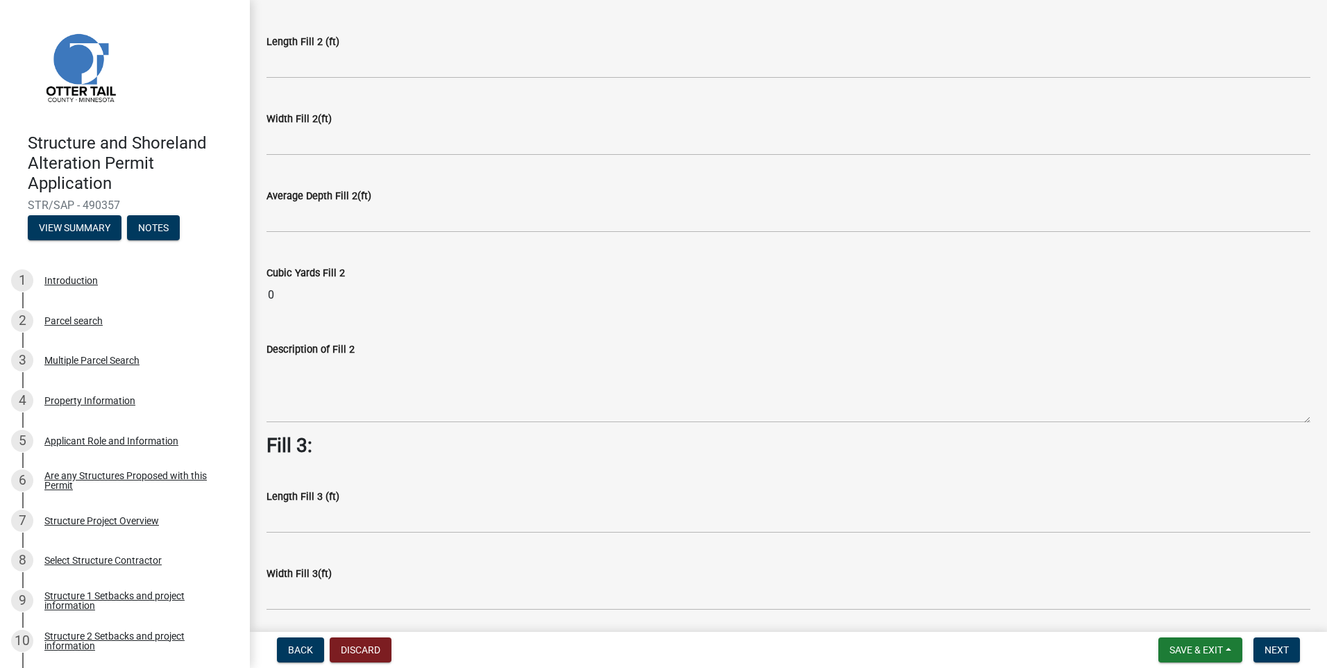
scroll to position [625, 0]
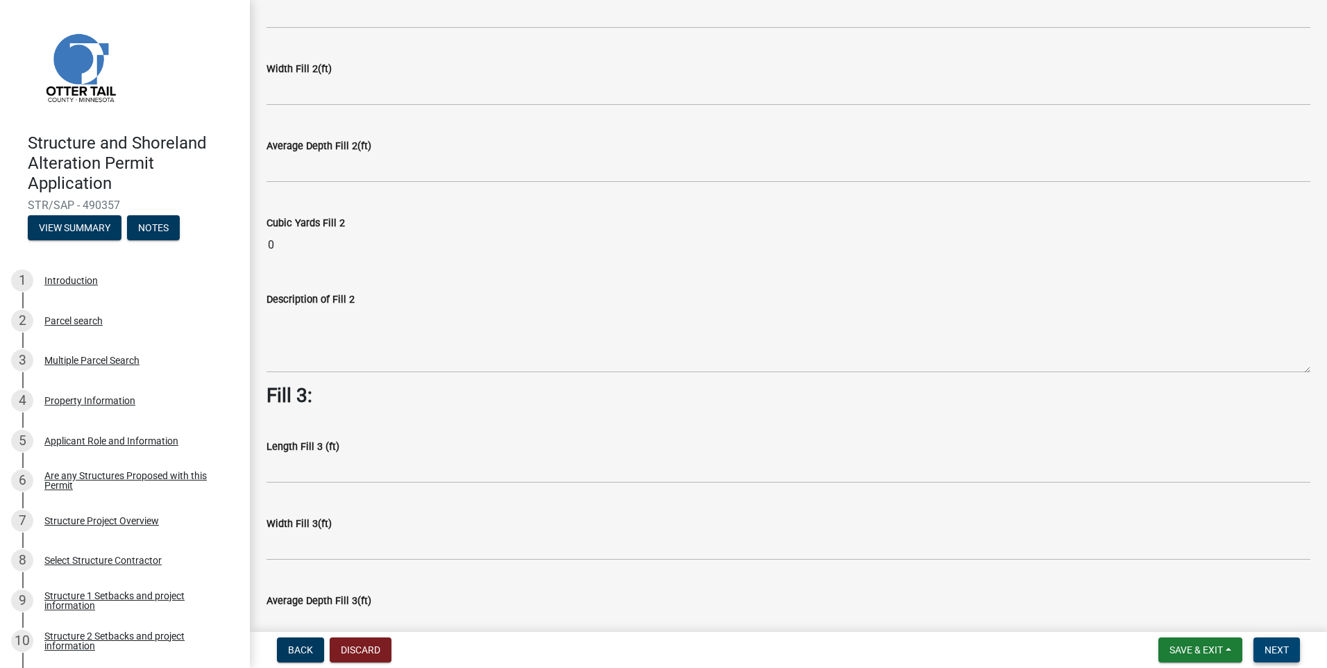
click at [1279, 647] on span "Next" at bounding box center [1277, 649] width 24 height 11
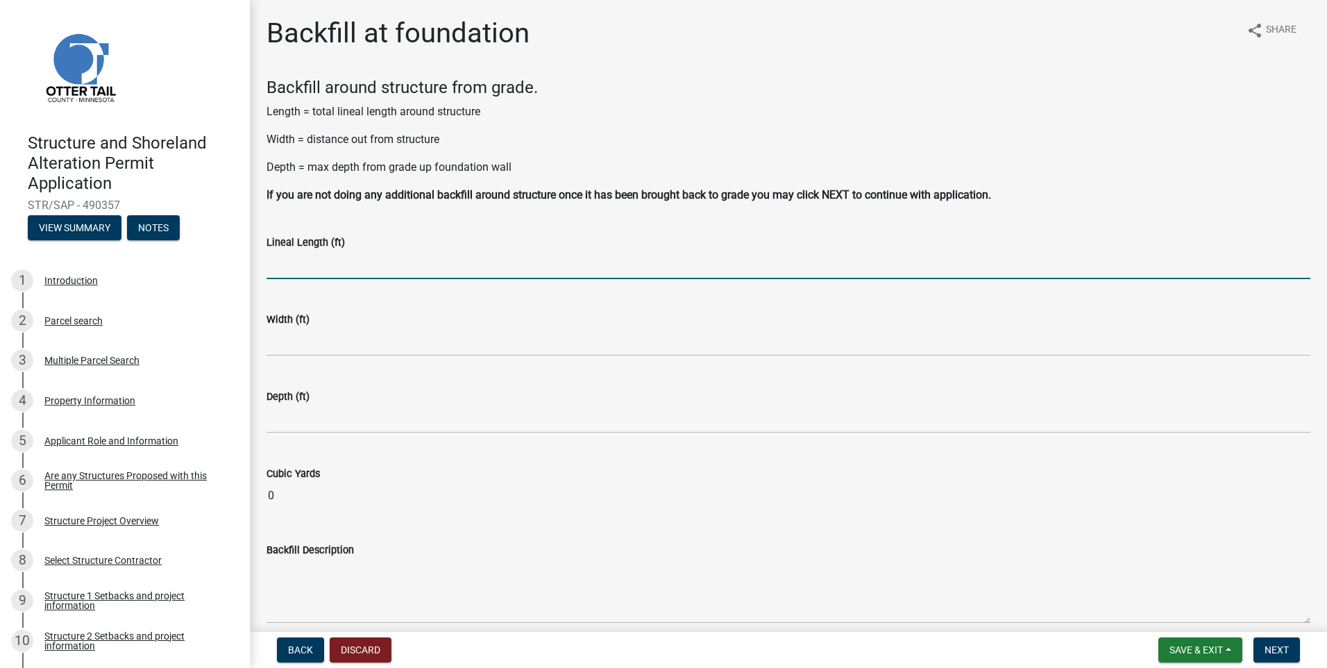
click at [414, 256] on input "text" at bounding box center [789, 265] width 1044 height 28
type input "60"
click at [384, 323] on div "Width (ft)" at bounding box center [789, 319] width 1044 height 17
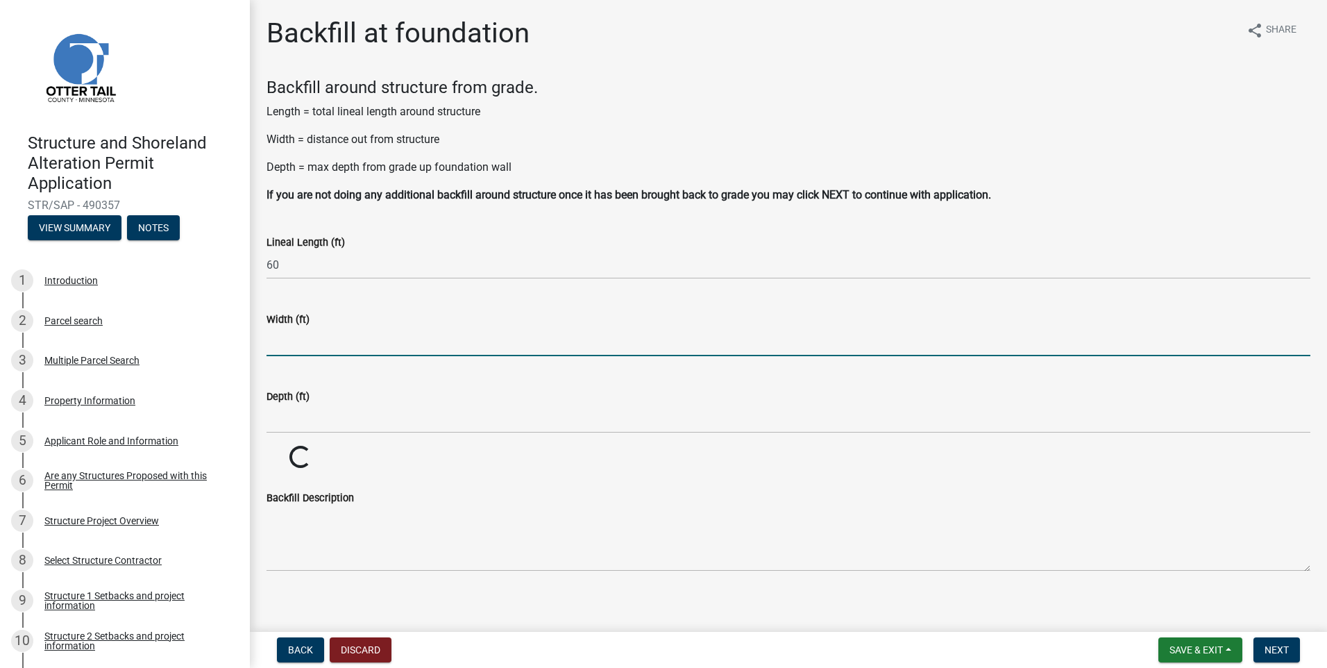
click at [358, 337] on input "text" at bounding box center [789, 342] width 1044 height 28
type input "30"
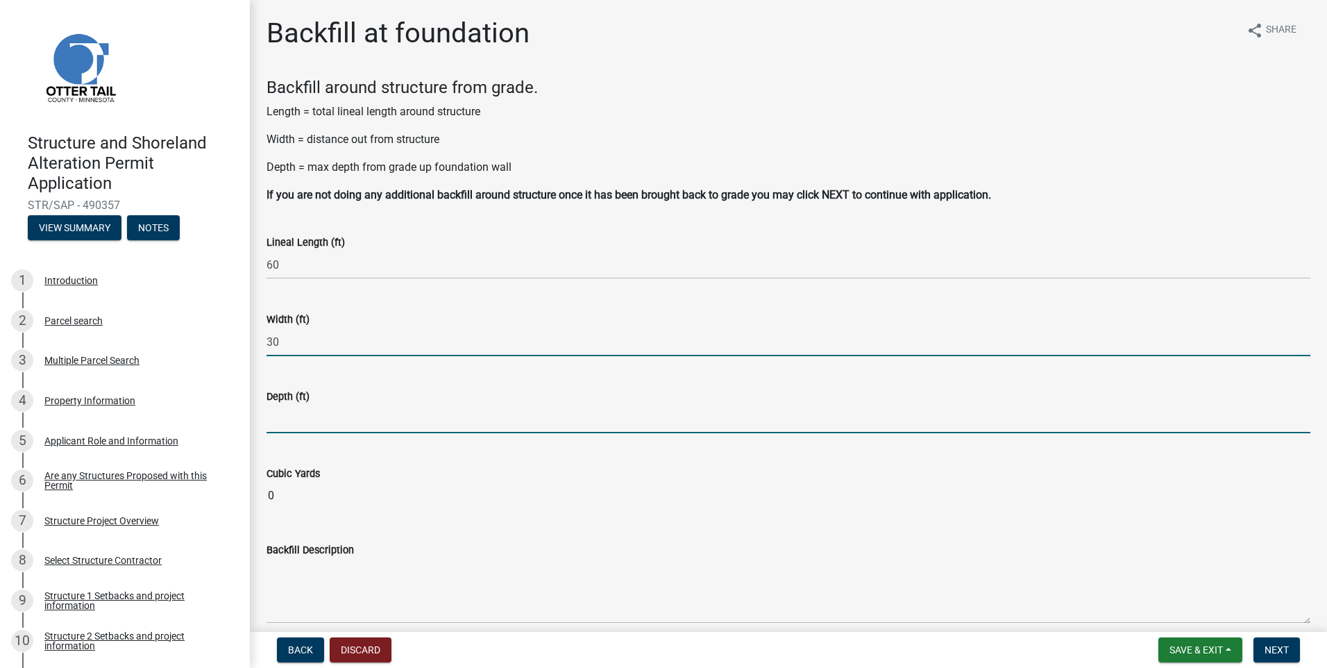
click at [373, 415] on input "text" at bounding box center [789, 419] width 1044 height 28
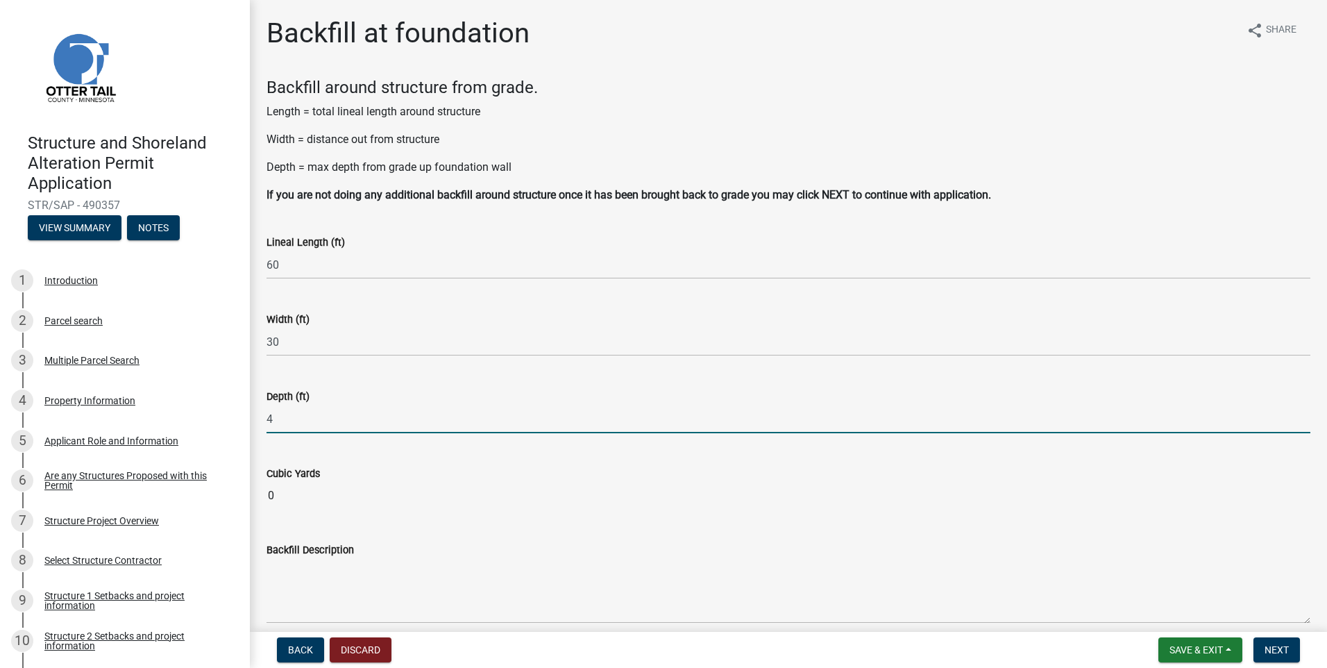
type input "4"
click at [408, 453] on wm-data-entity-input "Cubic Yards 0" at bounding box center [789, 484] width 1044 height 76
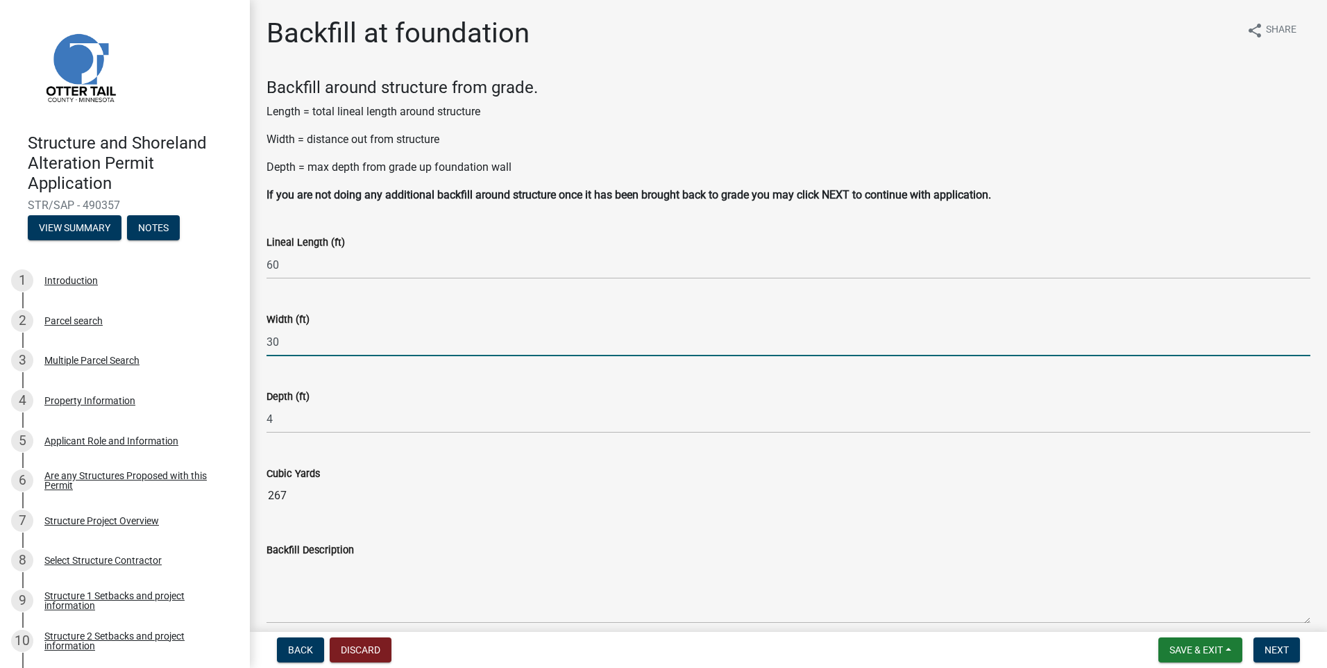
drag, startPoint x: 310, startPoint y: 348, endPoint x: 266, endPoint y: 343, distance: 44.0
click at [266, 343] on div "Width (ft) 30" at bounding box center [788, 324] width 1065 height 65
type input "4"
click at [378, 375] on div "Depth (ft) 4" at bounding box center [789, 401] width 1044 height 65
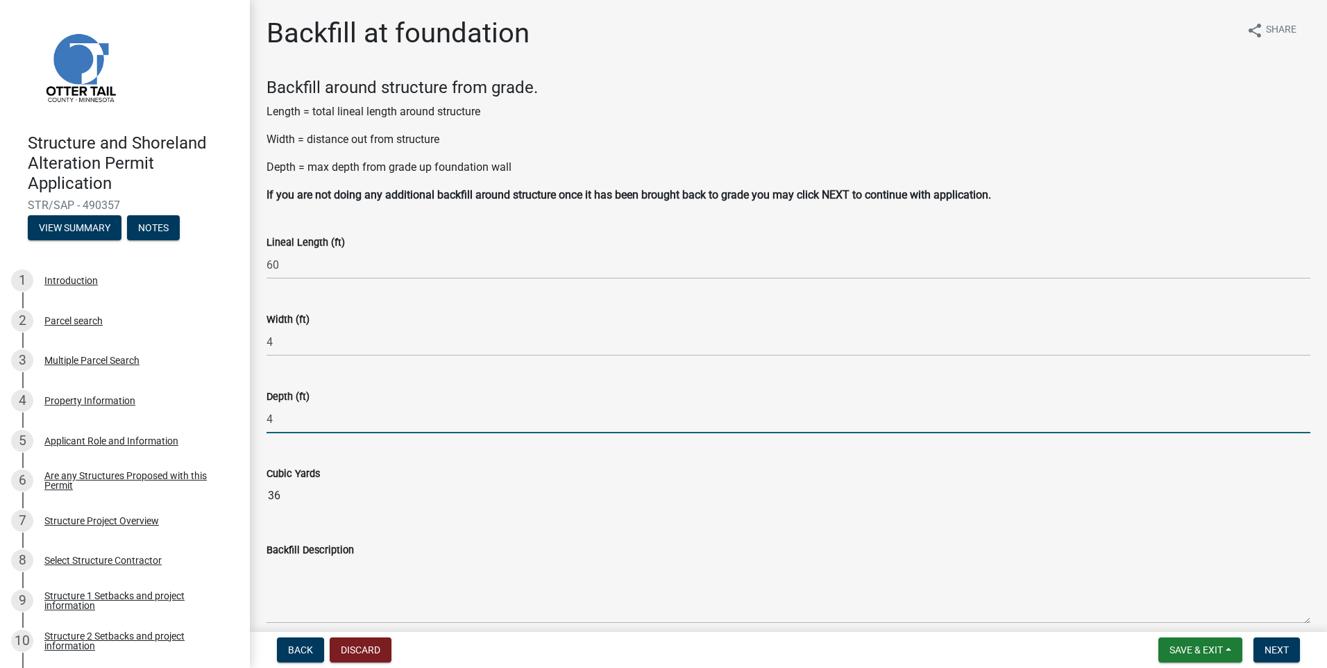
click at [275, 410] on input "4" at bounding box center [789, 419] width 1044 height 28
click at [398, 362] on wm-data-entity-input "Width (ft) 4" at bounding box center [789, 330] width 1044 height 77
drag, startPoint x: 278, startPoint y: 419, endPoint x: 246, endPoint y: 420, distance: 31.2
click at [246, 420] on div "Structure and Shoreland Alteration Permit Application STR/SAP - 490357 View Sum…" at bounding box center [663, 334] width 1327 height 668
type input "9"
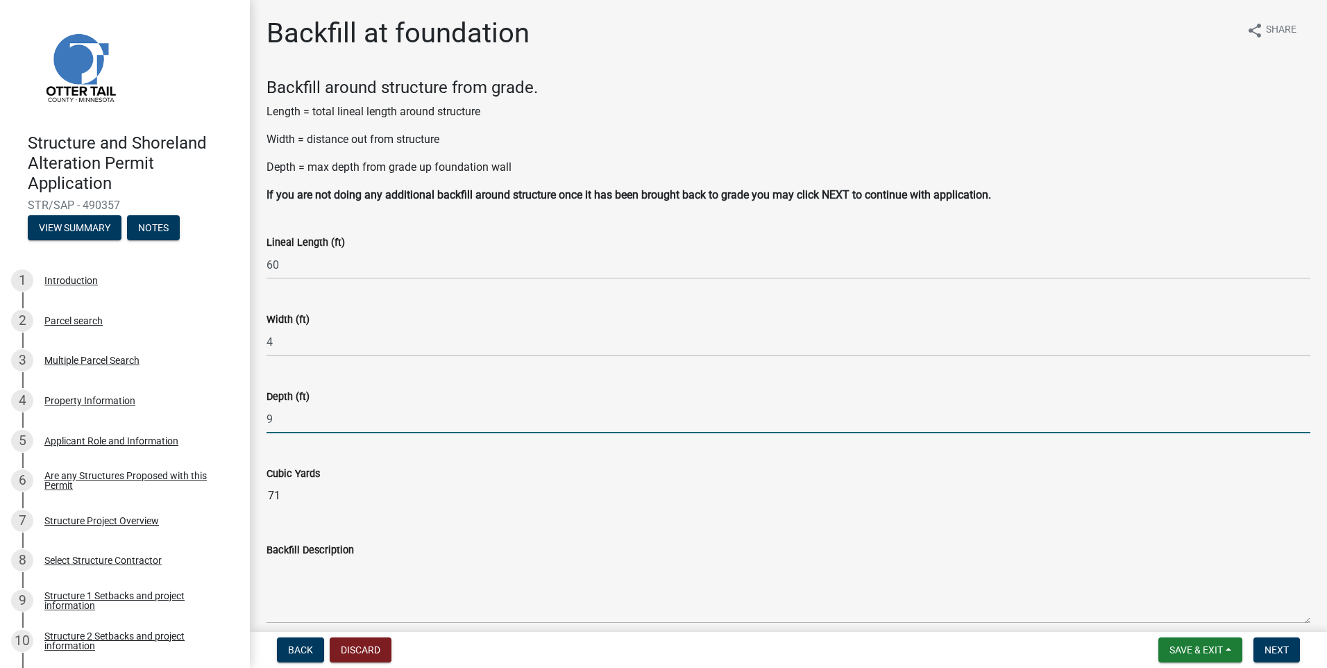
click at [469, 447] on wm-data-entity-input "Cubic Yards 71" at bounding box center [789, 484] width 1044 height 76
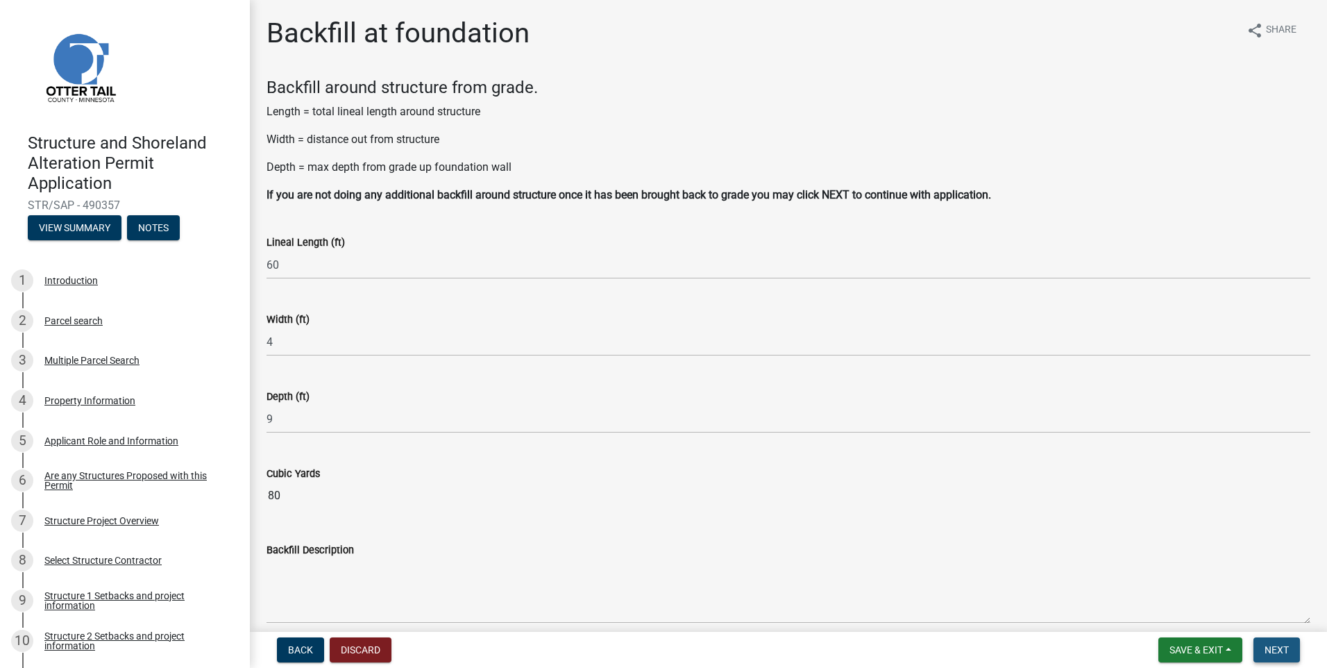
click at [1278, 645] on span "Next" at bounding box center [1277, 649] width 24 height 11
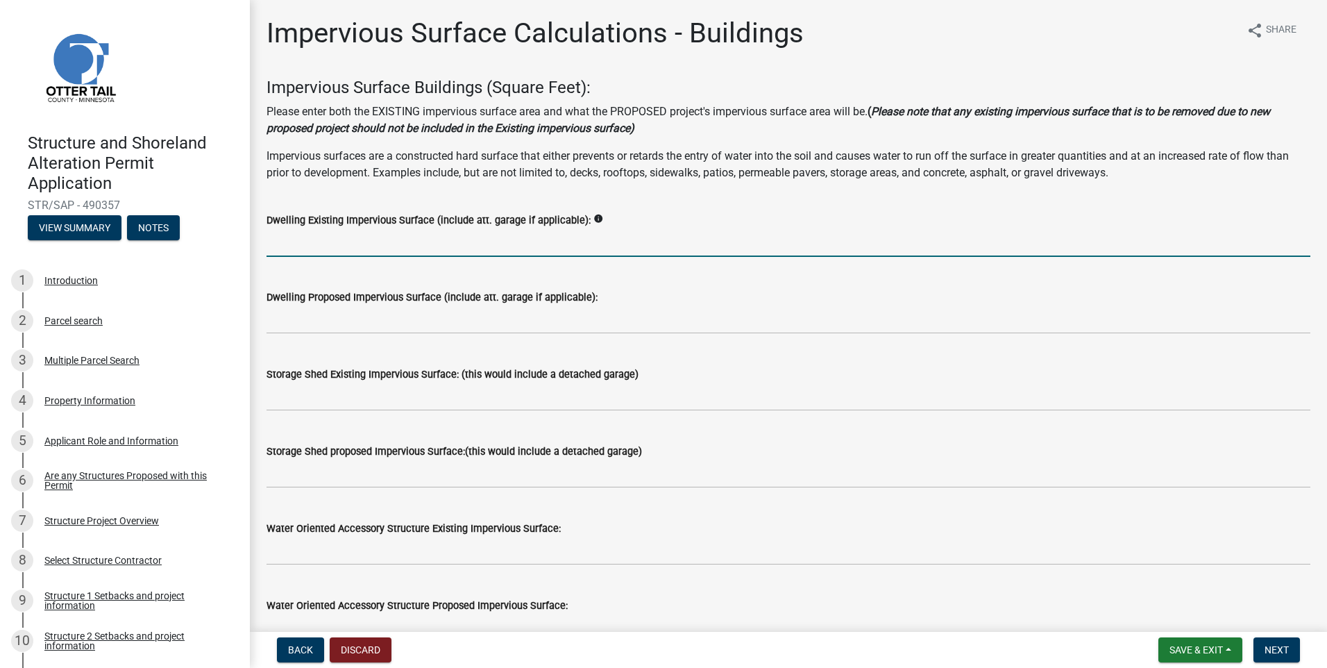
click at [393, 243] on input "text" at bounding box center [789, 242] width 1044 height 28
type input "0"
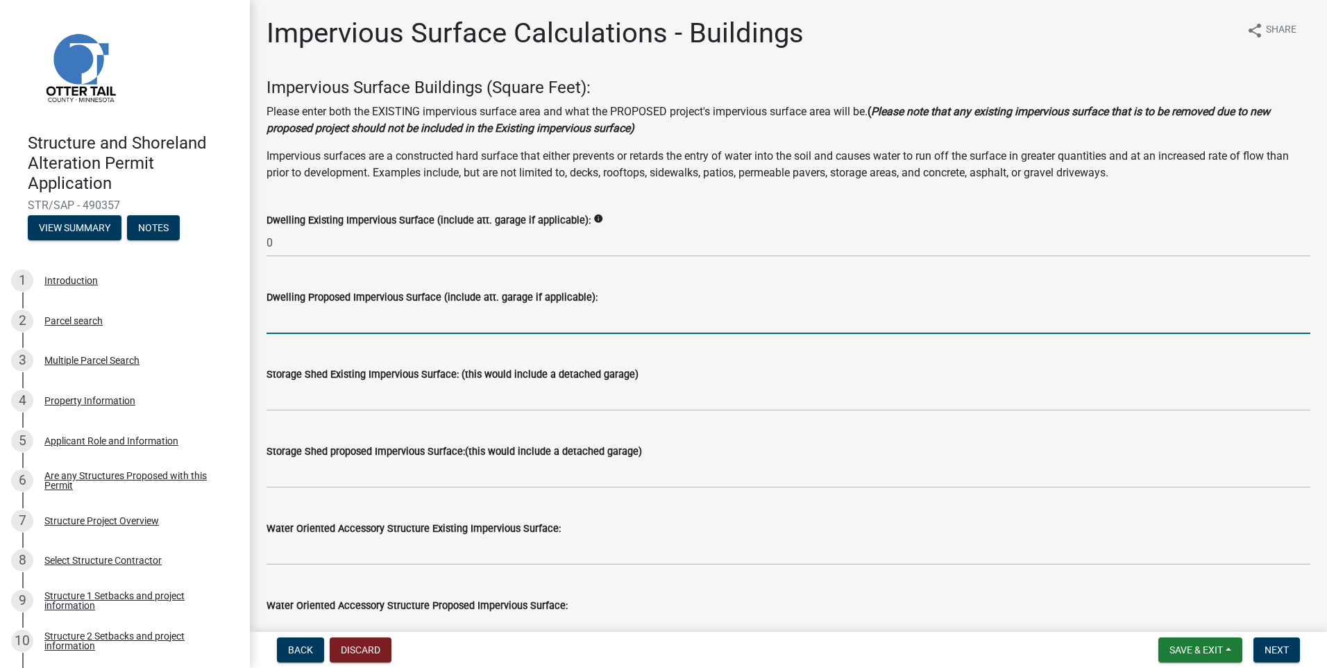
click at [331, 323] on input "text" at bounding box center [789, 319] width 1044 height 28
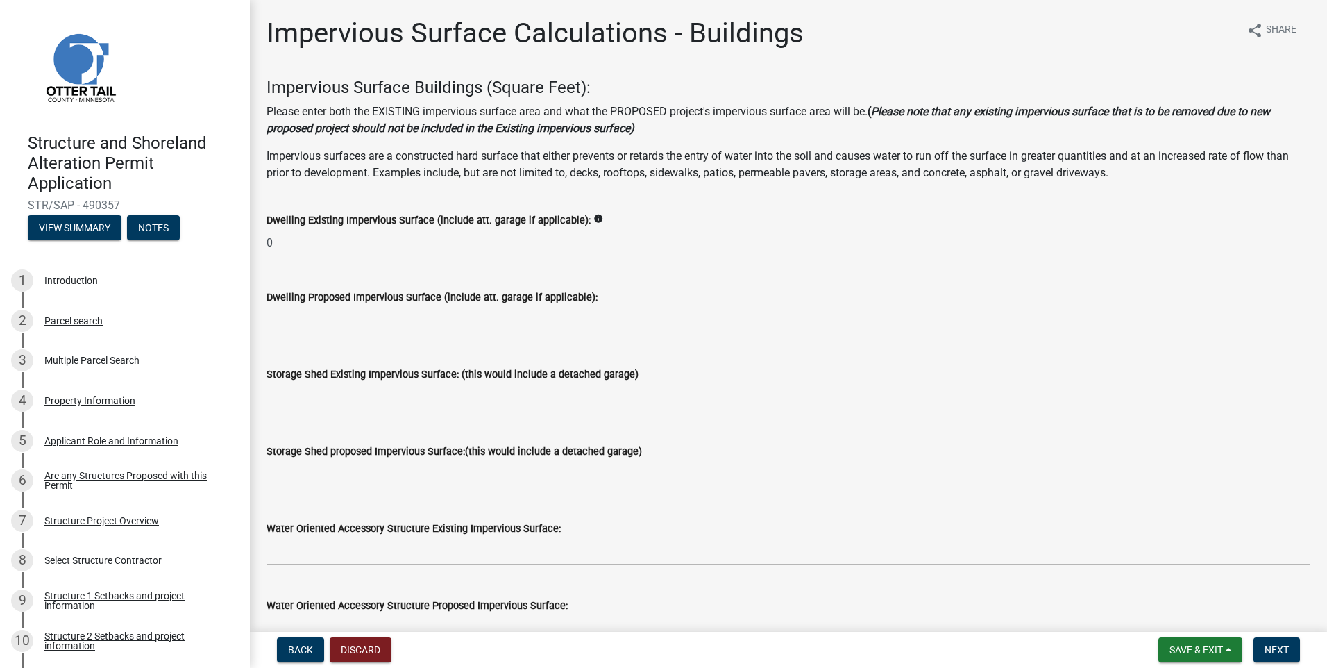
click at [812, 294] on div "Dwelling Proposed Impervious Surface (include att. garage if applicable):" at bounding box center [789, 297] width 1044 height 17
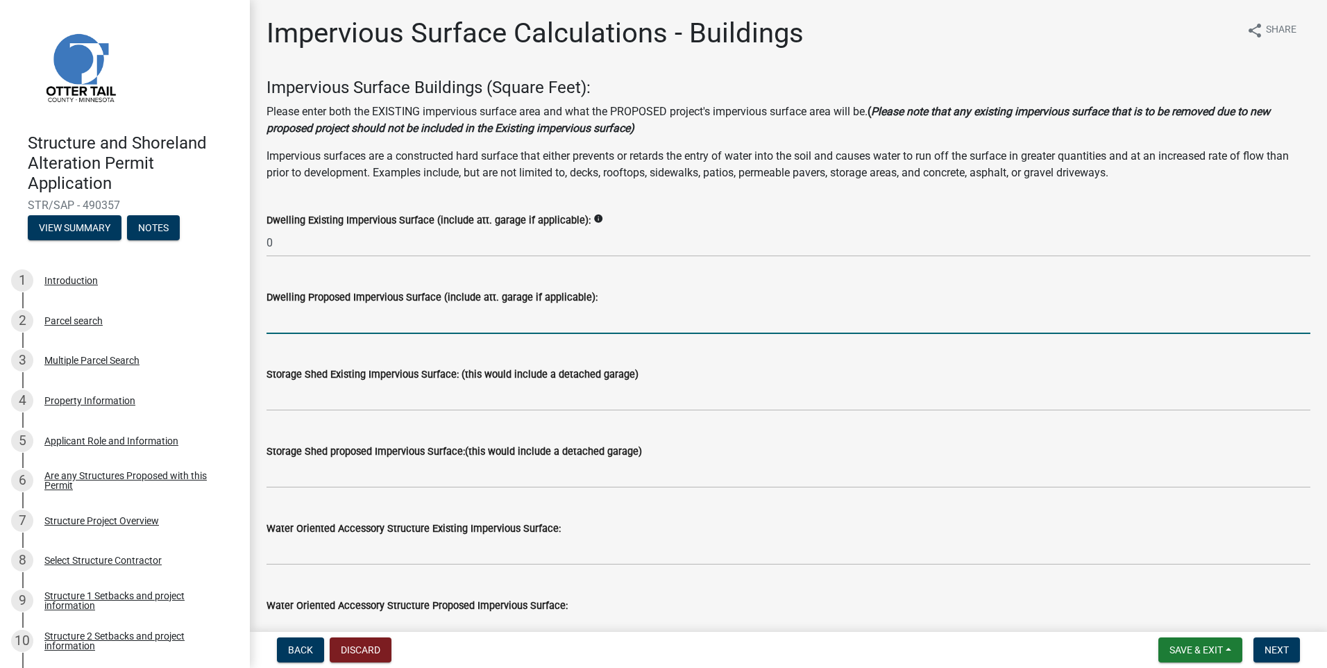
click at [493, 313] on input "text" at bounding box center [789, 319] width 1044 height 28
type input "1508"
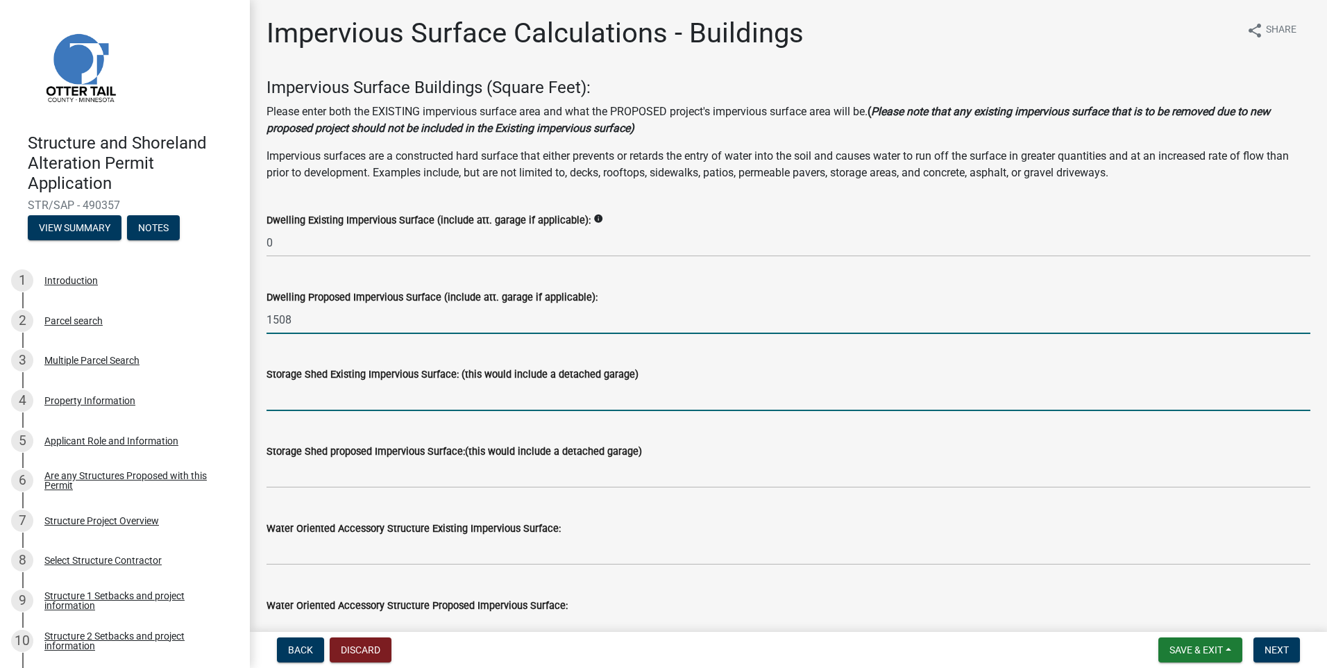
click at [432, 391] on input "text" at bounding box center [789, 396] width 1044 height 28
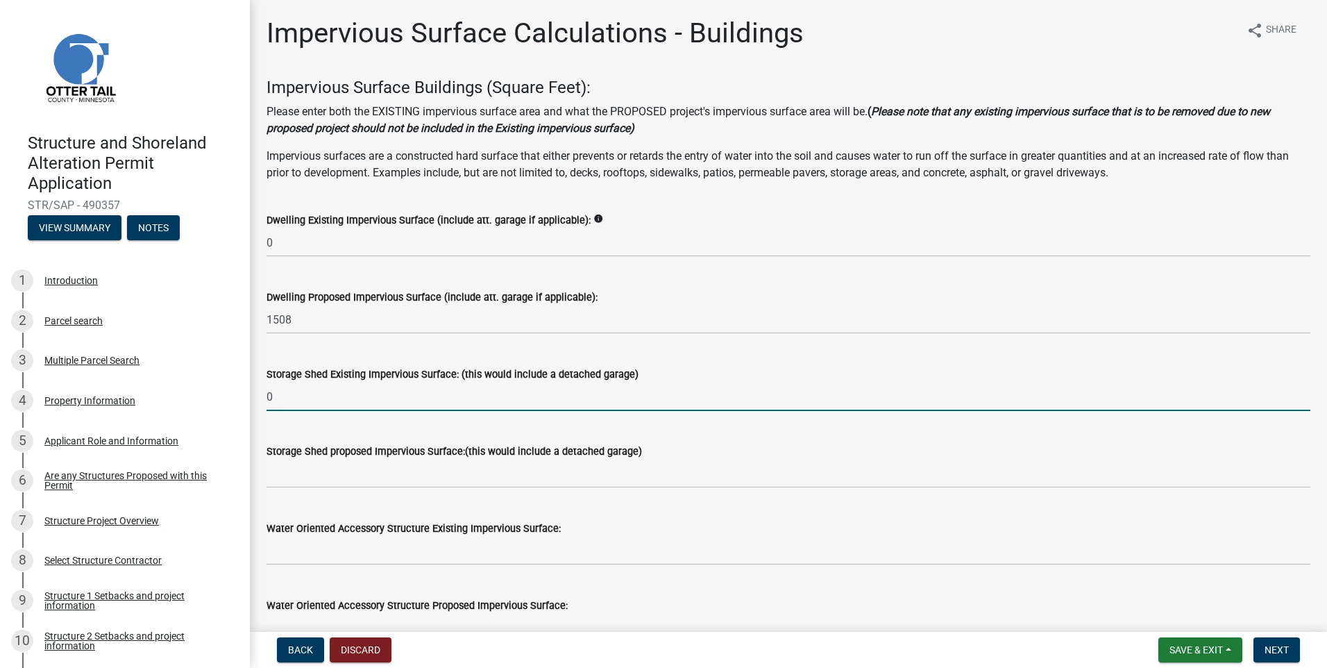
type input "0"
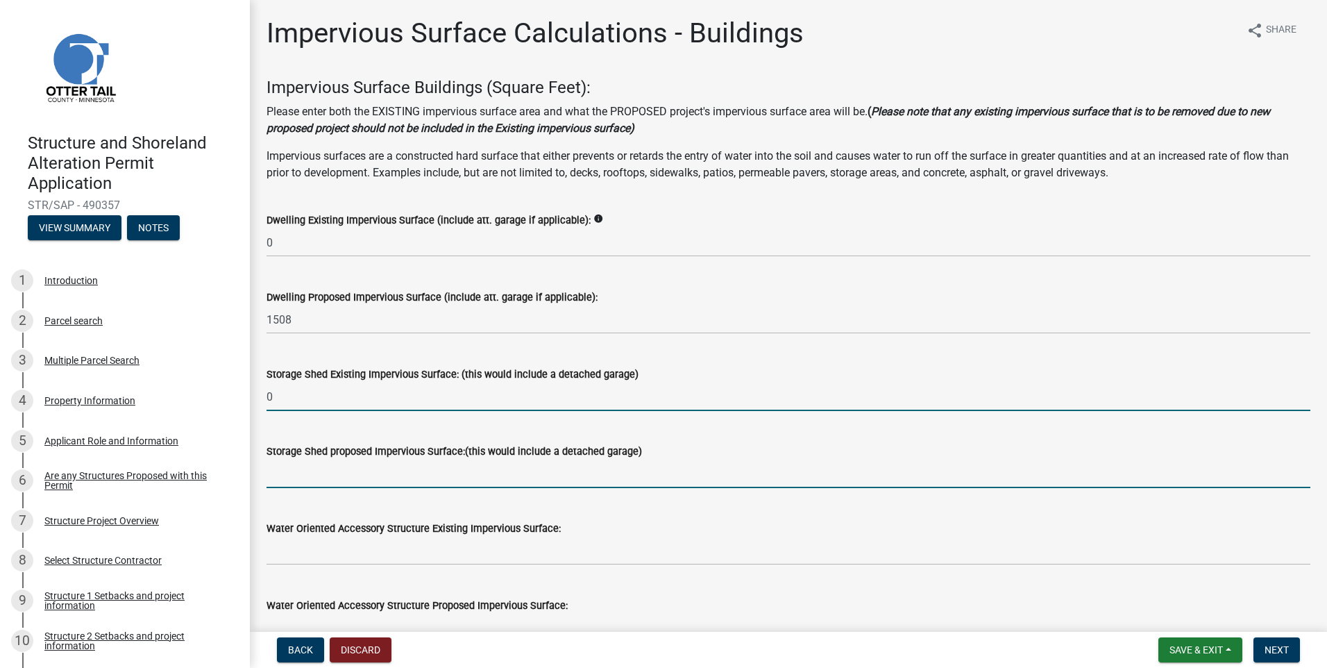
click at [426, 466] on input "text" at bounding box center [789, 473] width 1044 height 28
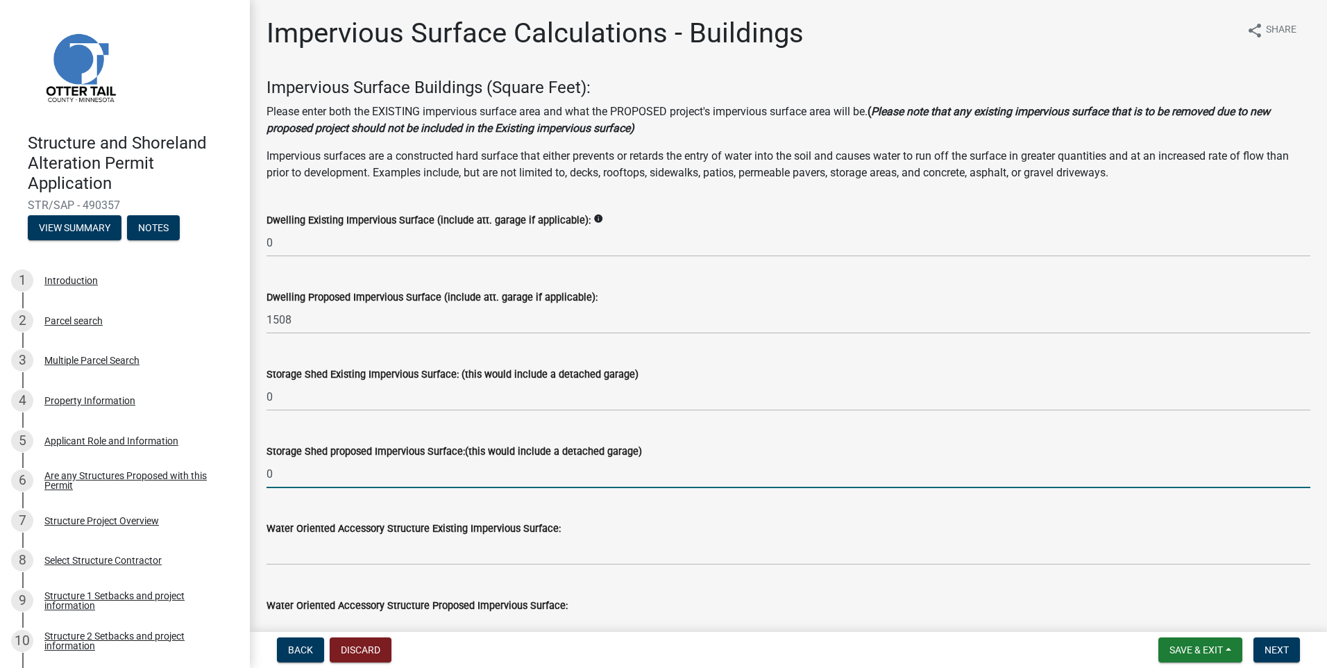
type input "0"
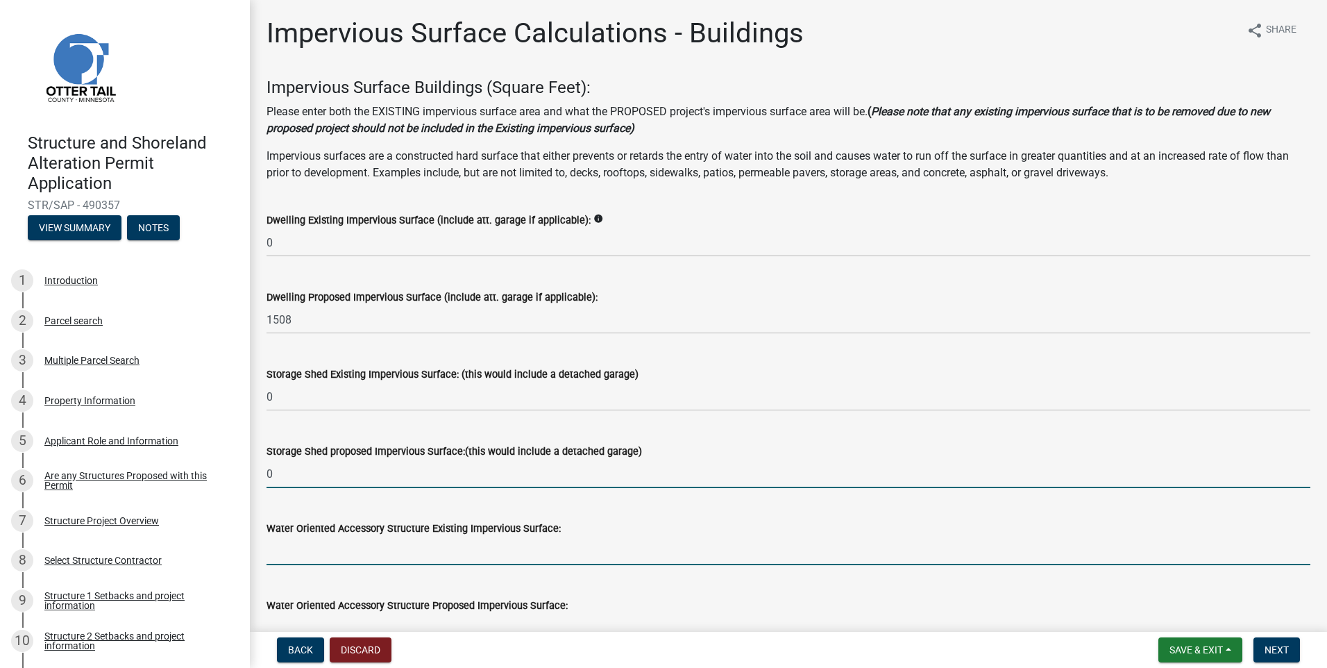
click at [450, 552] on input "text" at bounding box center [789, 551] width 1044 height 28
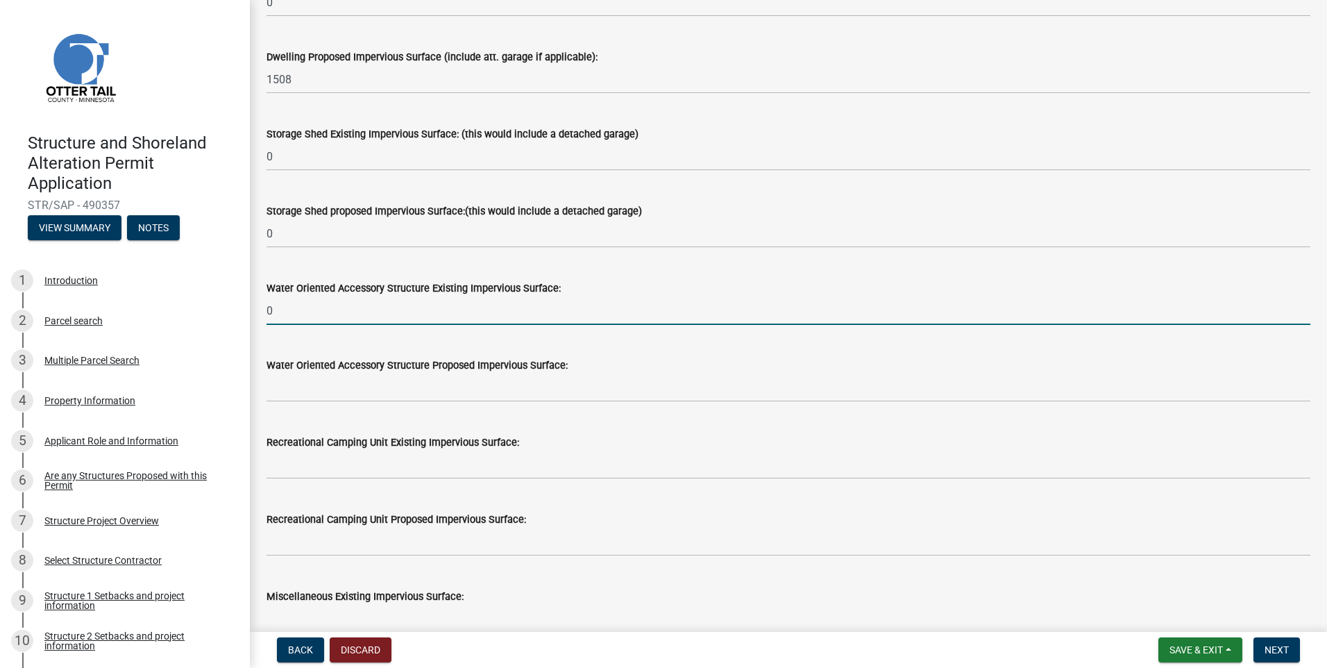
scroll to position [278, 0]
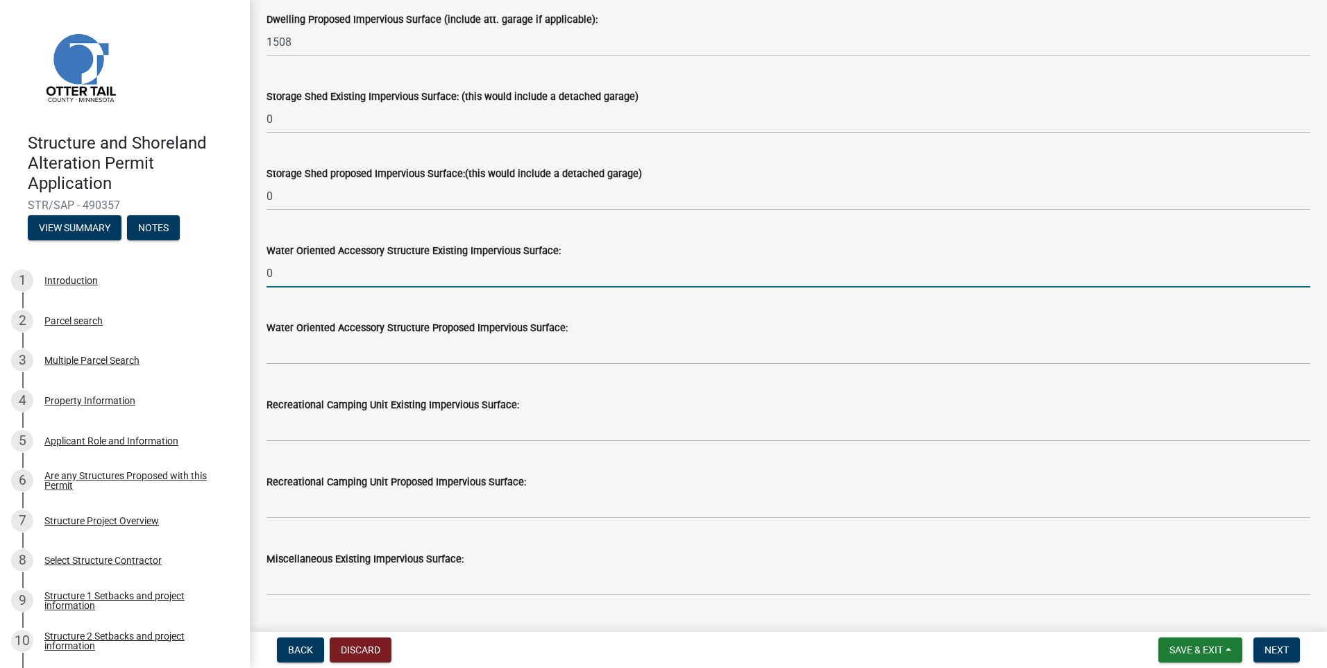
type input "0"
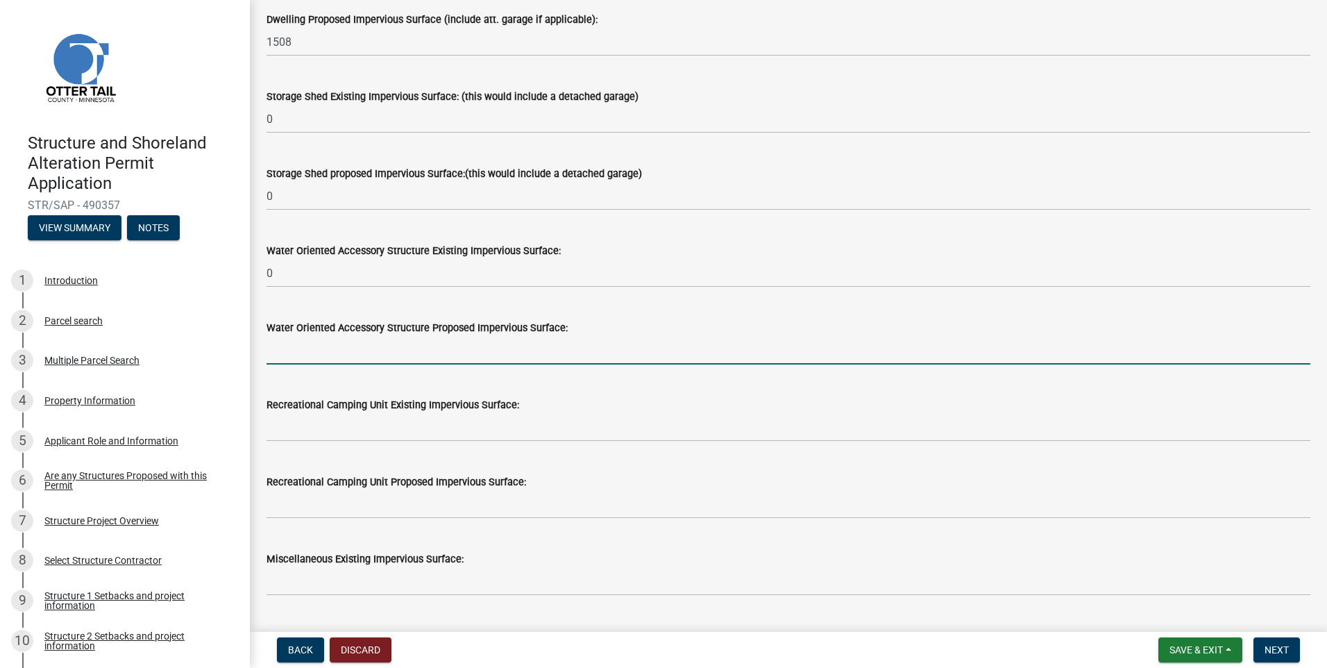
click at [364, 348] on input "text" at bounding box center [789, 350] width 1044 height 28
type input "0"
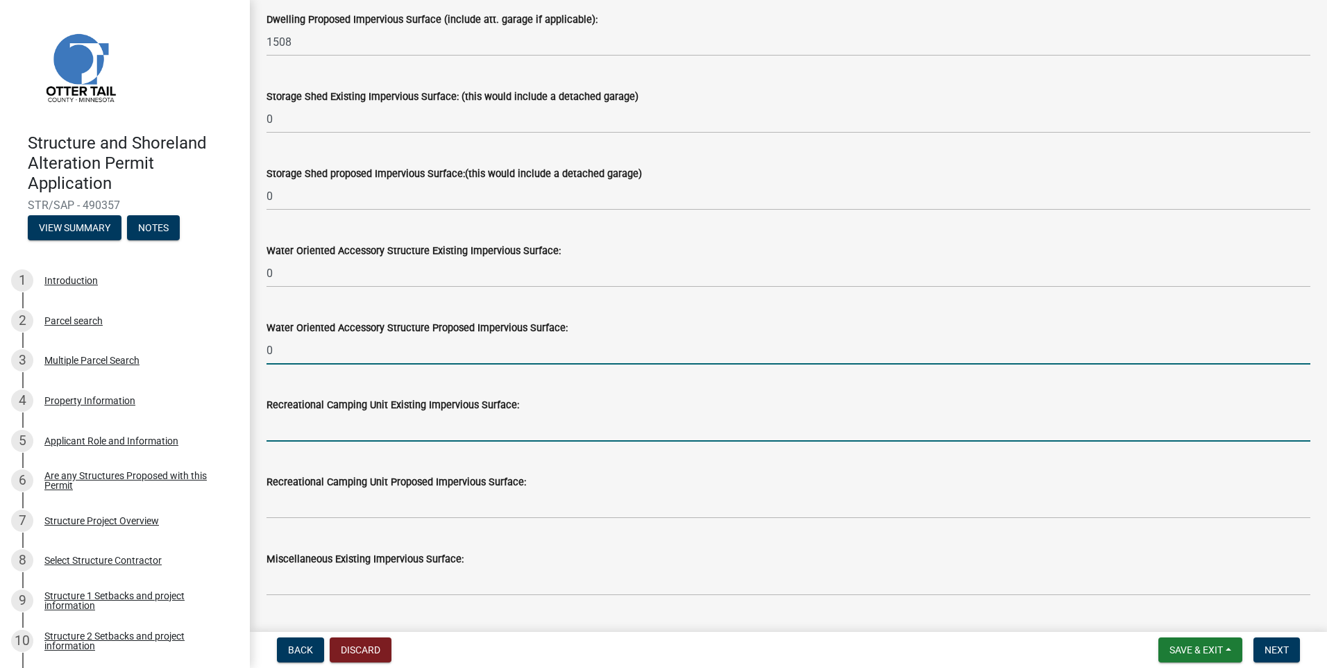
click at [369, 422] on input "text" at bounding box center [789, 427] width 1044 height 28
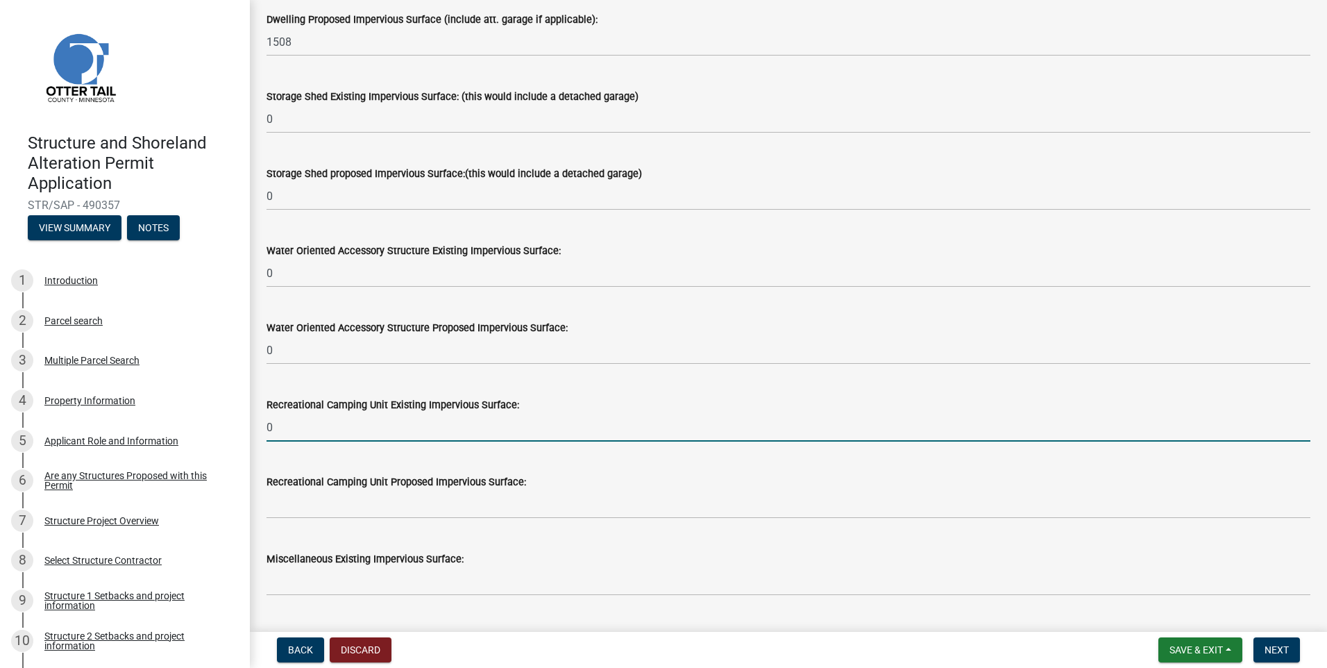
type input "0"
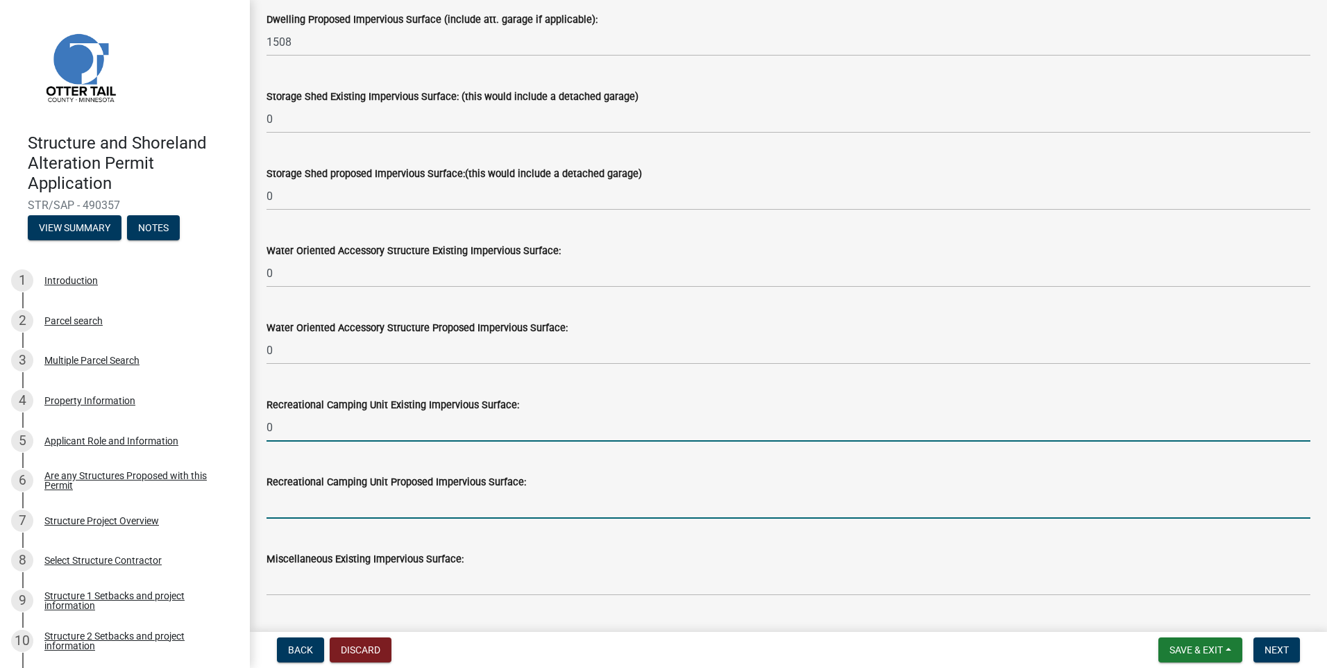
click at [395, 508] on input "text" at bounding box center [789, 504] width 1044 height 28
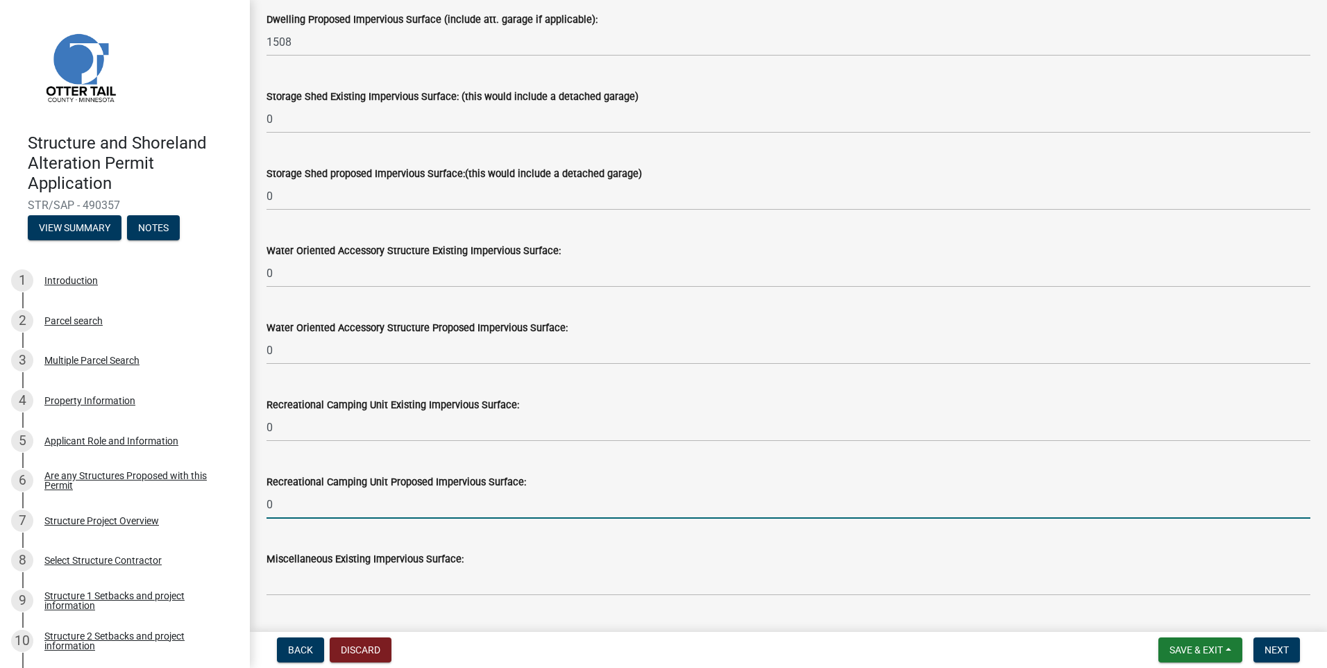
type input "0"
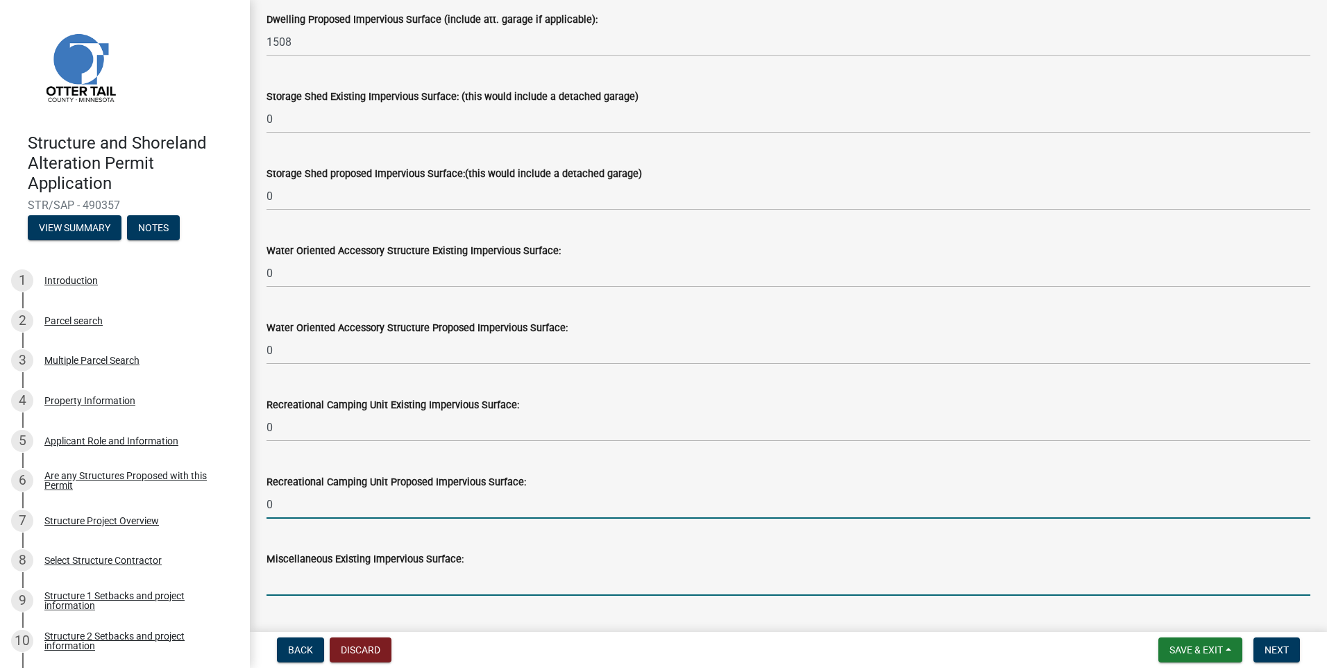
click at [406, 581] on input "text" at bounding box center [789, 581] width 1044 height 28
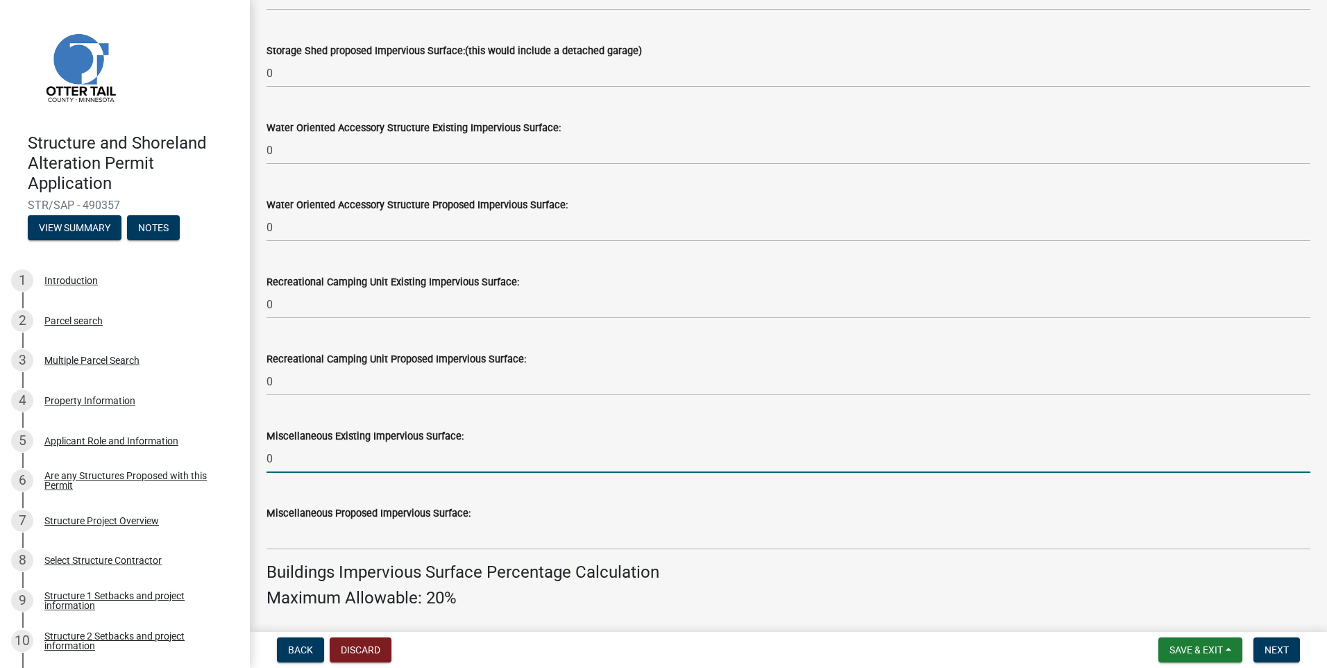
scroll to position [486, 0]
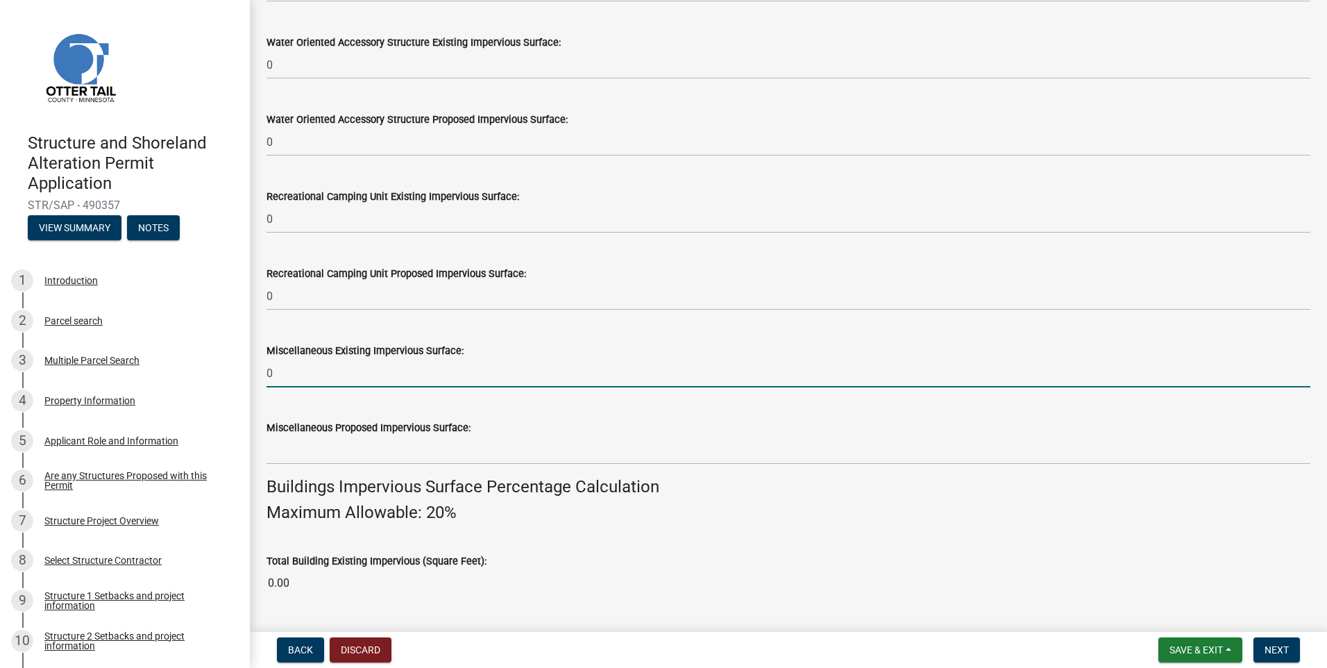
type input "0"
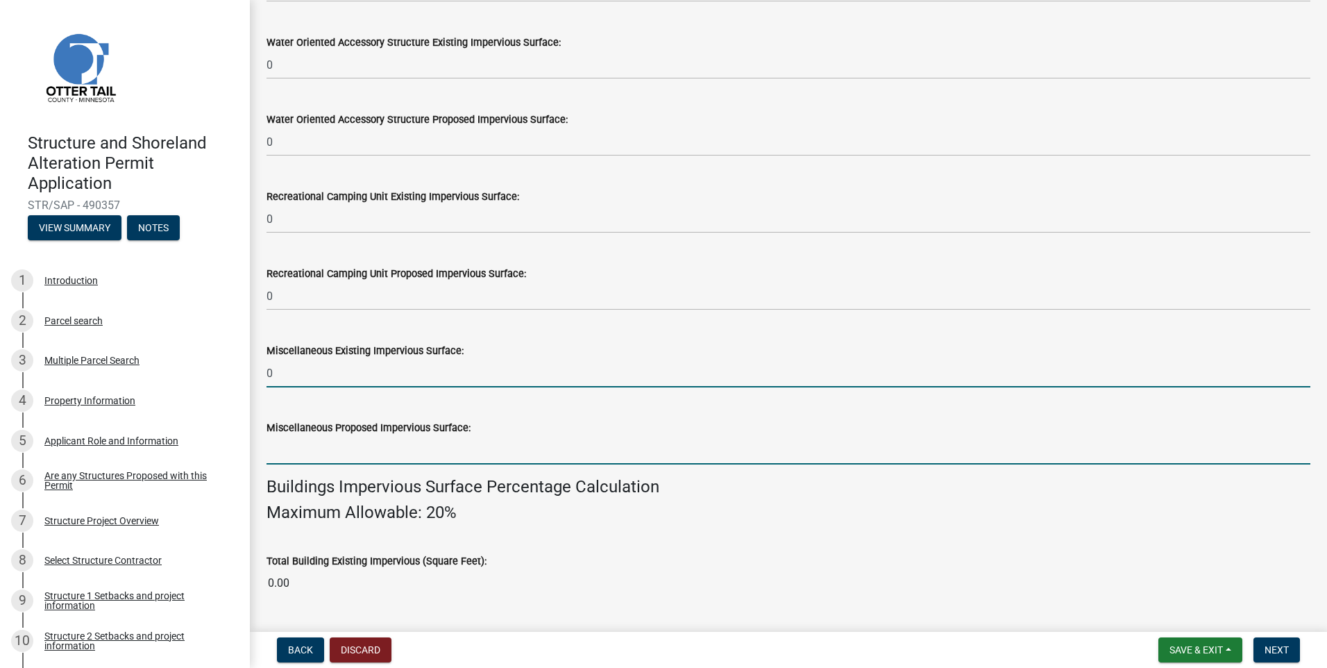
click at [410, 452] on input "text" at bounding box center [789, 450] width 1044 height 28
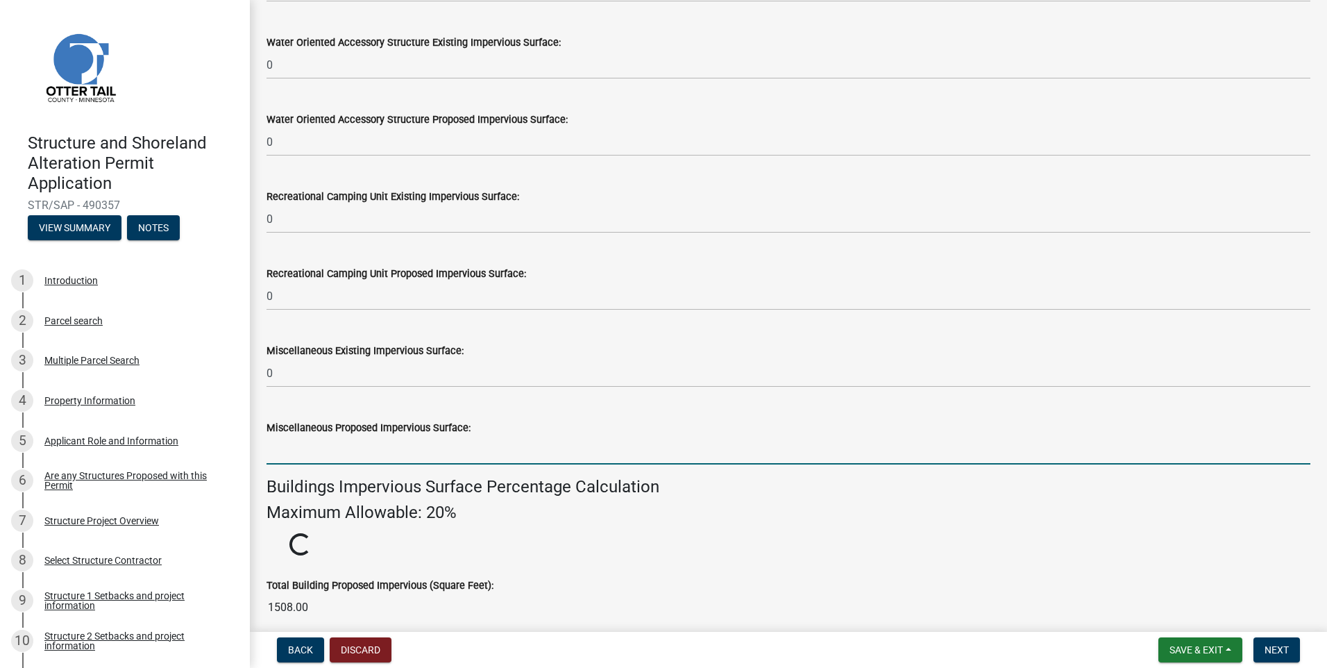
type input "0"
click at [400, 462] on input "text" at bounding box center [789, 450] width 1044 height 28
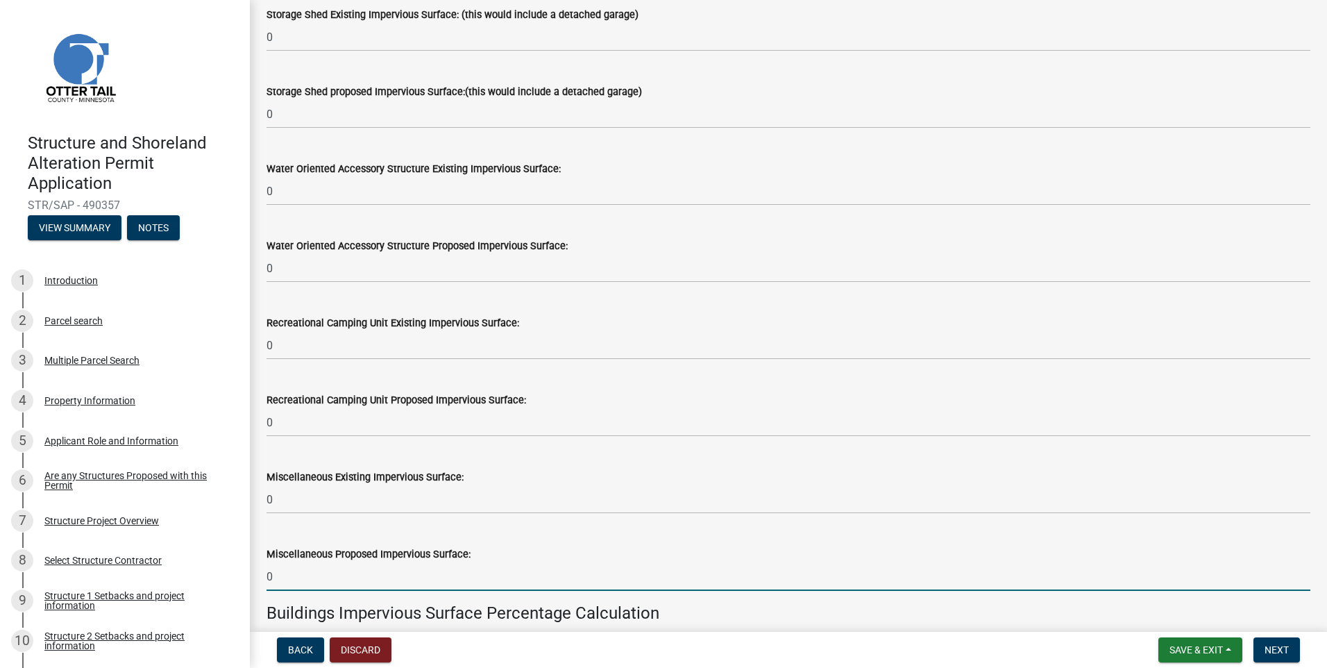
scroll to position [489, 0]
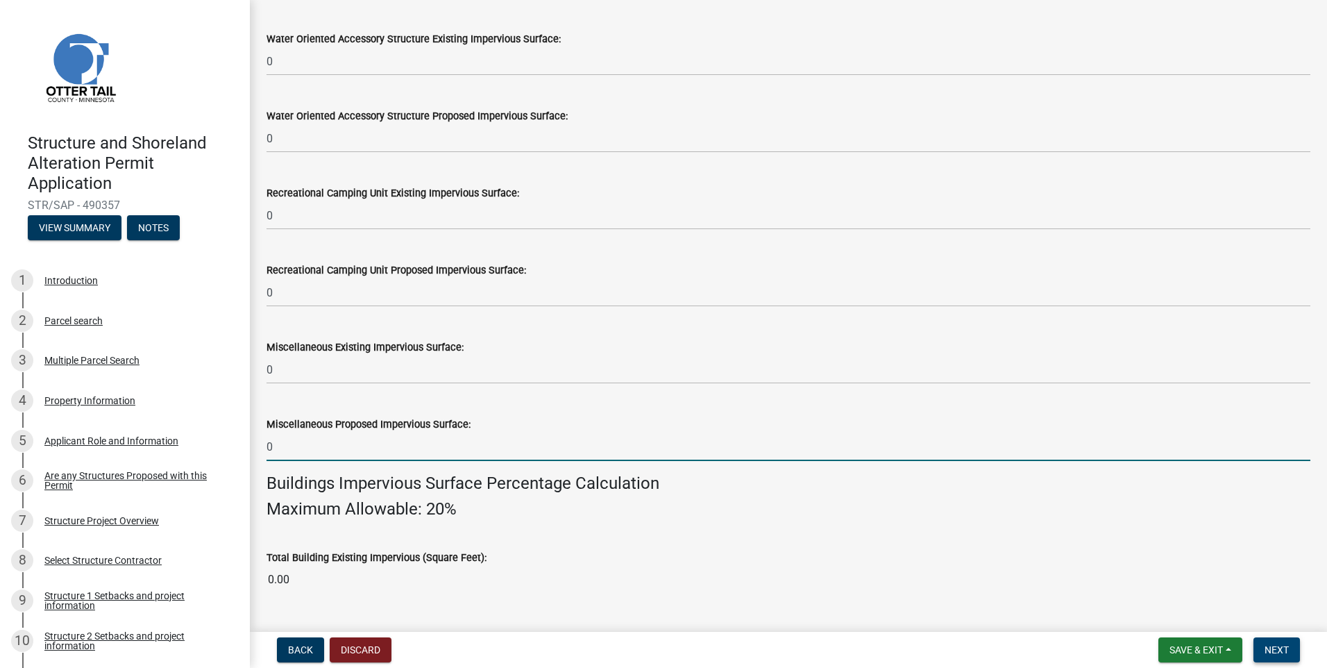
type input "0"
click at [1282, 648] on span "Next" at bounding box center [1277, 649] width 24 height 11
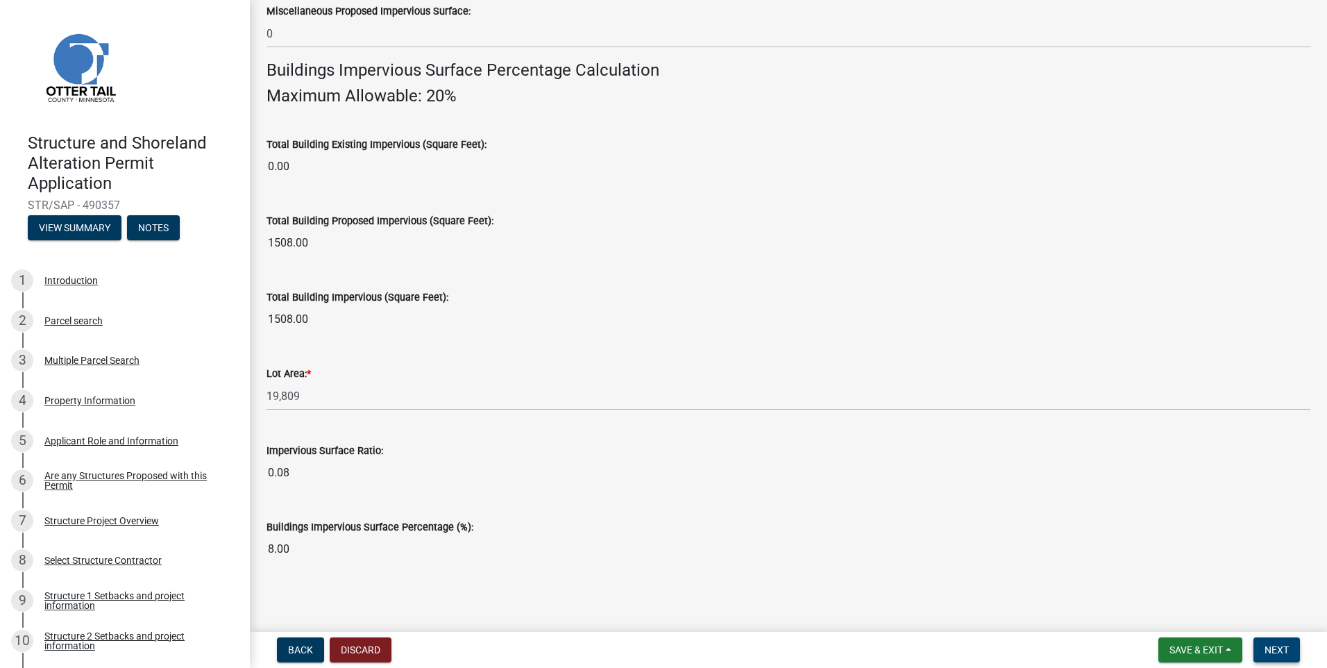
scroll to position [906, 0]
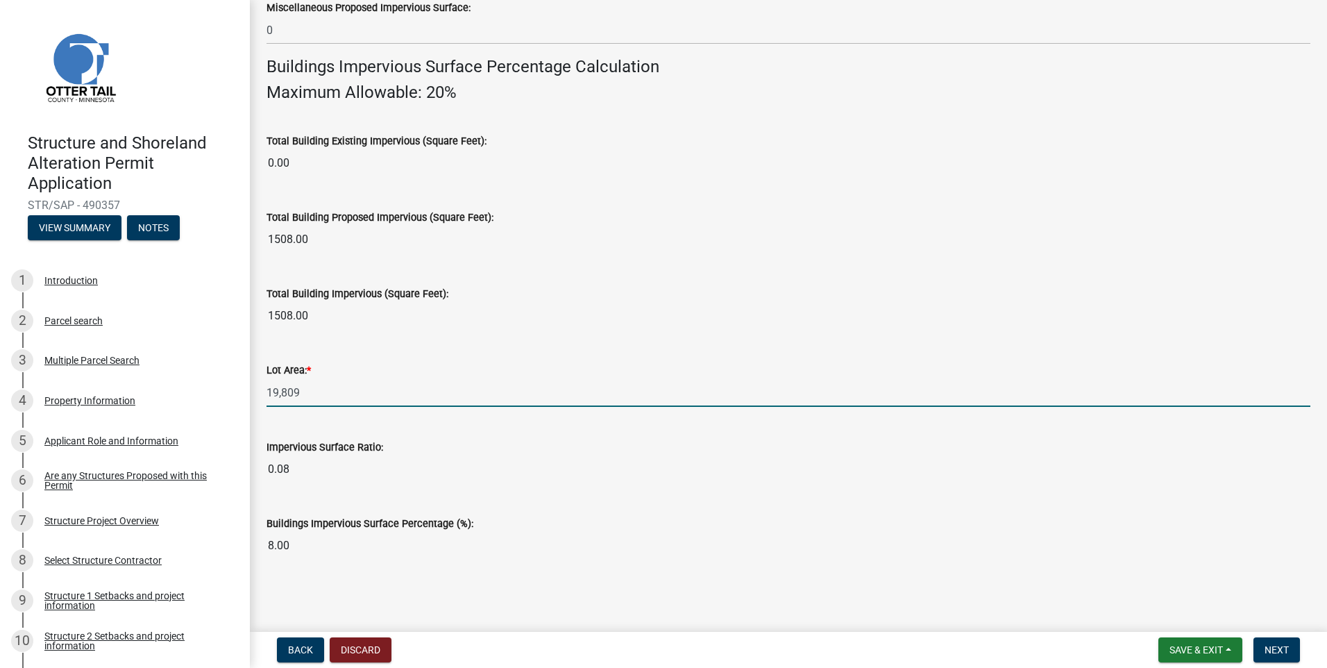
click at [331, 391] on input "19,809" at bounding box center [789, 392] width 1044 height 28
type input "19,809"
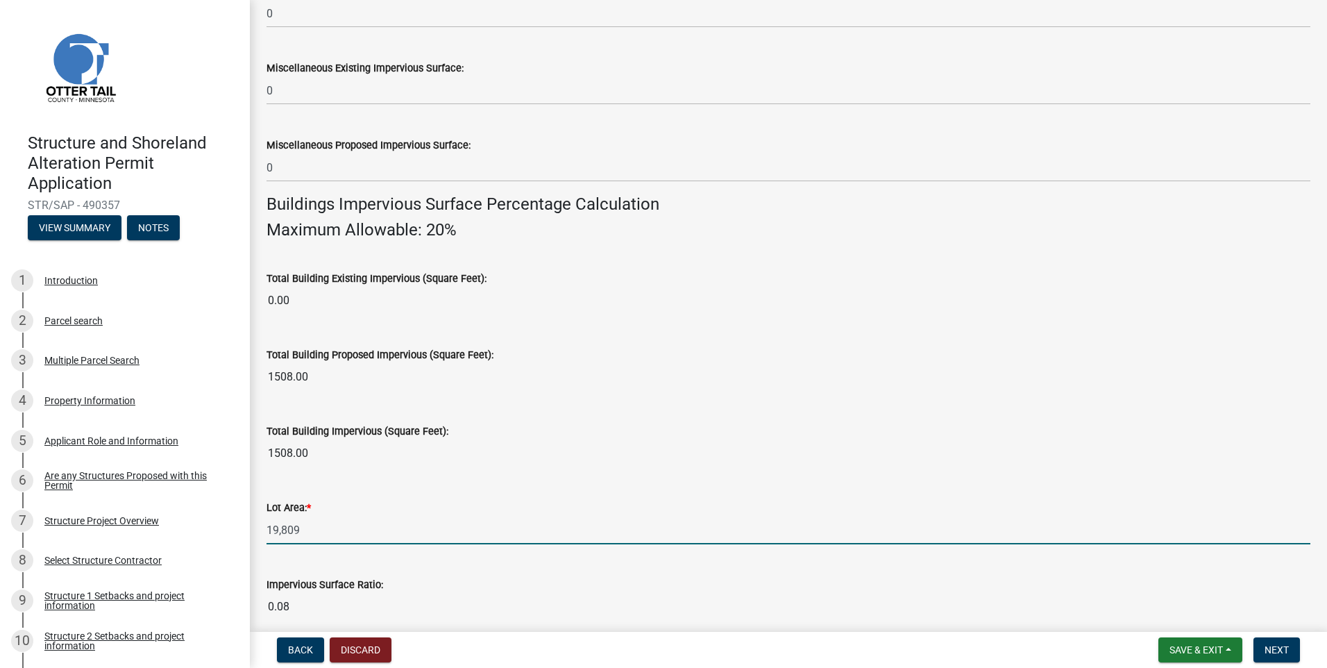
scroll to position [767, 0]
click at [1274, 648] on span "Next" at bounding box center [1277, 649] width 24 height 11
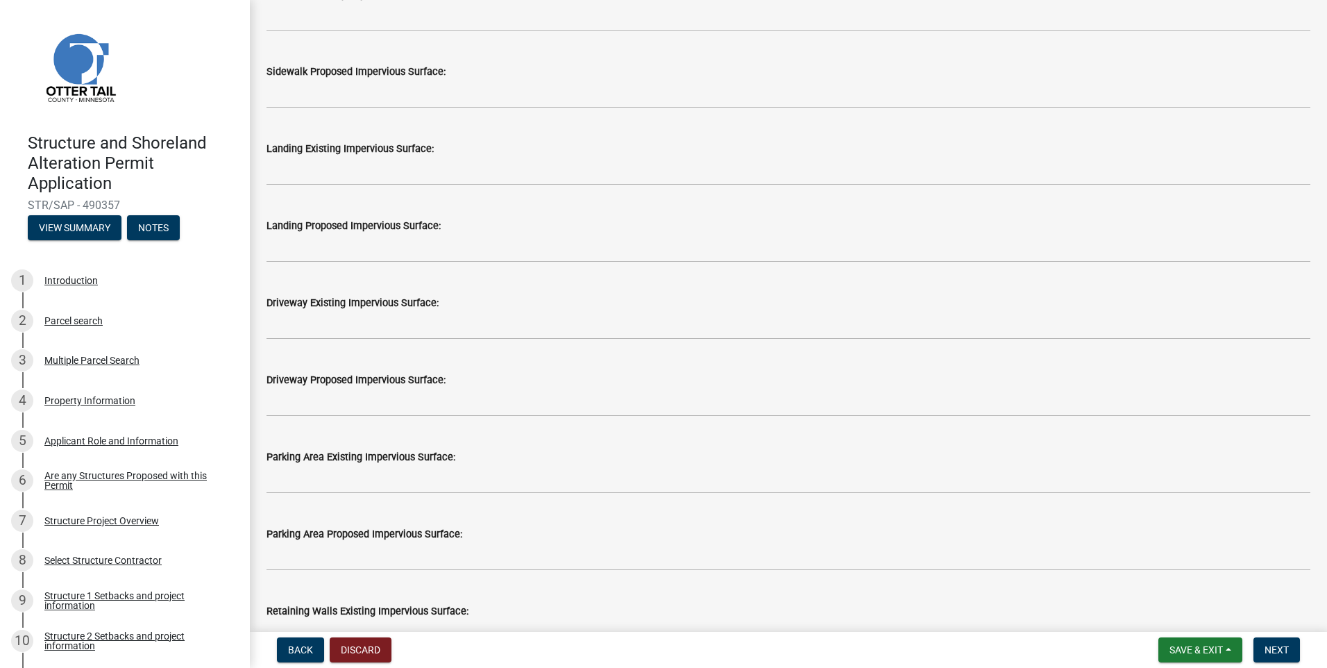
scroll to position [555, 0]
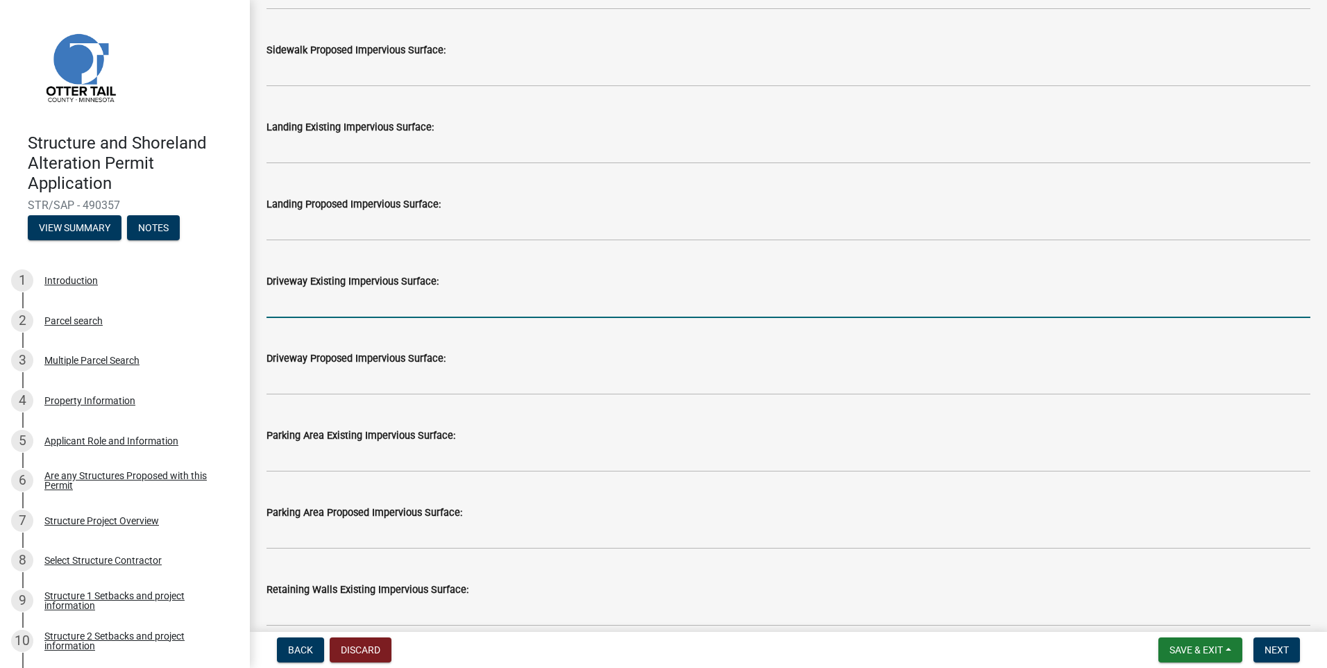
click at [437, 296] on input "text" at bounding box center [789, 303] width 1044 height 28
